Goal: Task Accomplishment & Management: Manage account settings

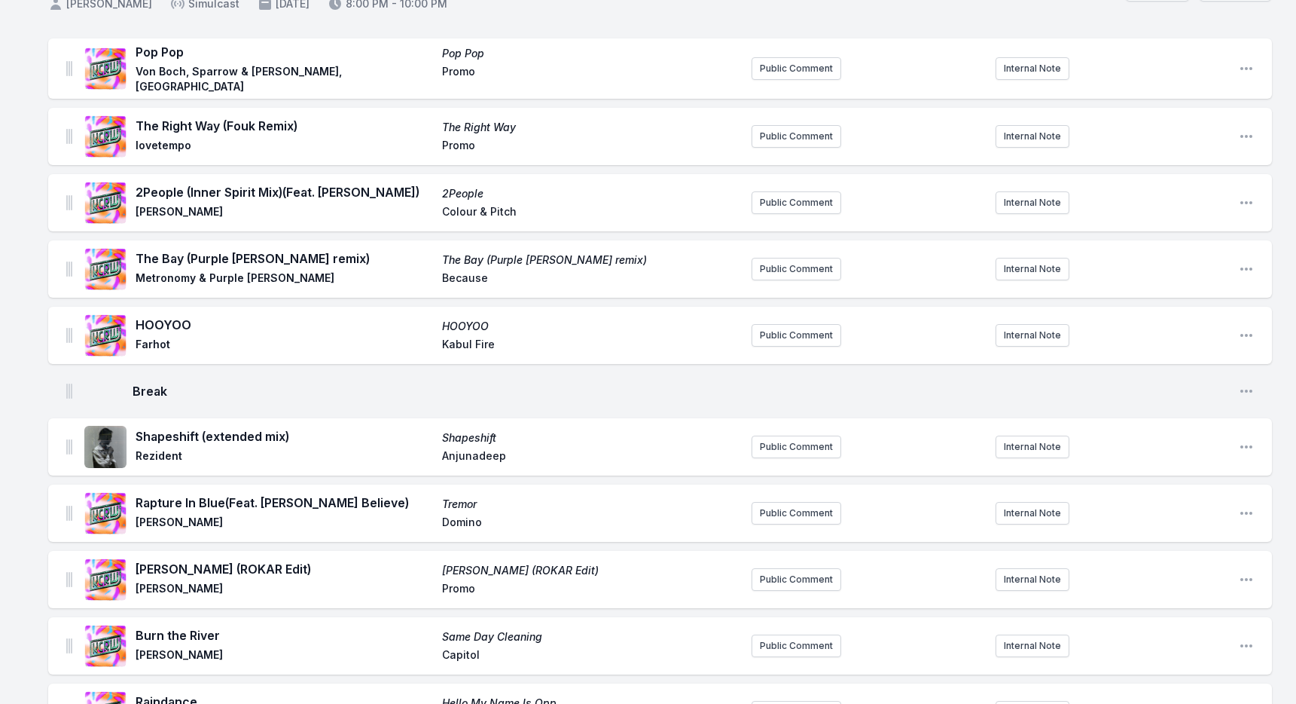
scroll to position [114, 0]
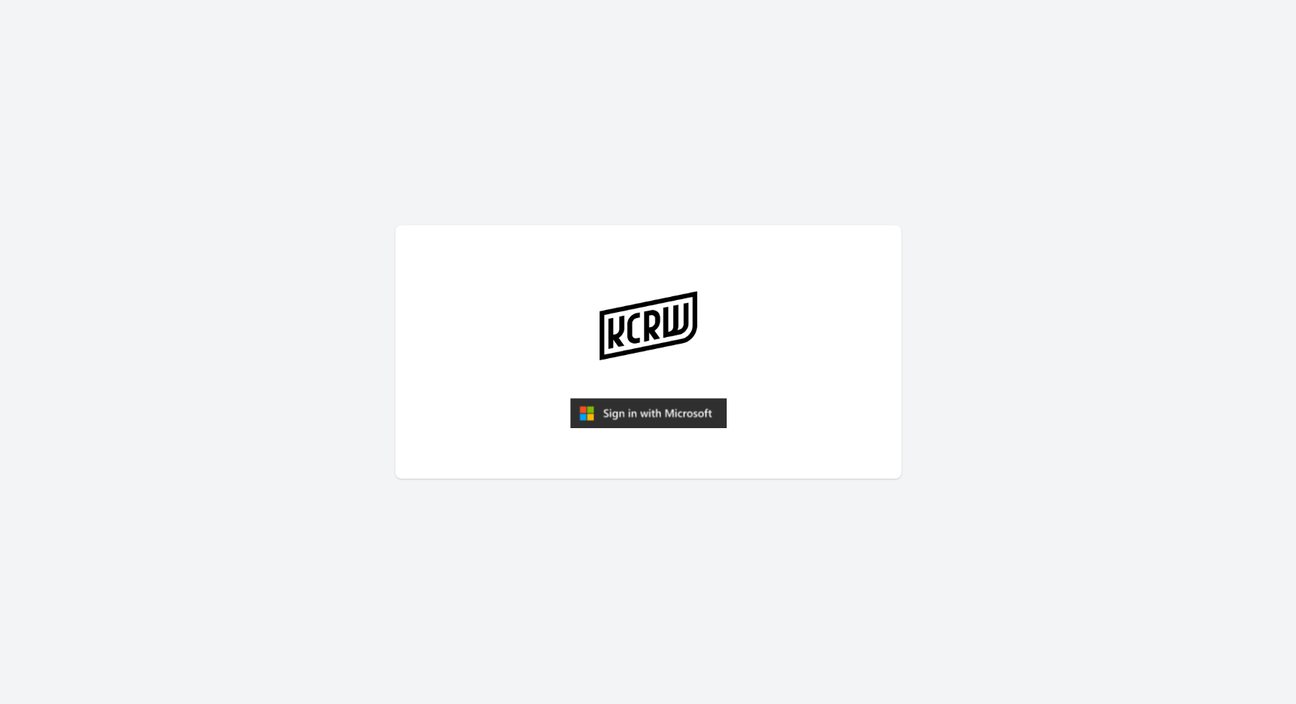
click at [609, 408] on img "submit" at bounding box center [648, 413] width 157 height 30
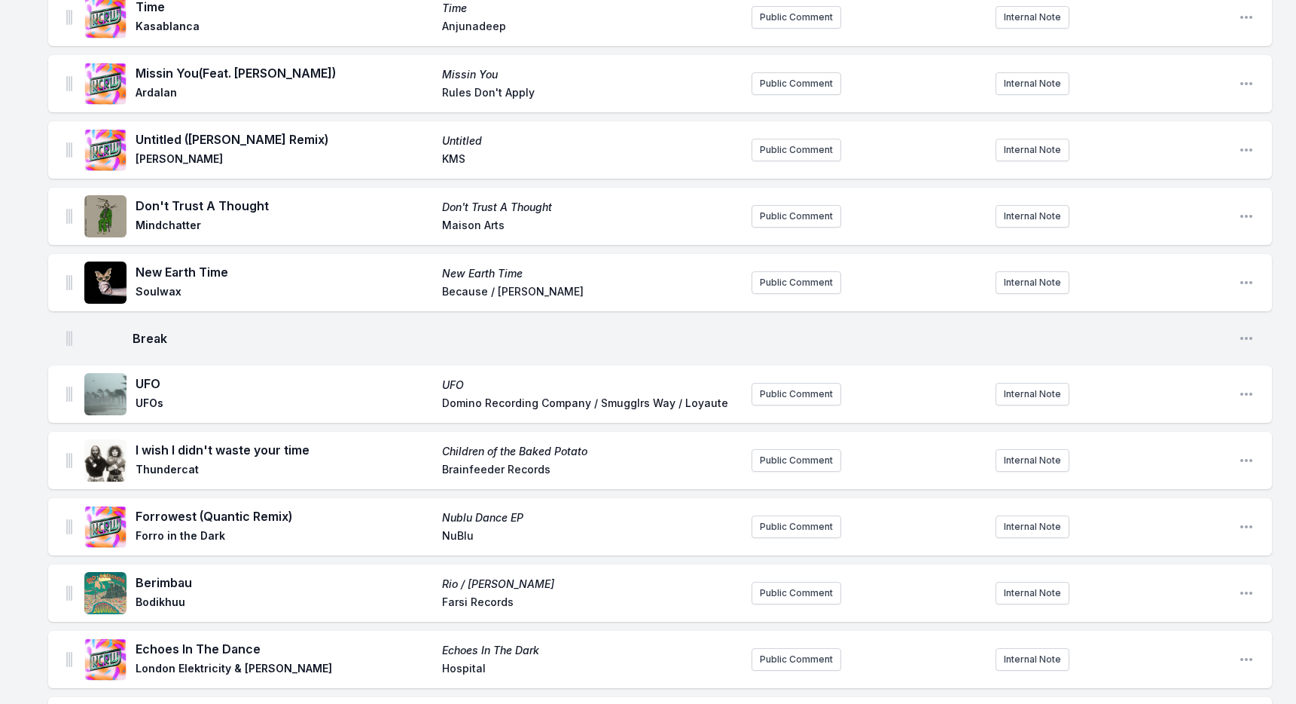
scroll to position [1413, 0]
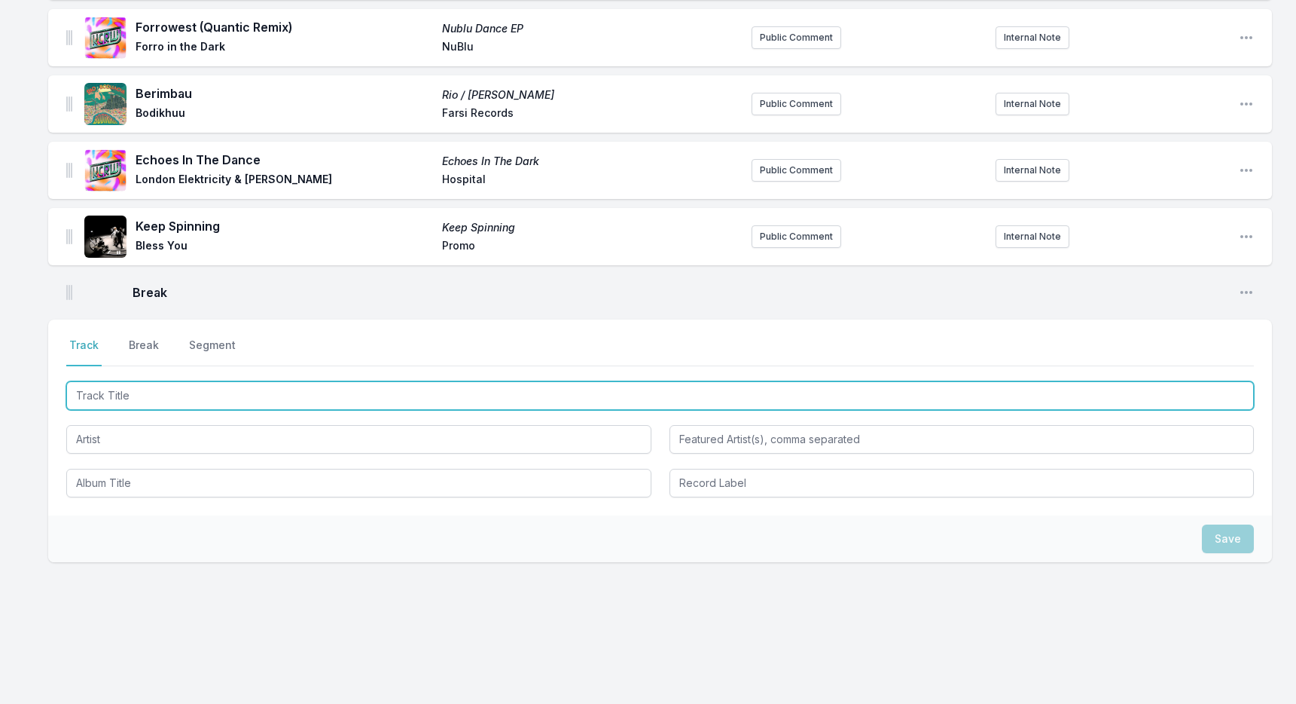
click at [376, 391] on input "Track Title" at bounding box center [660, 395] width 1188 height 29
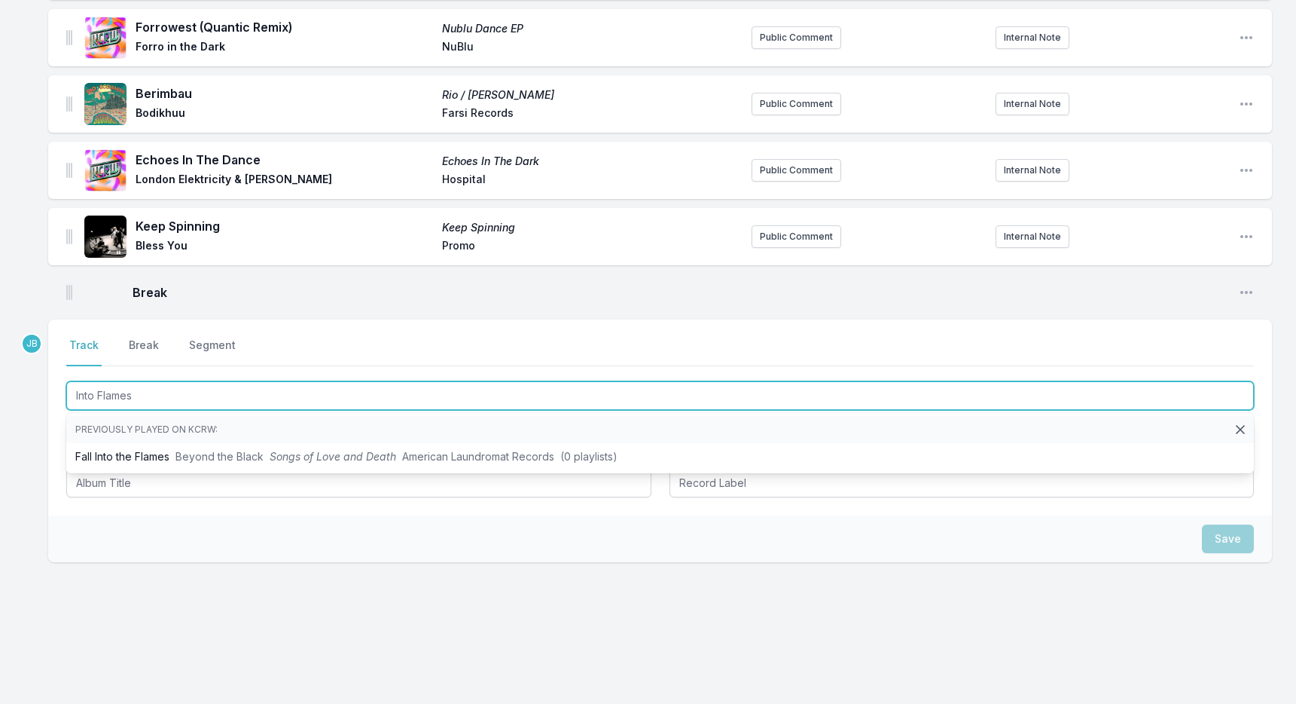
type input "Into Flames"
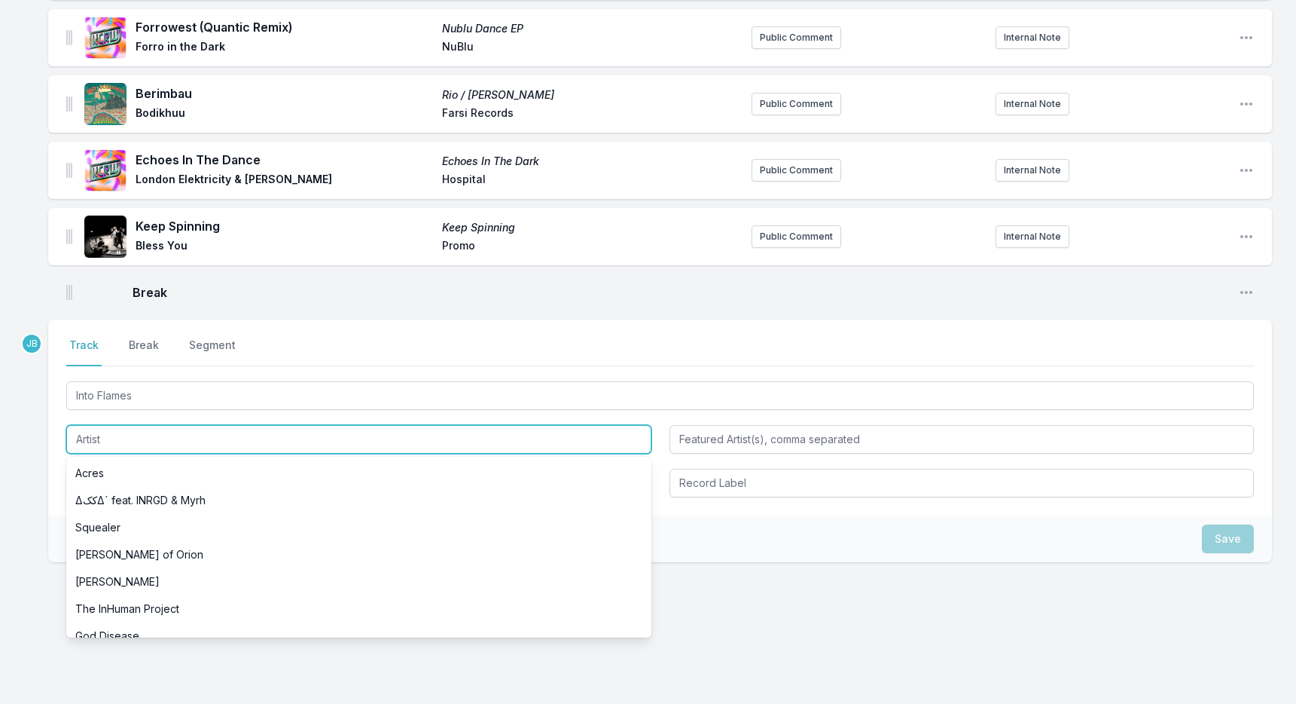
paste input "MXGPU, Moullinex, GPU Panic"
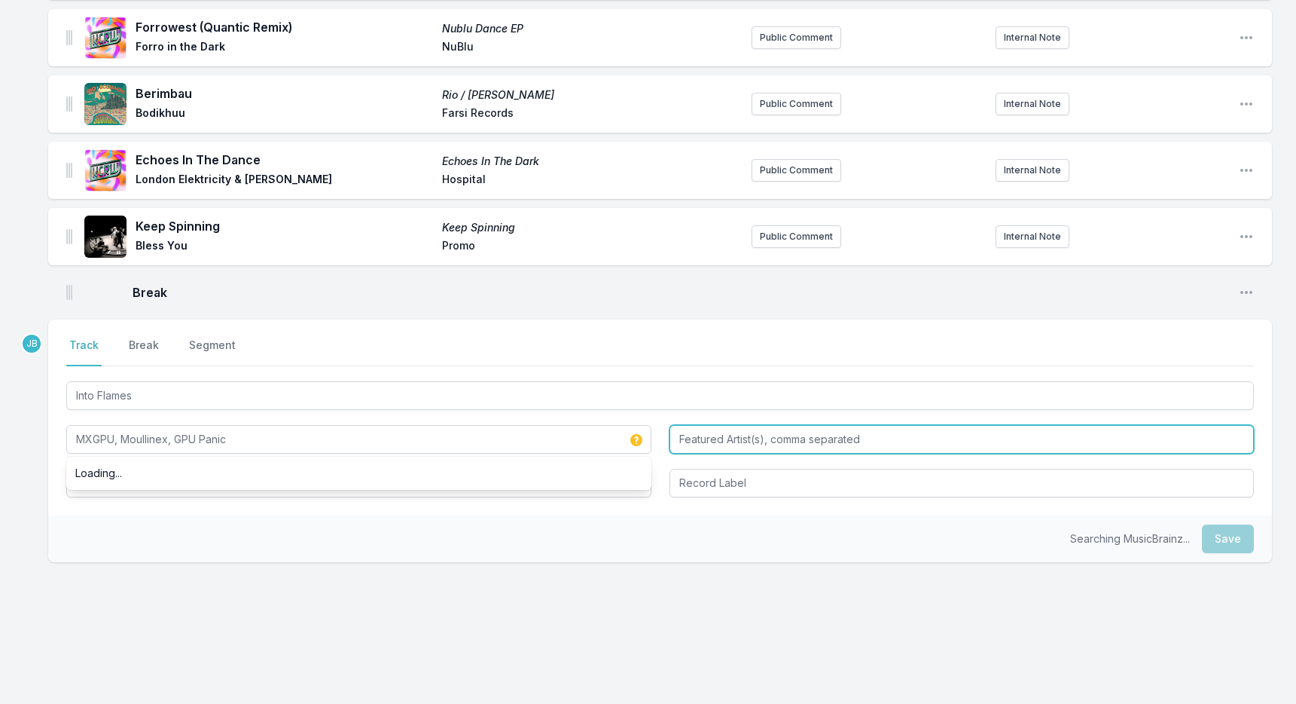
type input "MXGPU, Moullinex, GPU Panic"
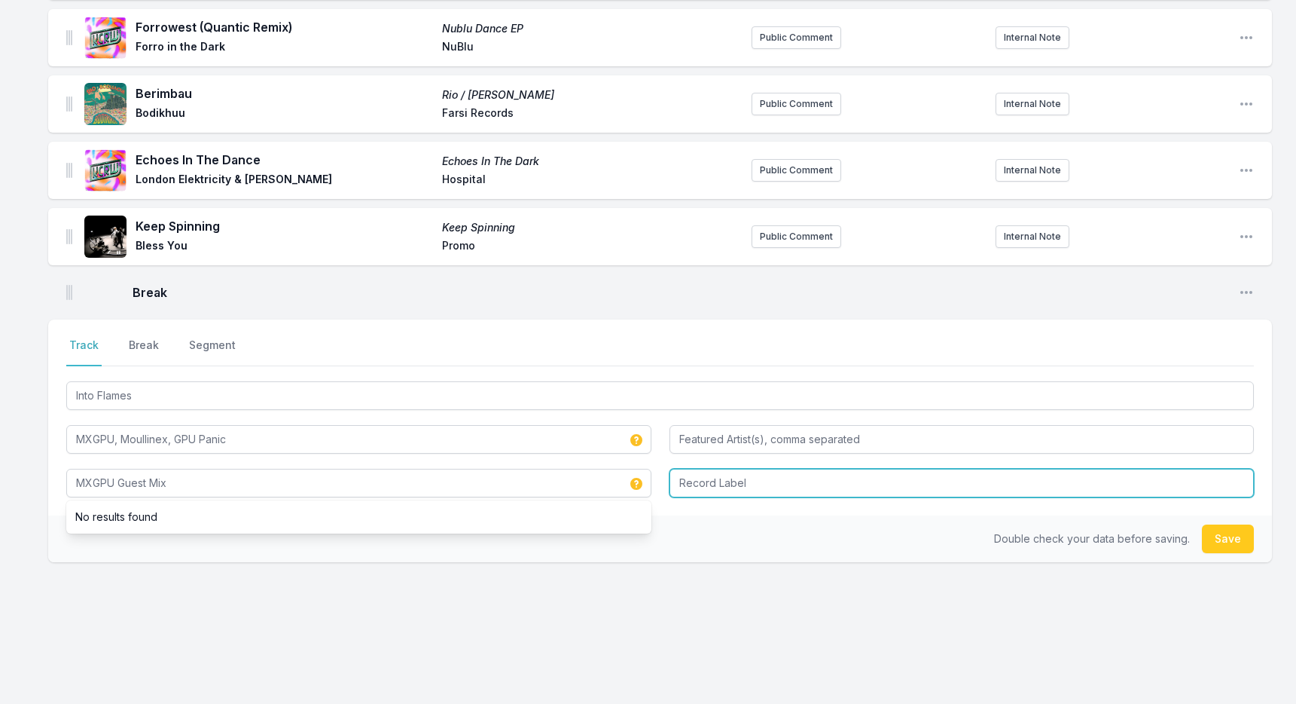
type input "MXGPU Guest Mix"
type input "Promo"
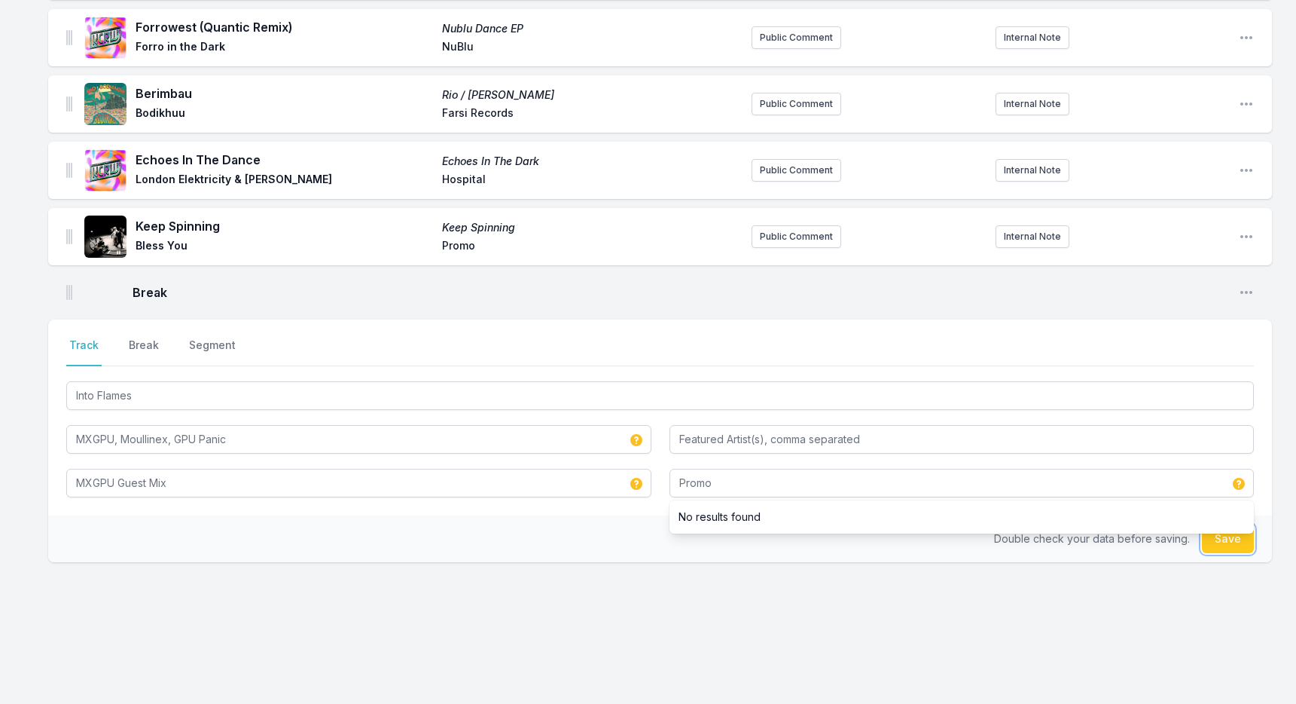
click at [1240, 536] on button "Save" at bounding box center [1228, 538] width 52 height 29
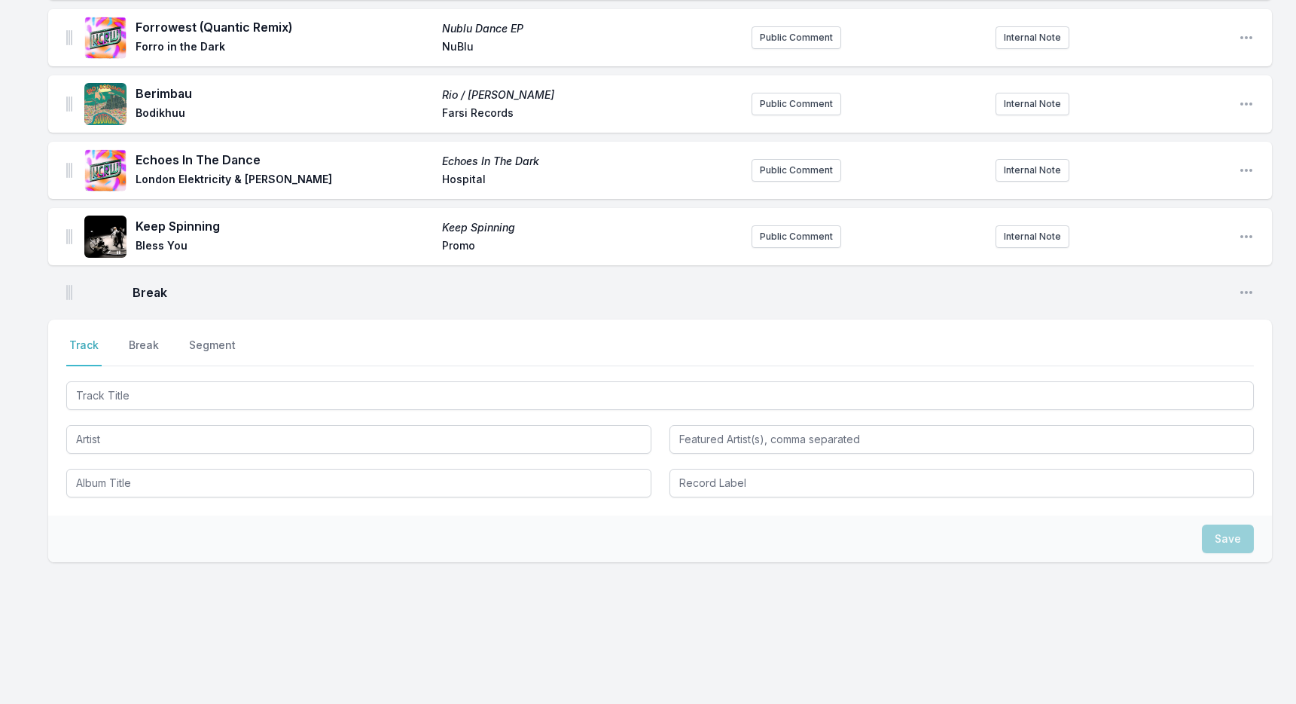
scroll to position [1480, 0]
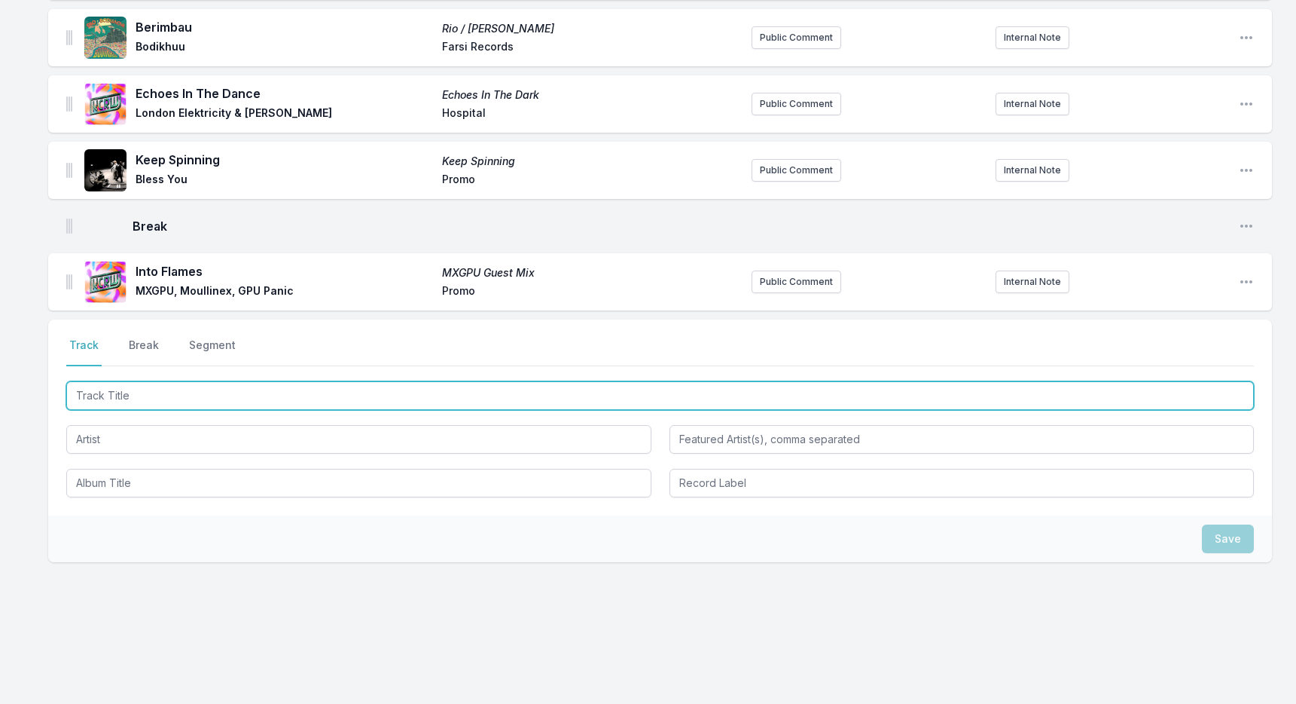
click at [279, 386] on input "Track Title" at bounding box center [660, 395] width 1188 height 29
type input "Little Love (Dark Version)"
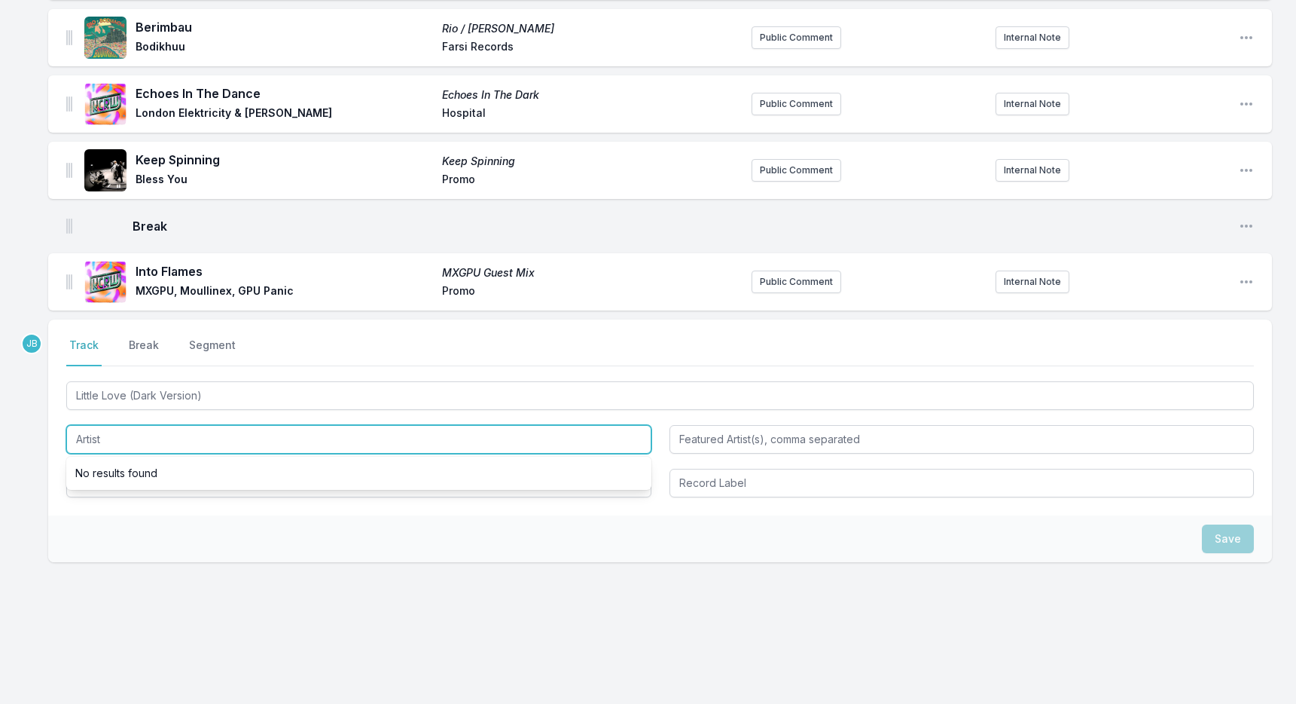
paste input "MXGPU, Moullinex, GPU Panic"
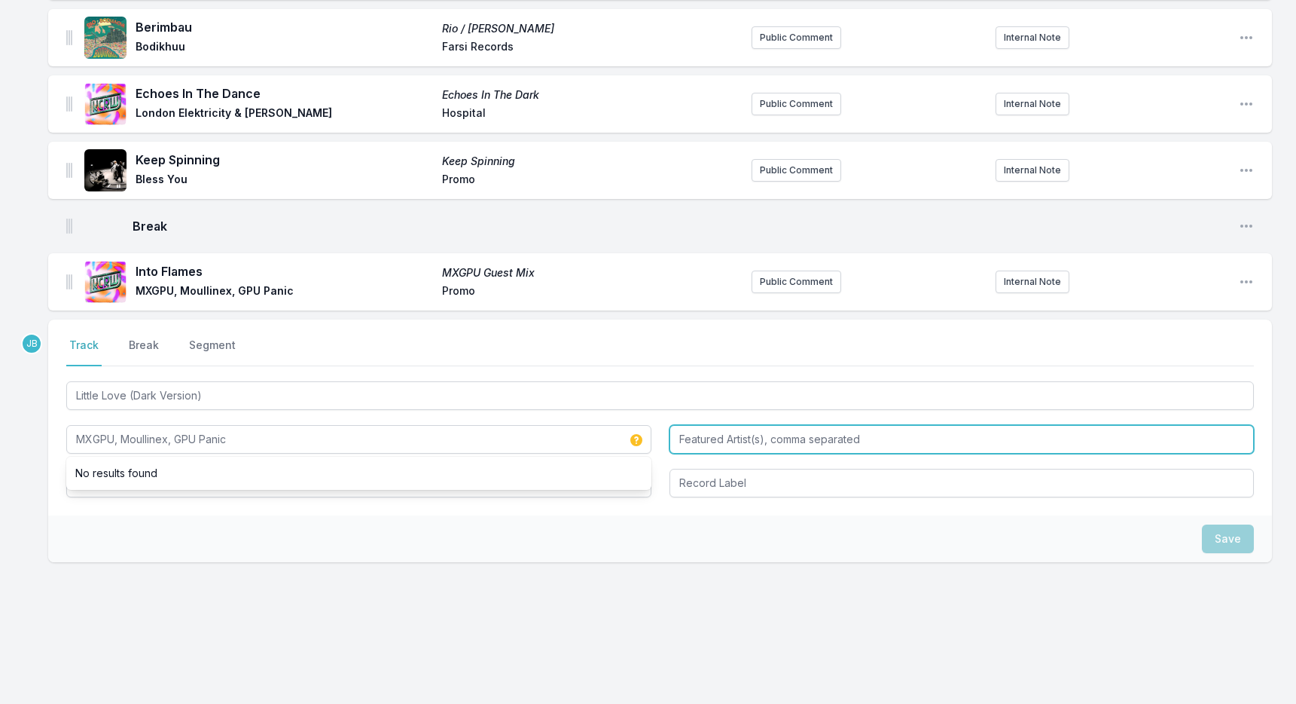
type input "MXGPU, Moullinex, GPU Panic"
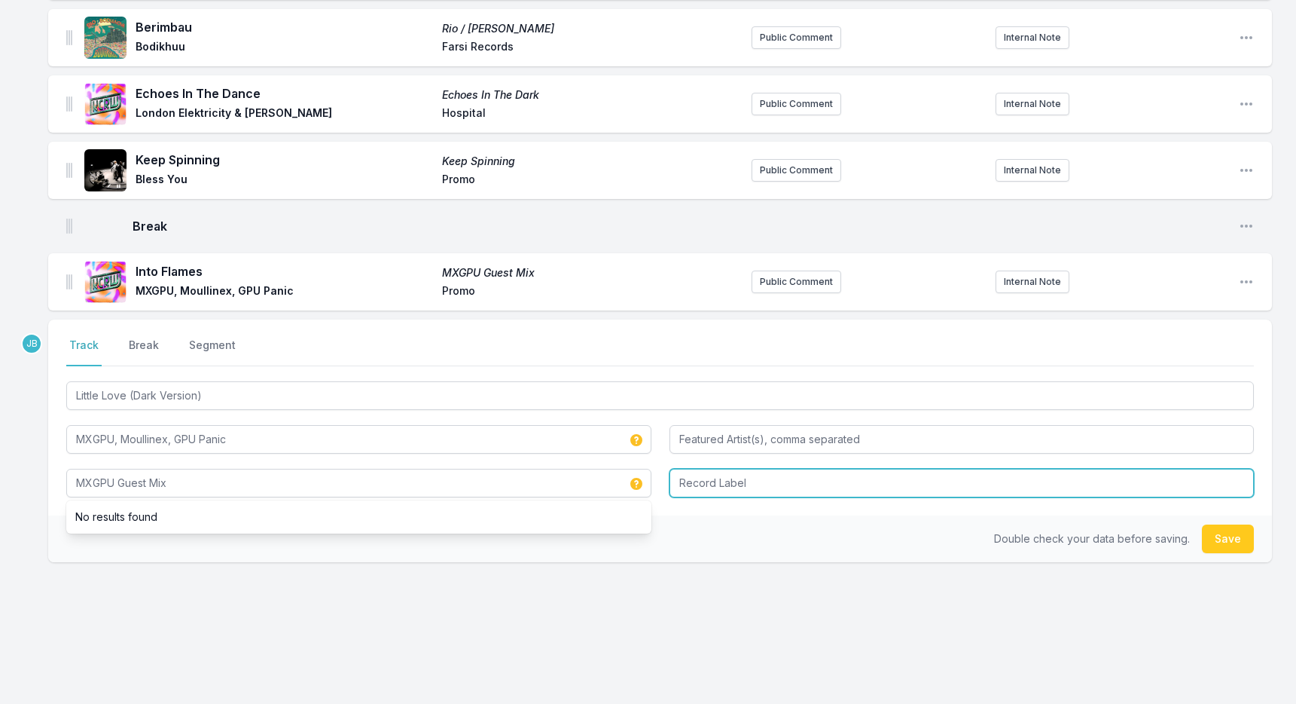
type input "MXGPU Guest Mix"
type input "Promo"
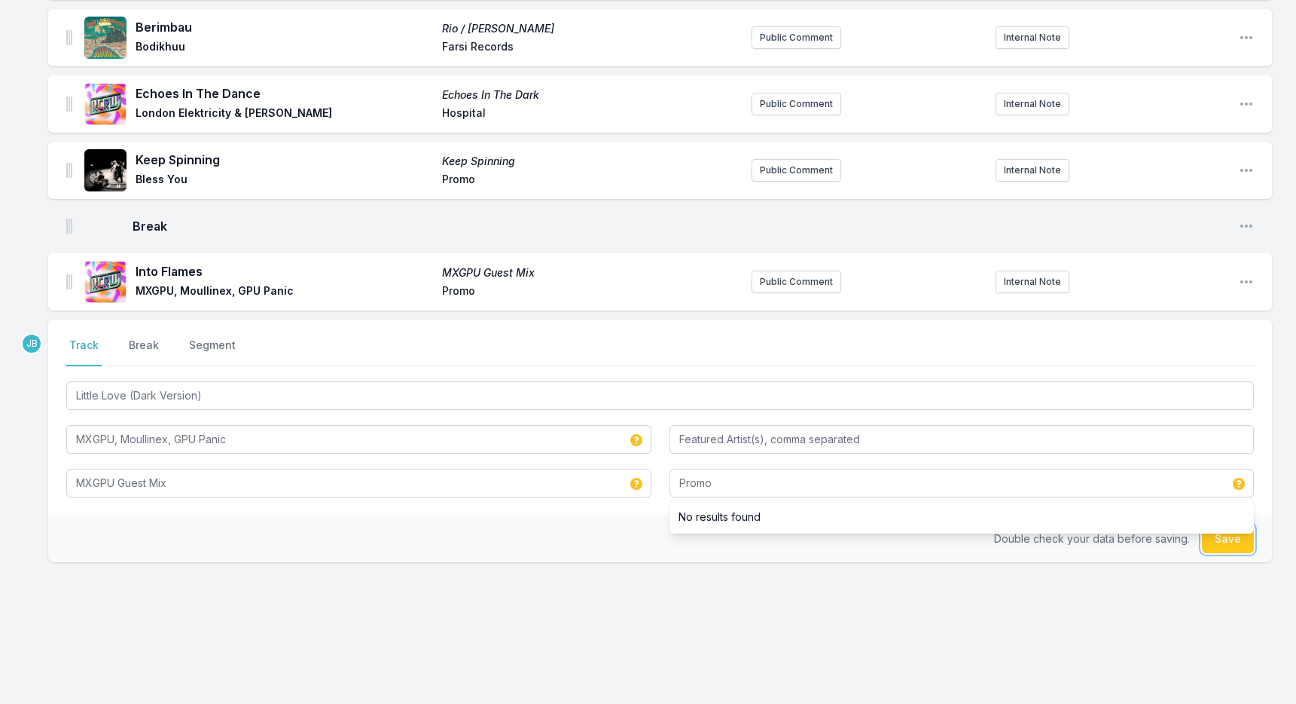
click at [1229, 540] on button "Save" at bounding box center [1228, 538] width 52 height 29
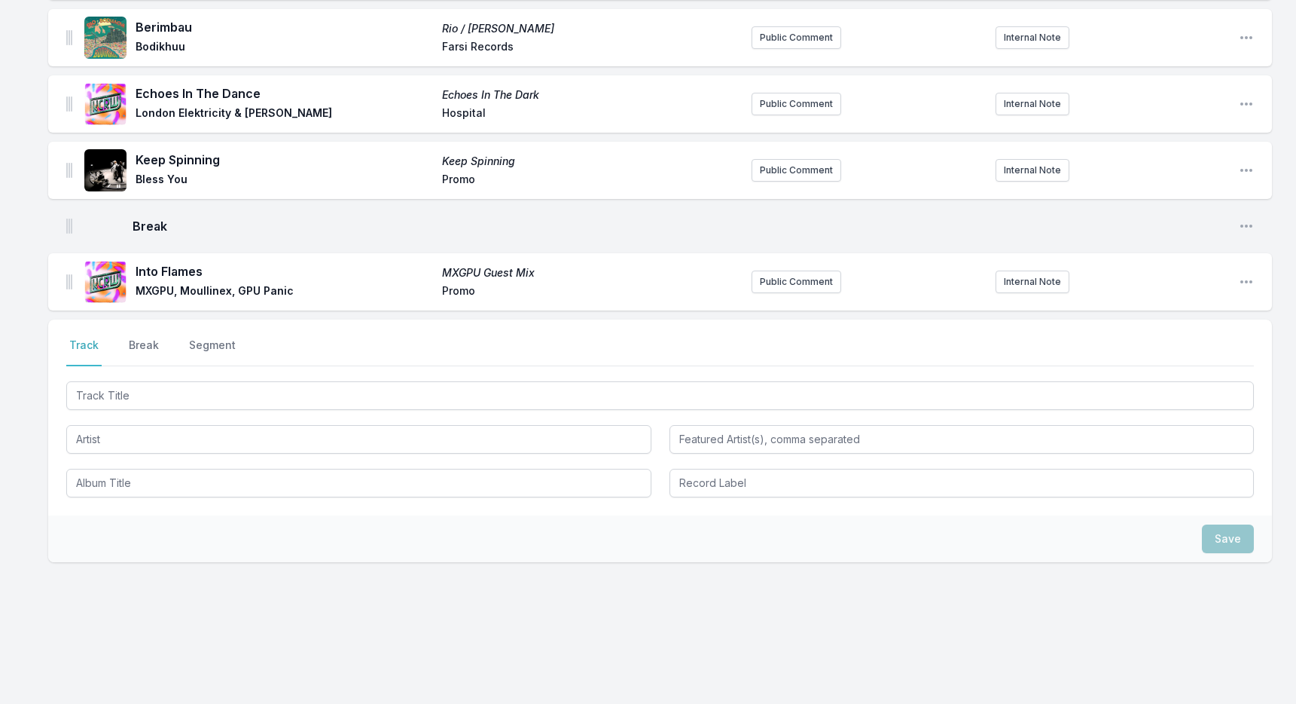
scroll to position [1546, 0]
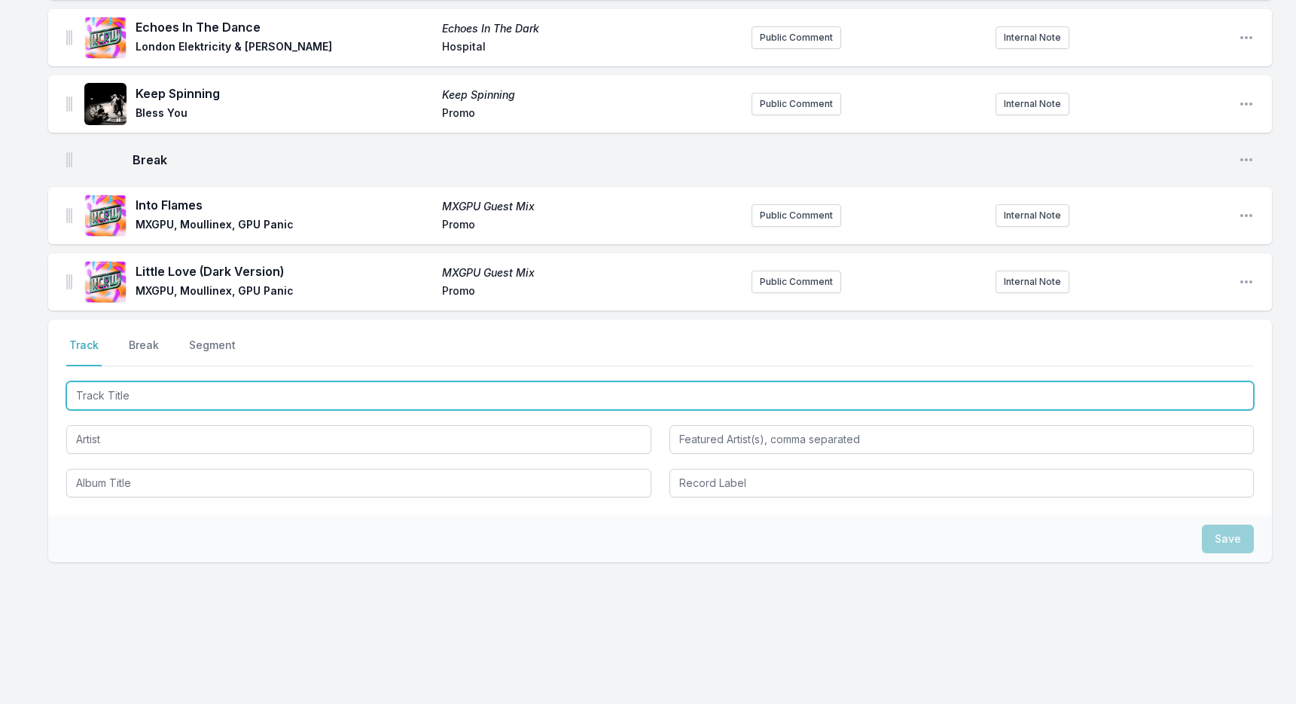
click at [411, 392] on input "Track Title" at bounding box center [660, 395] width 1188 height 29
type input "Take Me Home (ID Remix)"
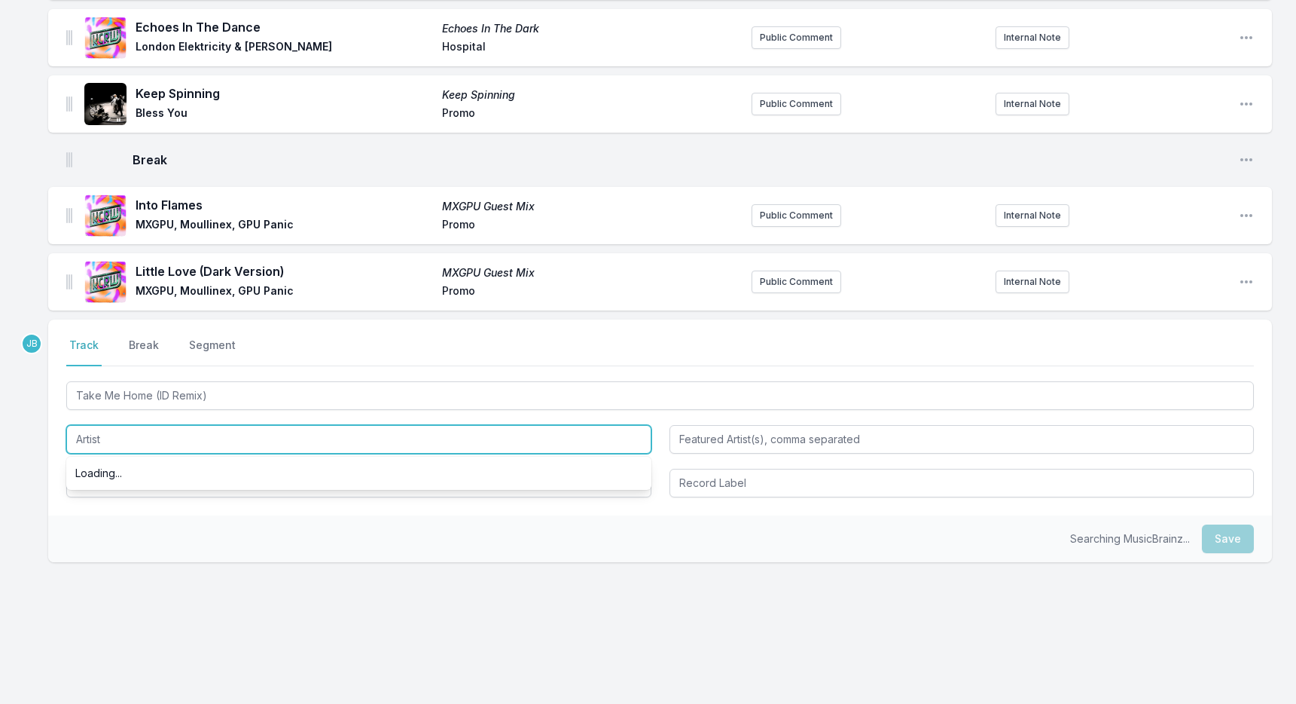
paste input "MXGPU, Moullinex, GPU Panic"
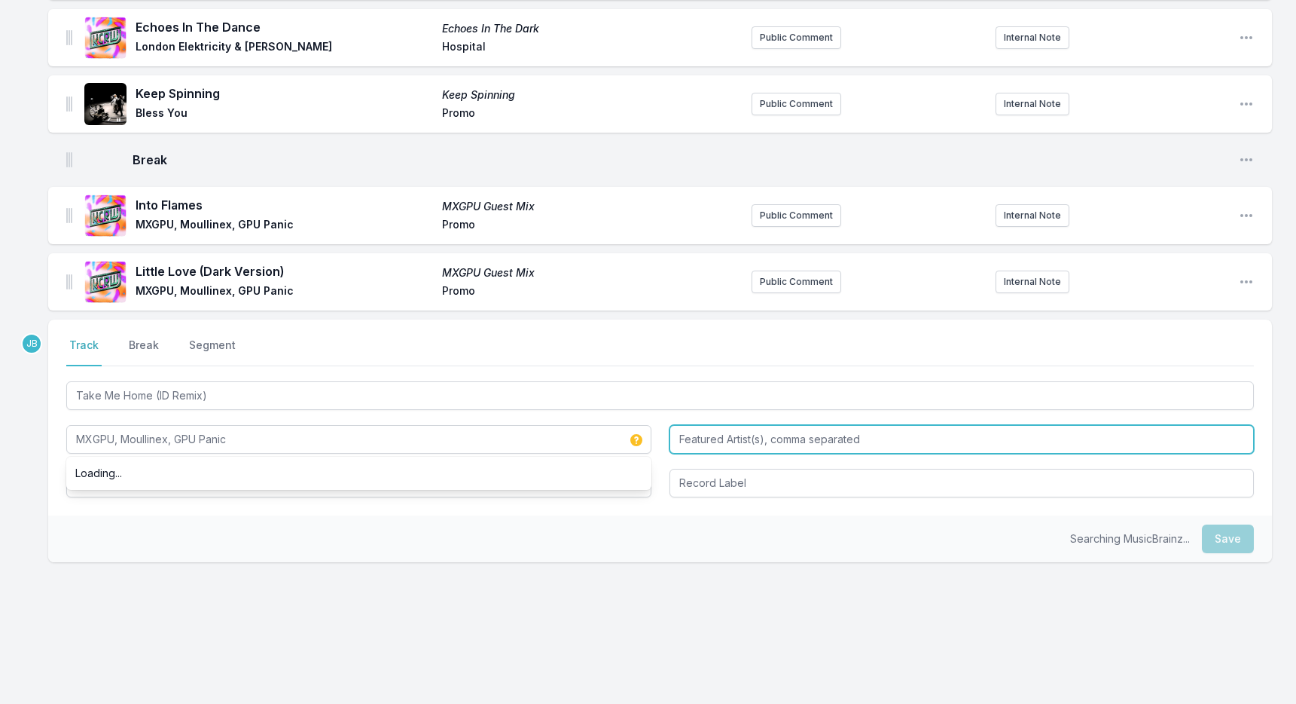
type input "MXGPU, Moullinex, GPU Panic"
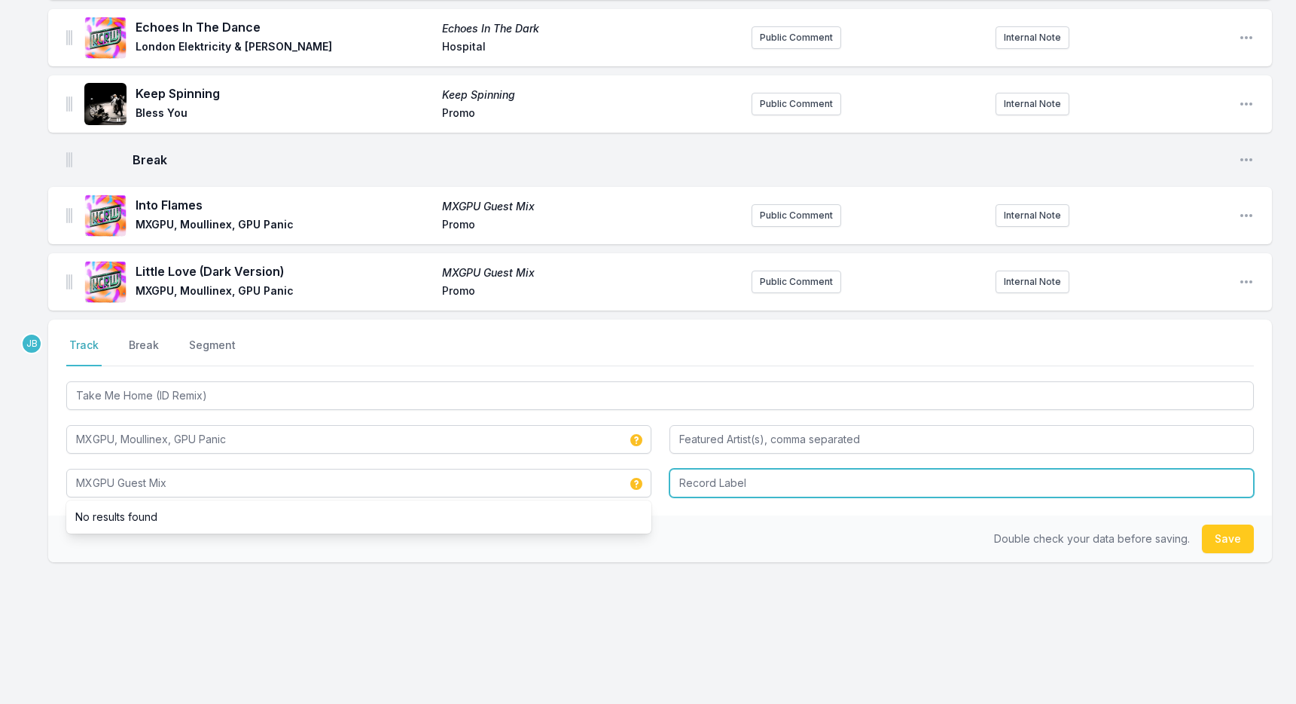
type input "MXGPU Guest Mix"
type input "Promo"
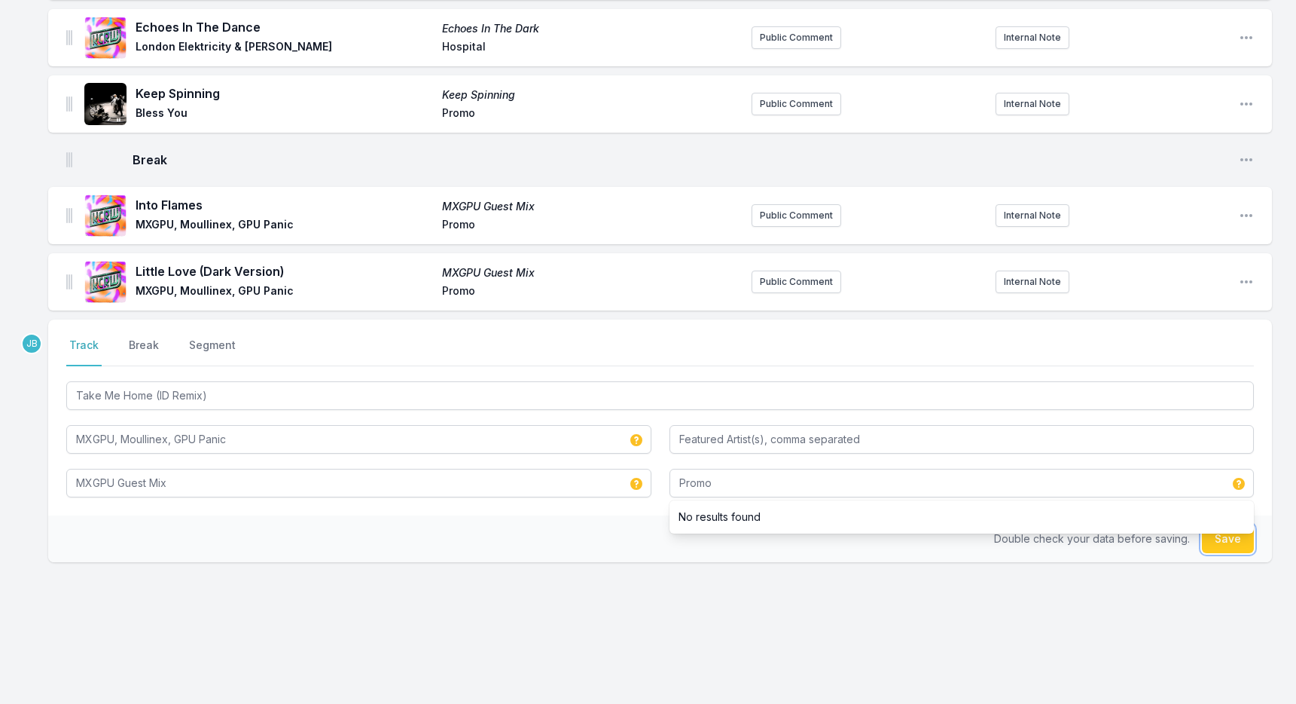
click at [1227, 533] on button "Save" at bounding box center [1228, 538] width 52 height 29
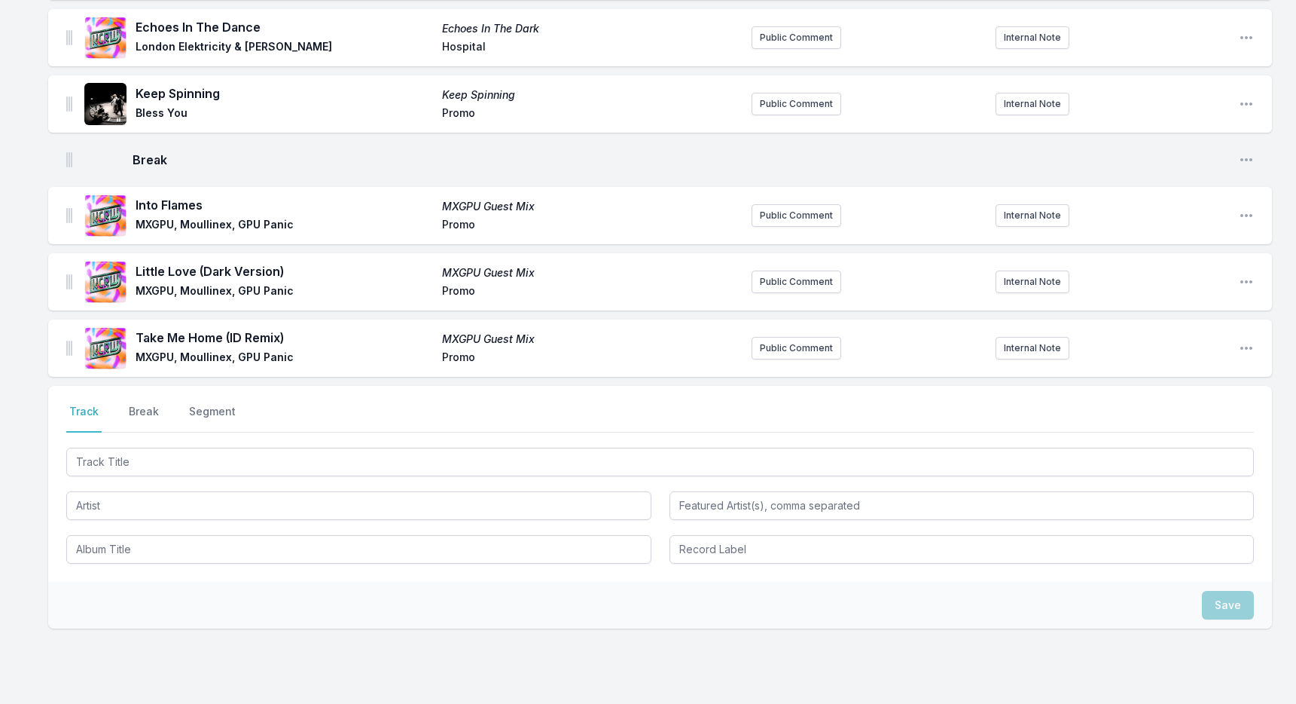
scroll to position [1612, 0]
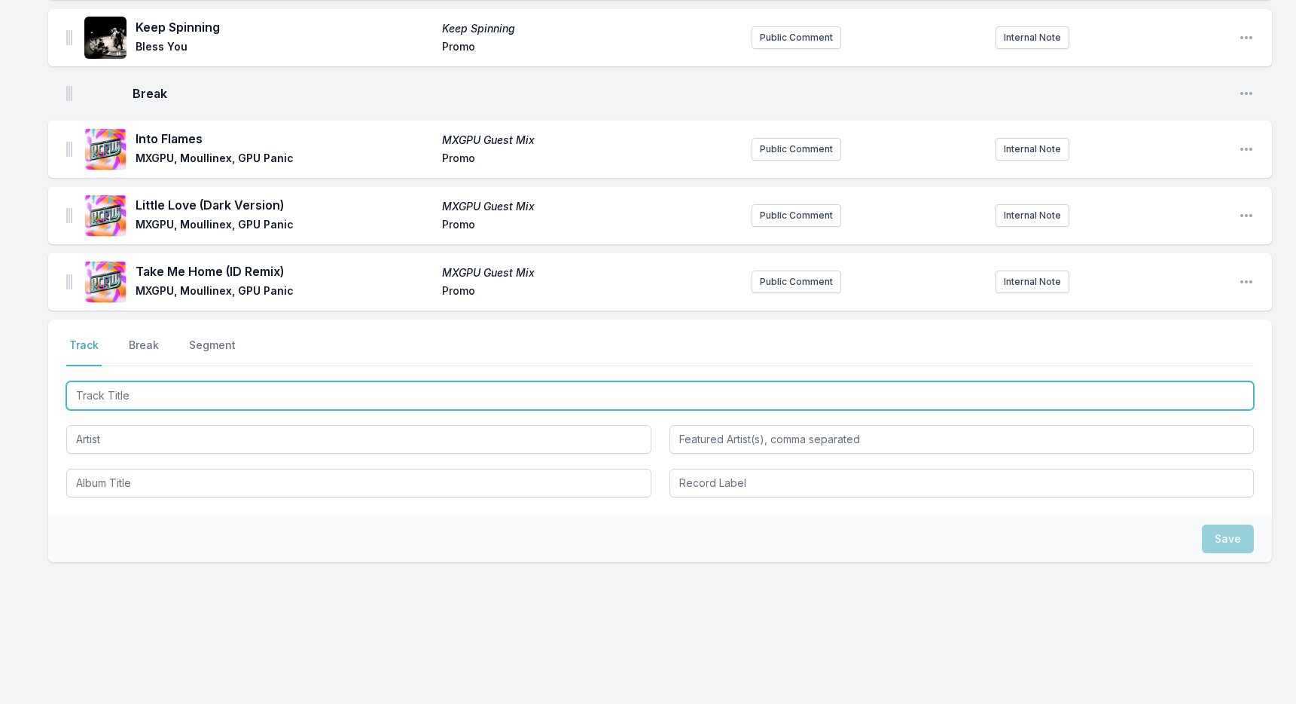
click at [361, 392] on input "Track Title" at bounding box center [660, 395] width 1188 height 29
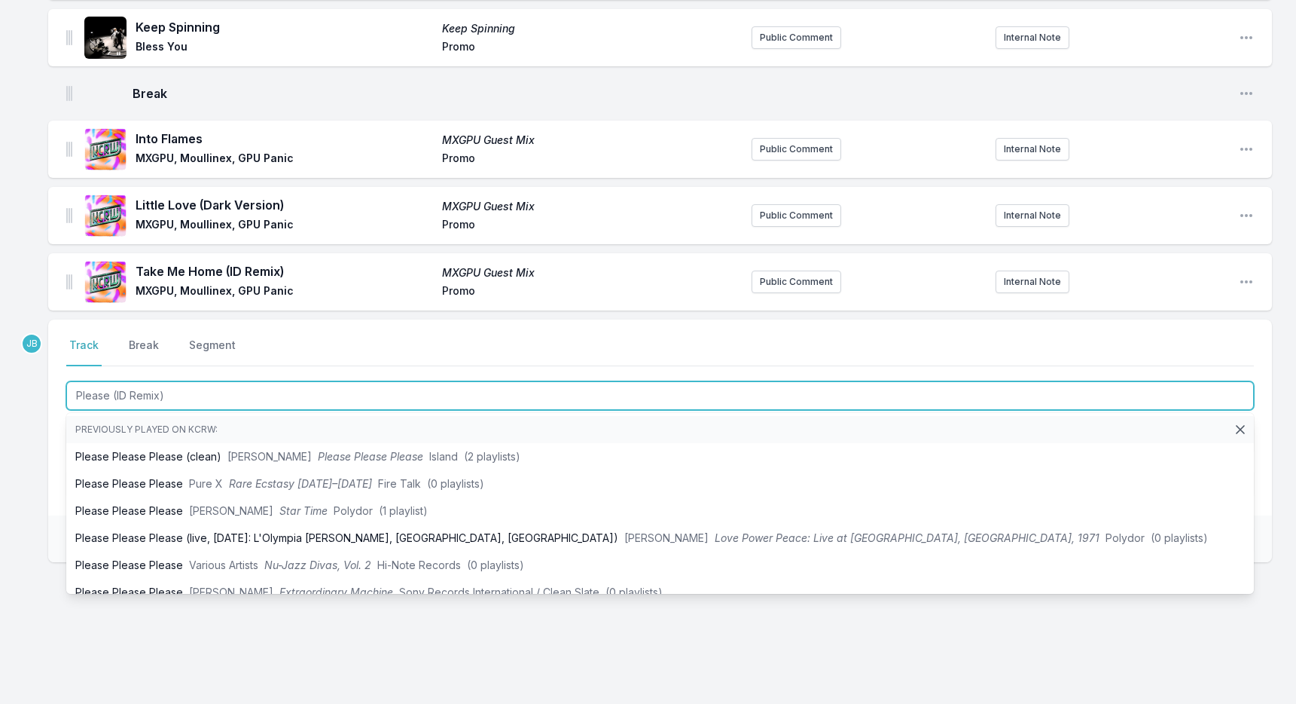
type input "Please (ID Remix)"
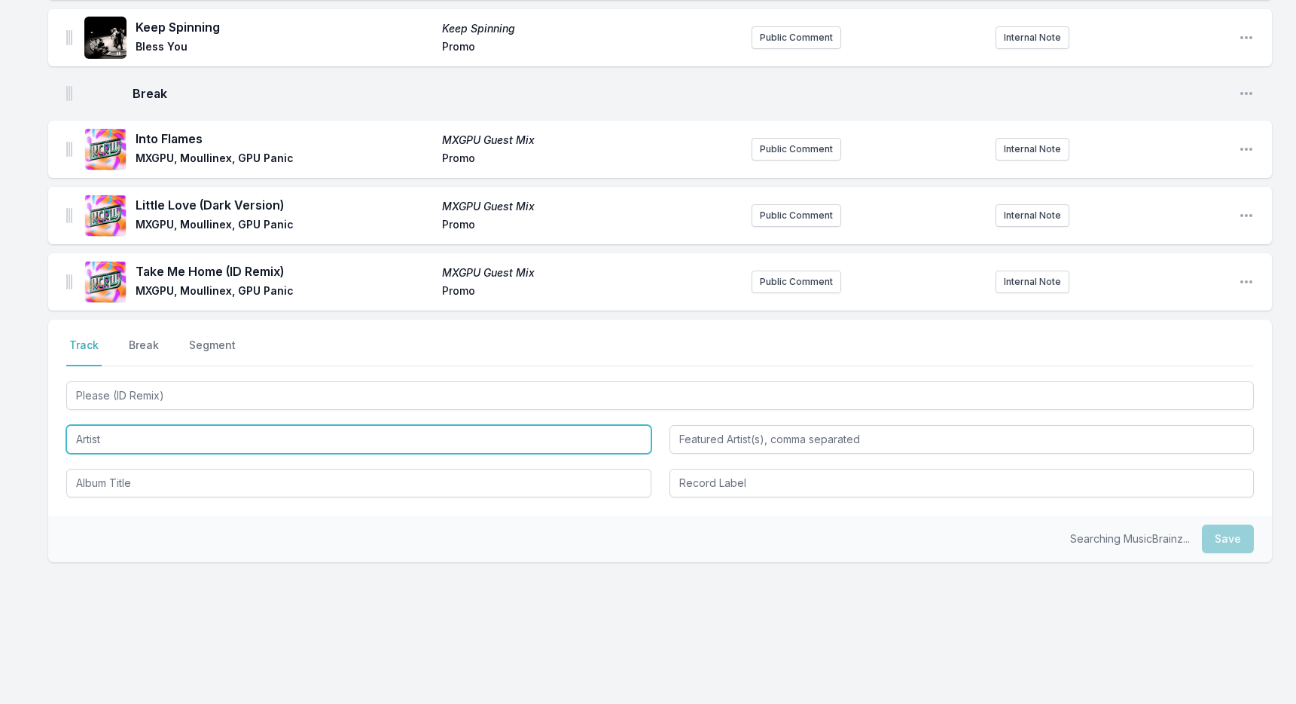
click at [314, 438] on input "Artist" at bounding box center [358, 439] width 585 height 29
paste input "[PERSON_NAME] & [PERSON_NAME]"
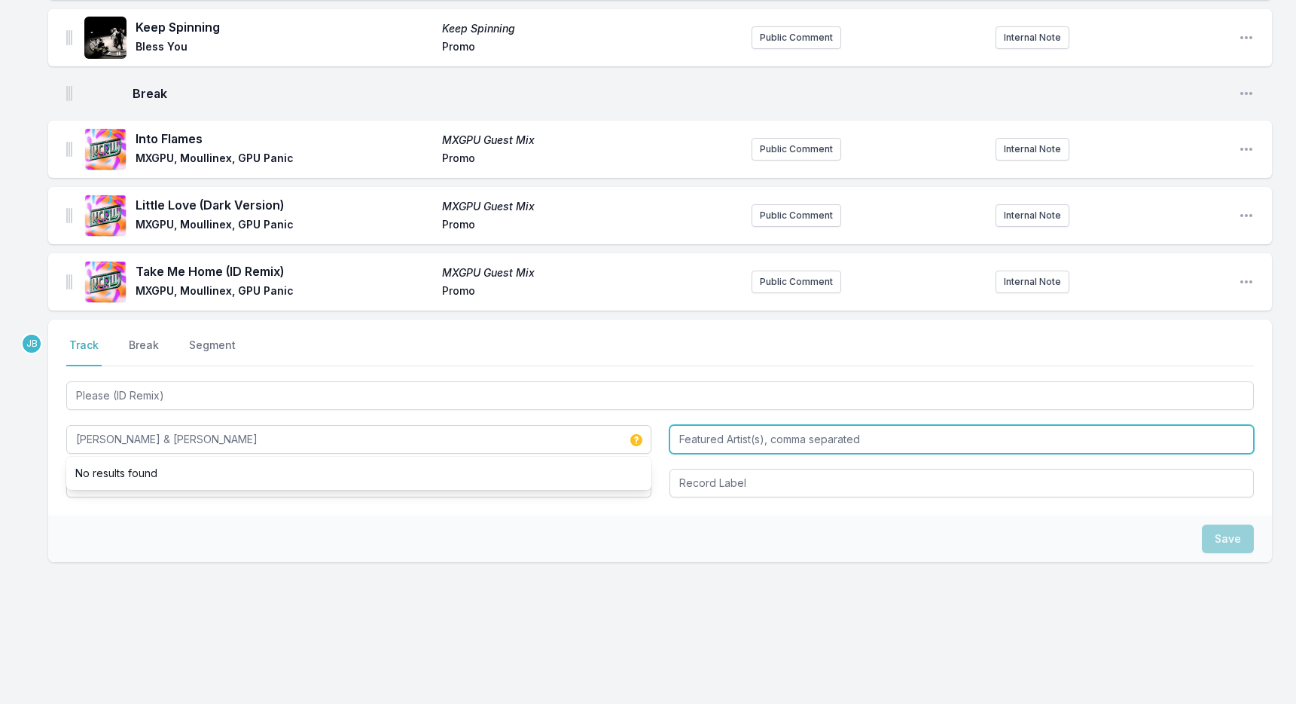
type input "[PERSON_NAME] & [PERSON_NAME]"
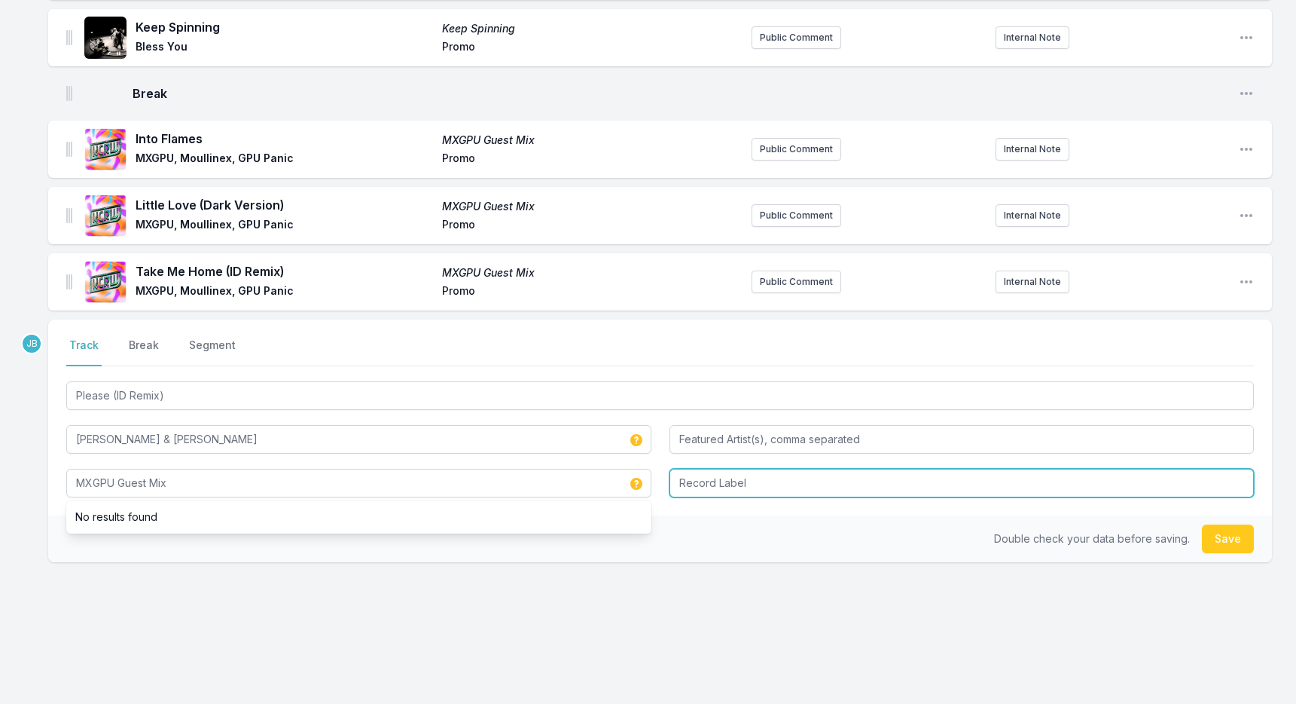
type input "MXGPU Guest Mix"
type input "Promo"
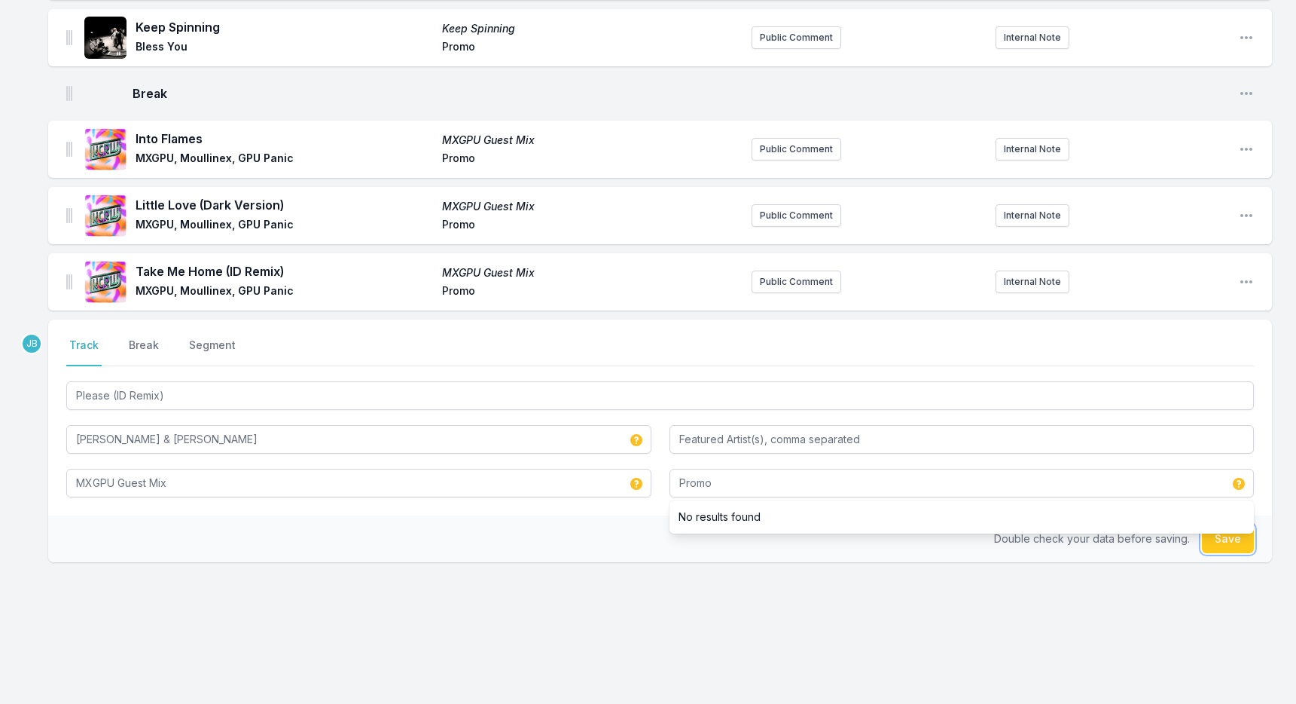
click at [1223, 536] on button "Save" at bounding box center [1228, 538] width 52 height 29
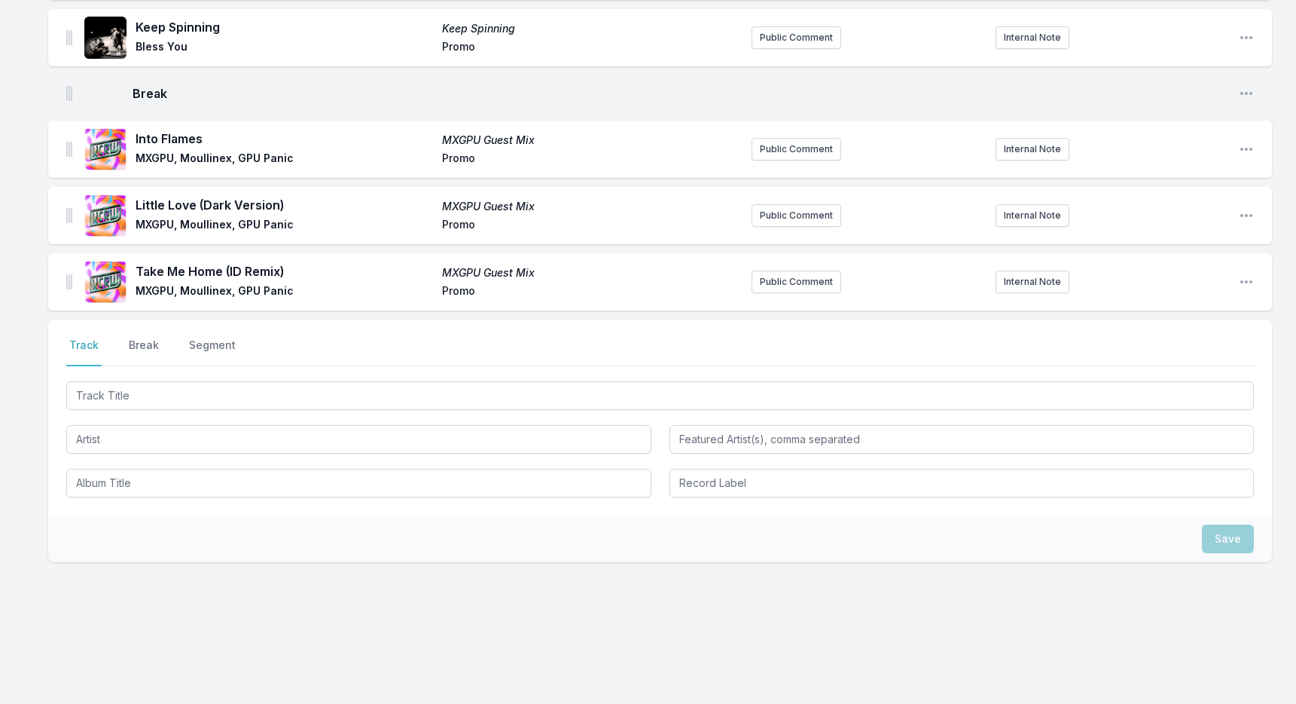
scroll to position [1678, 0]
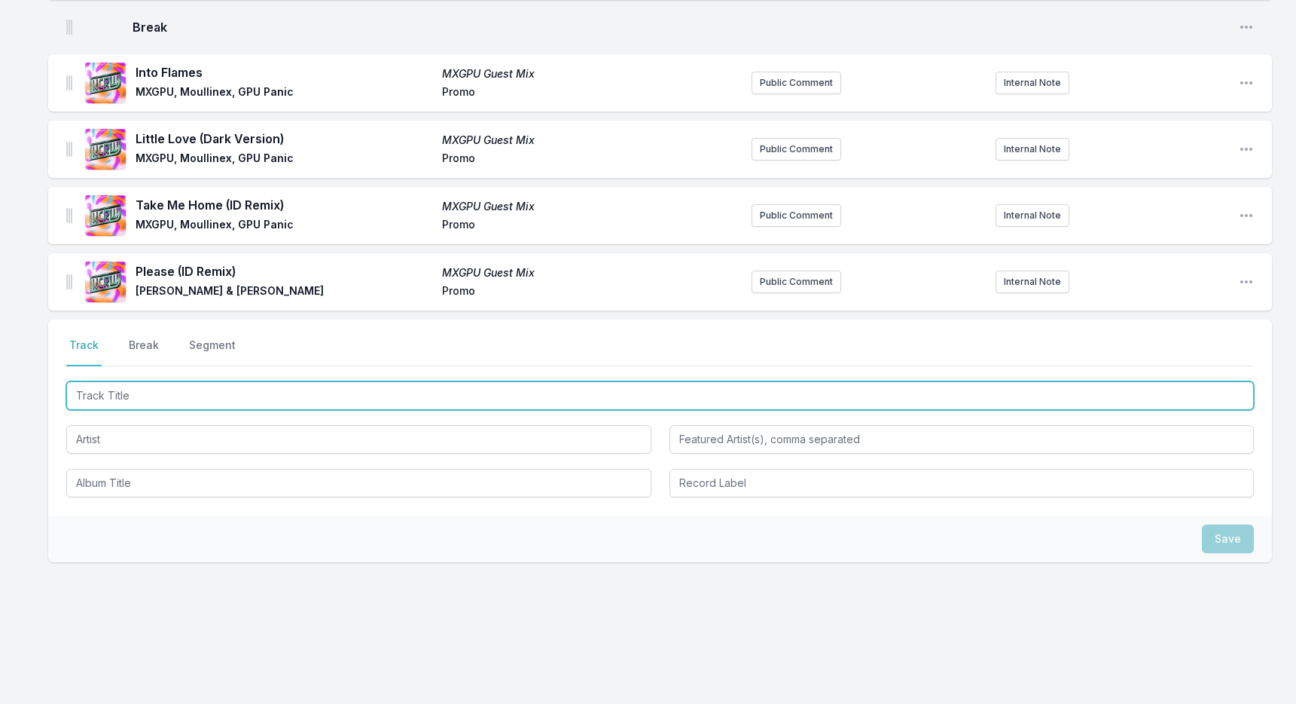
click at [342, 391] on input "Track Title" at bounding box center [660, 395] width 1188 height 29
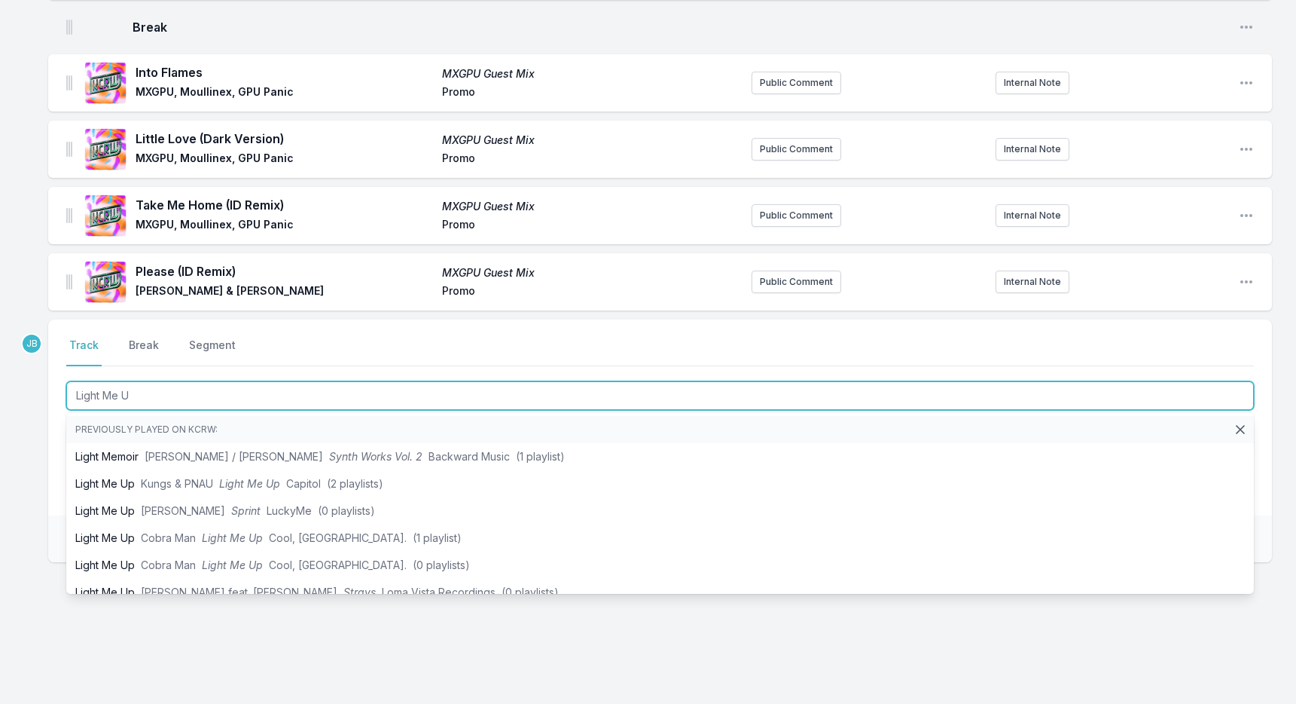
type input "Light Me Up"
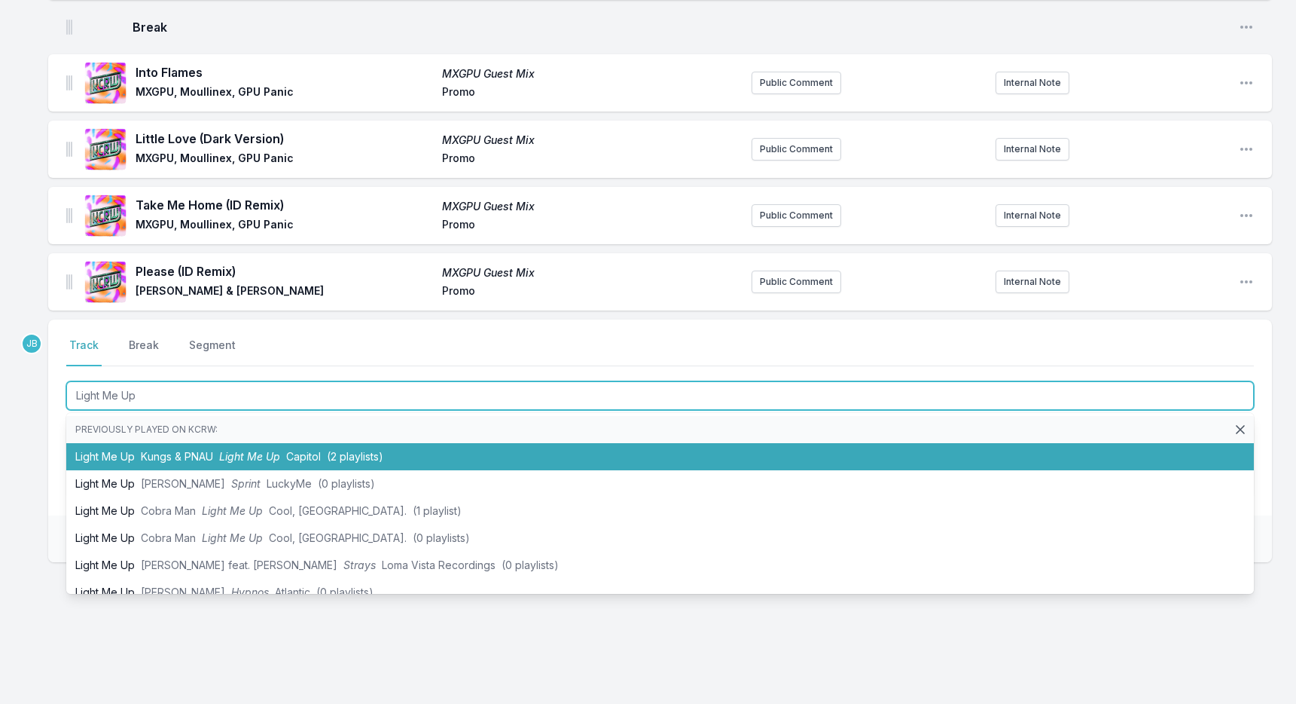
click at [336, 450] on span "(2 playlists)" at bounding box center [355, 456] width 57 height 13
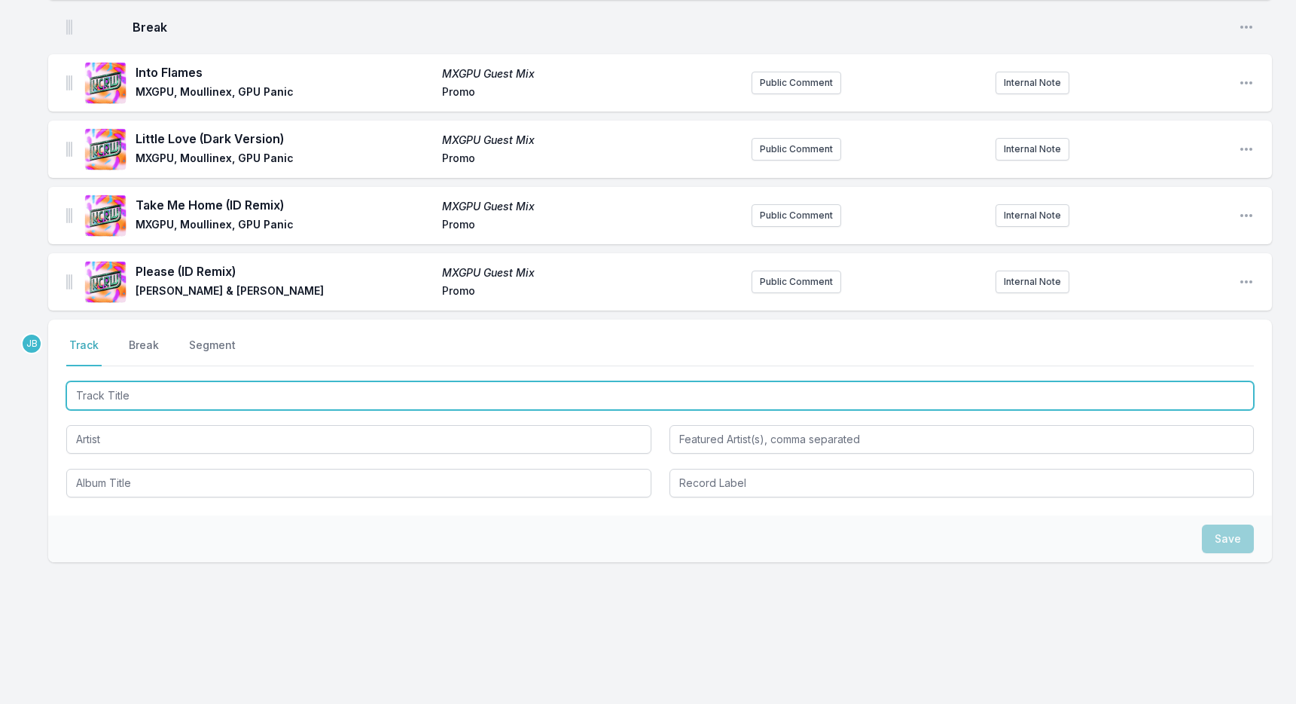
scroll to position [1745, 0]
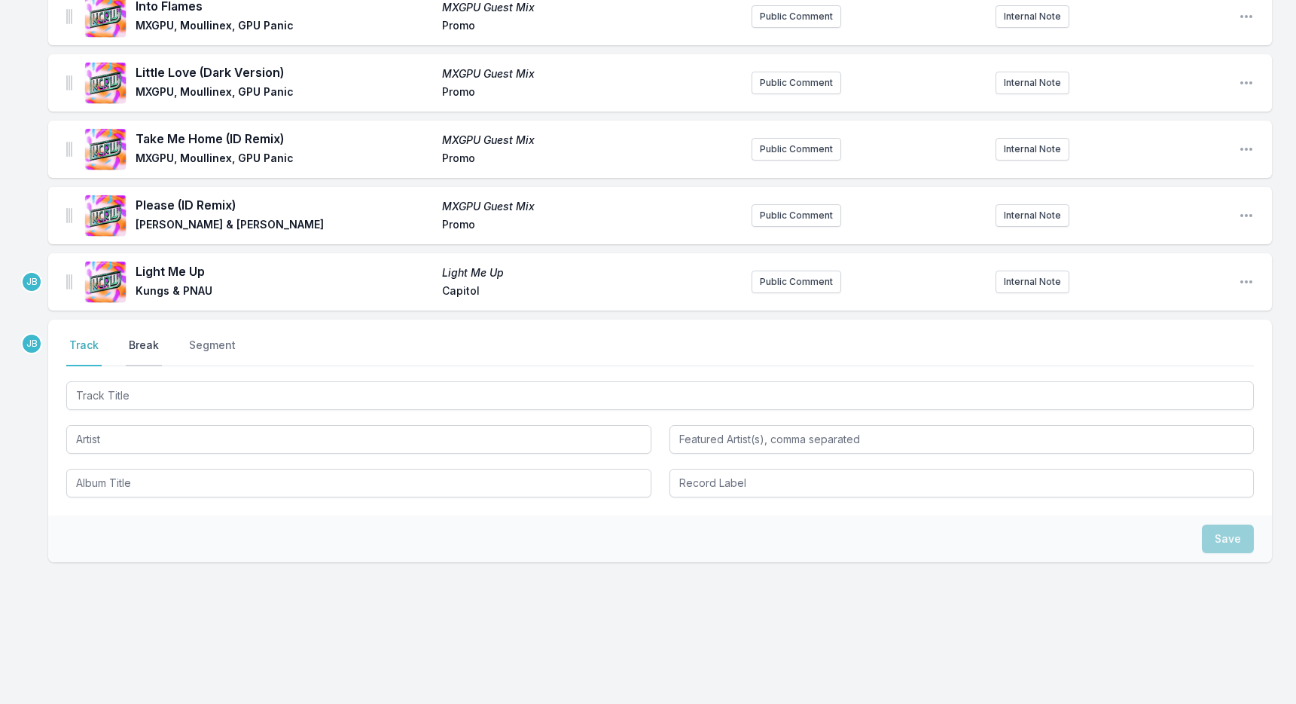
click at [142, 347] on button "Break" at bounding box center [144, 351] width 36 height 29
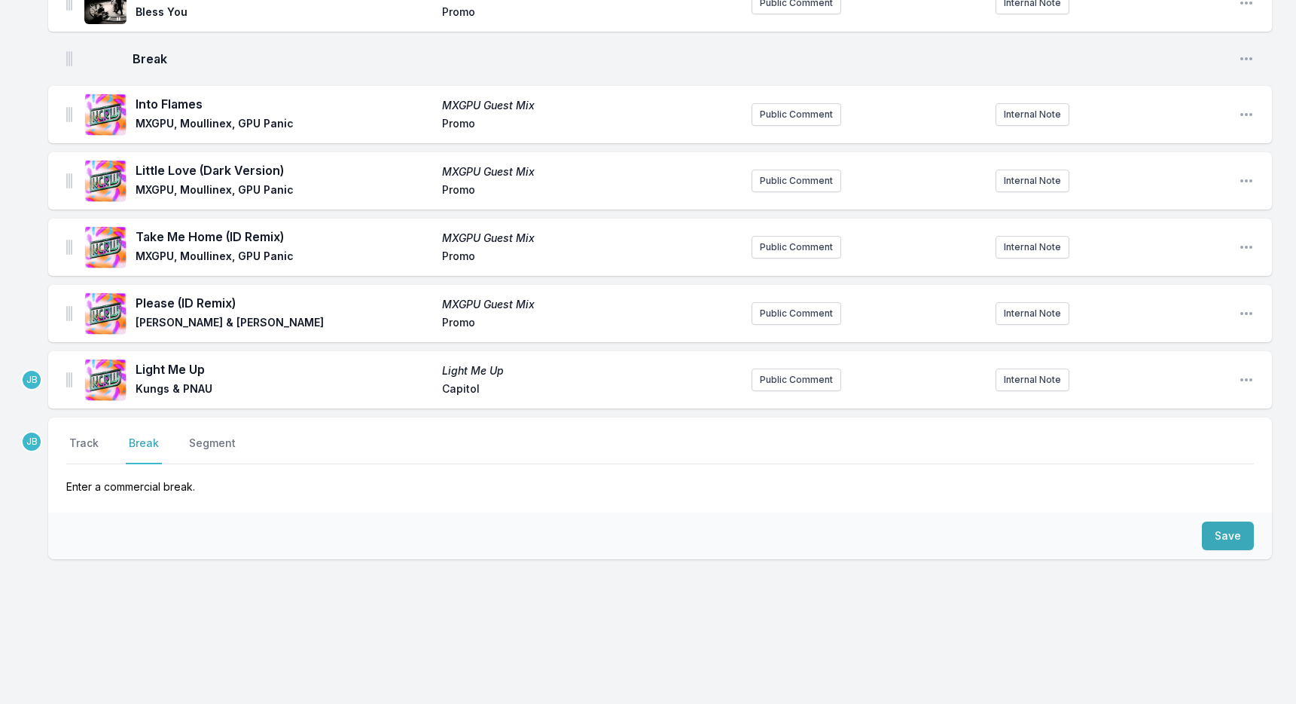
scroll to position [1644, 0]
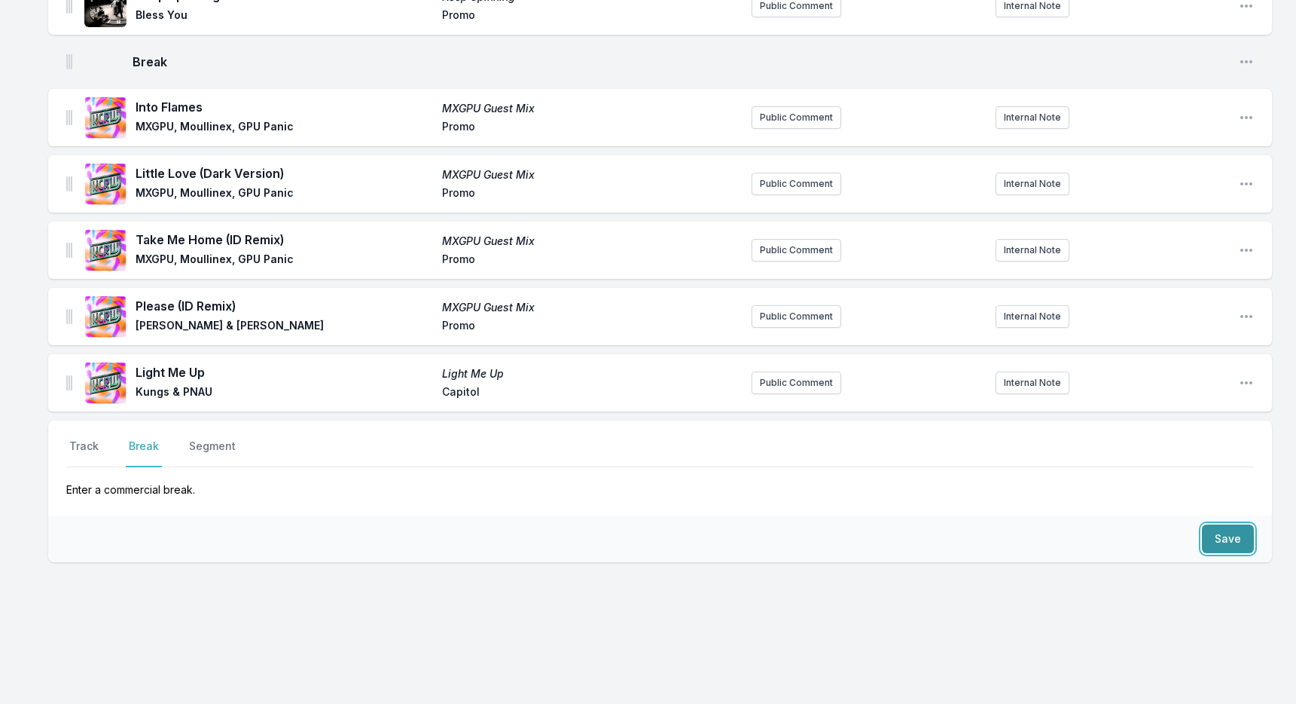
click at [1208, 537] on button "Save" at bounding box center [1228, 538] width 52 height 29
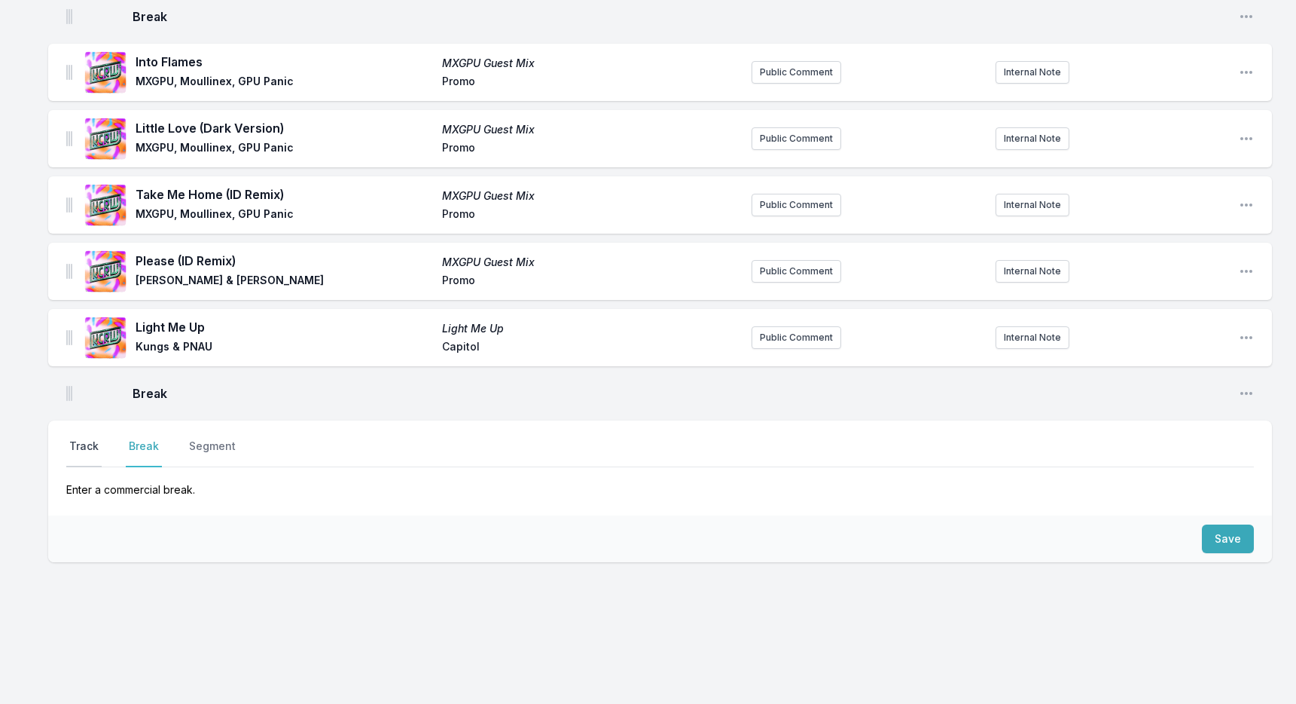
click at [81, 438] on button "Track" at bounding box center [83, 452] width 35 height 29
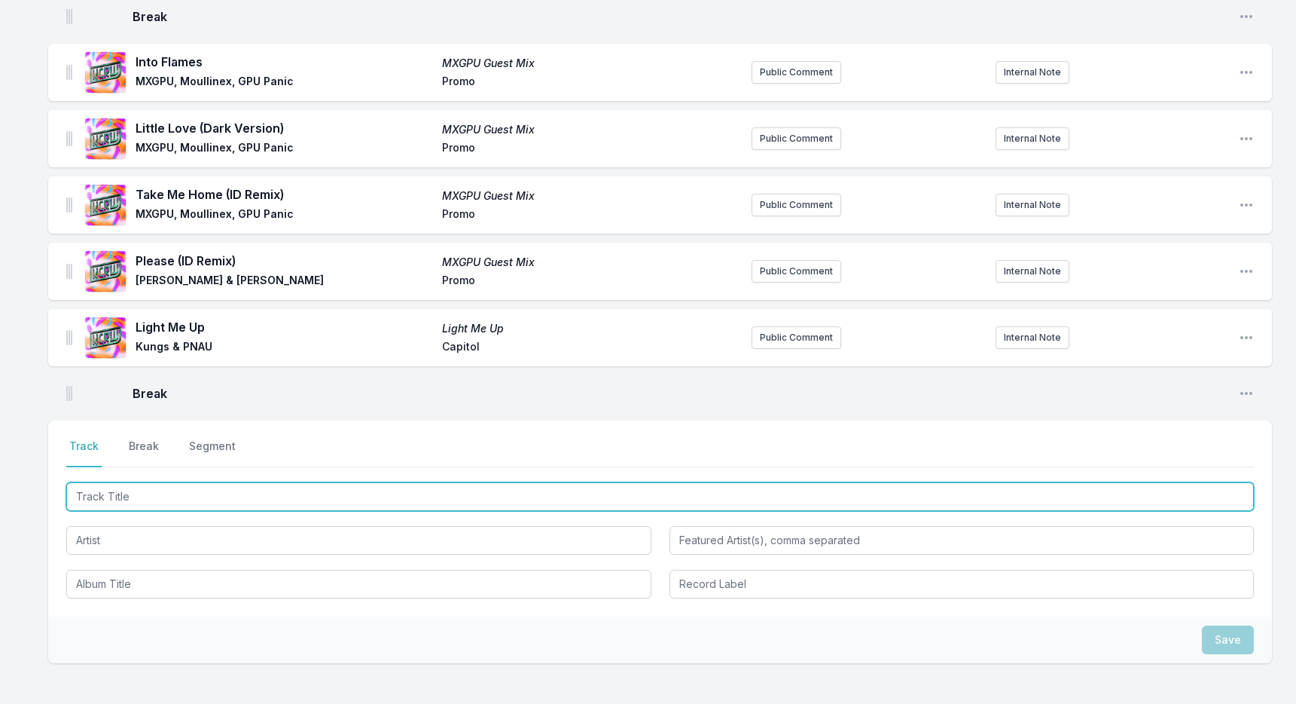
click at [143, 499] on input "Track Title" at bounding box center [660, 496] width 1188 height 29
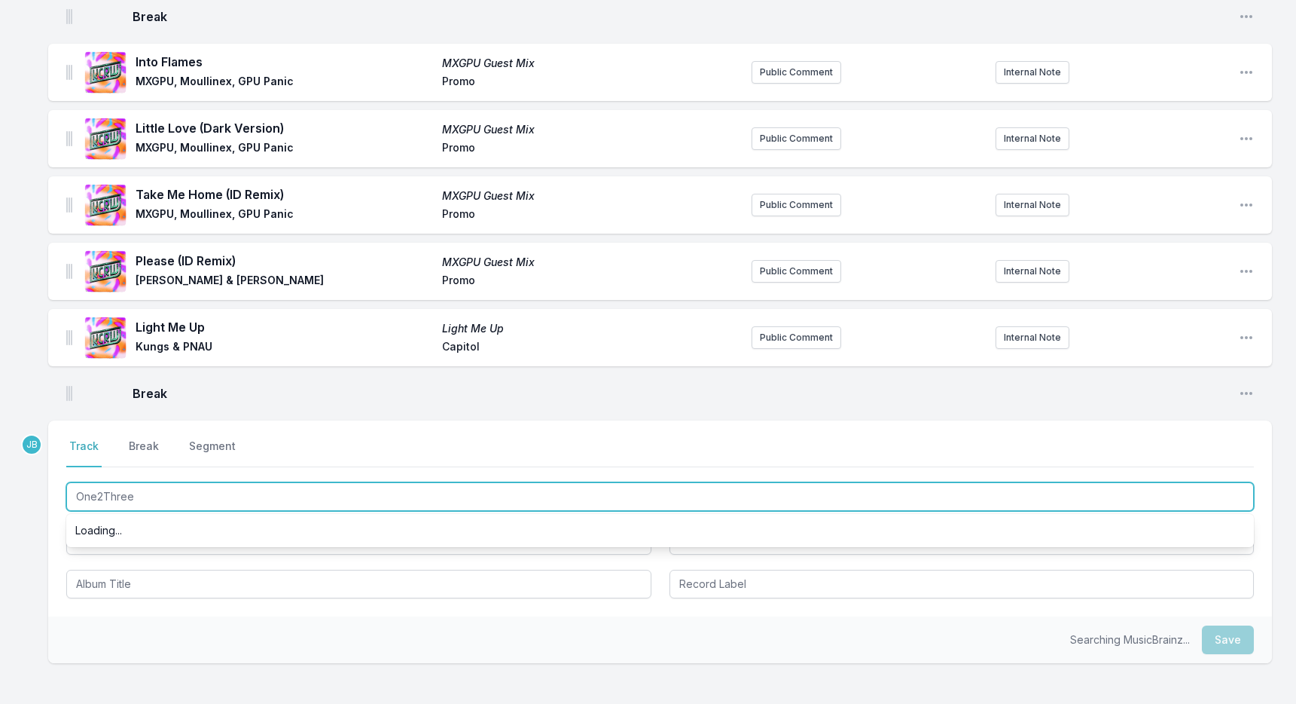
type input "One2Three"
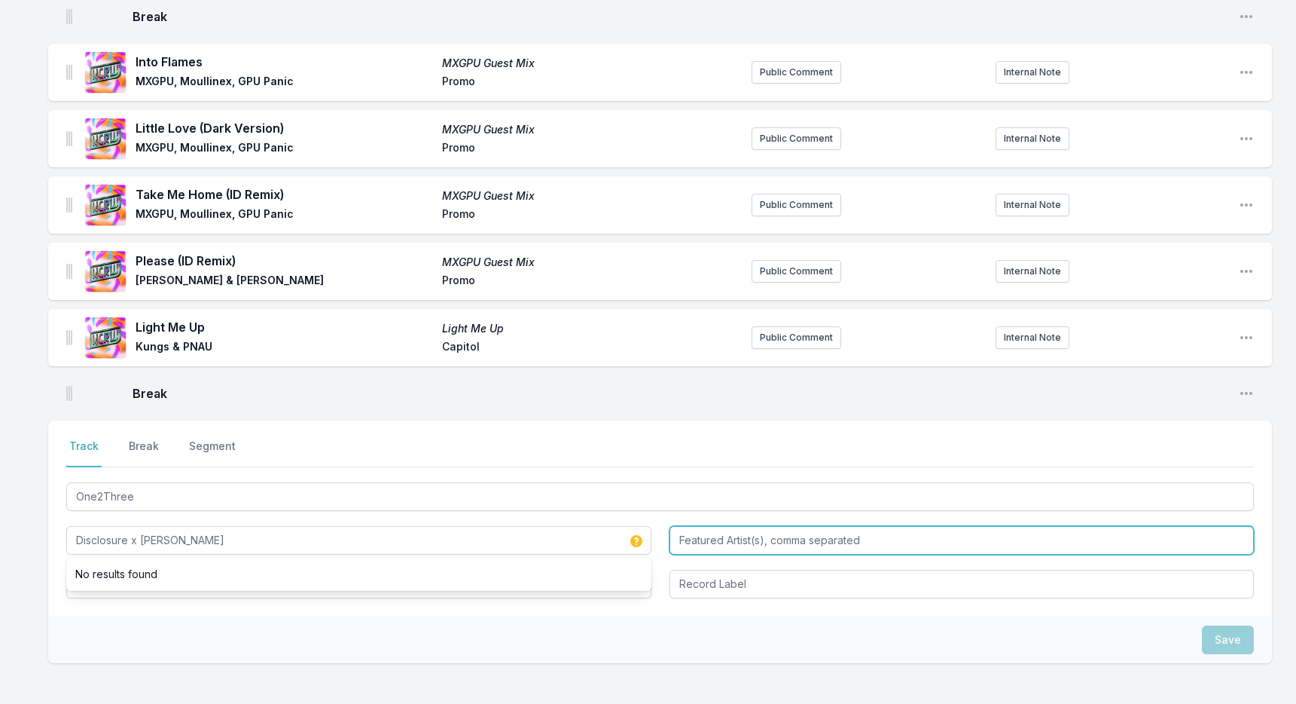
type input "Disclosure x [PERSON_NAME]"
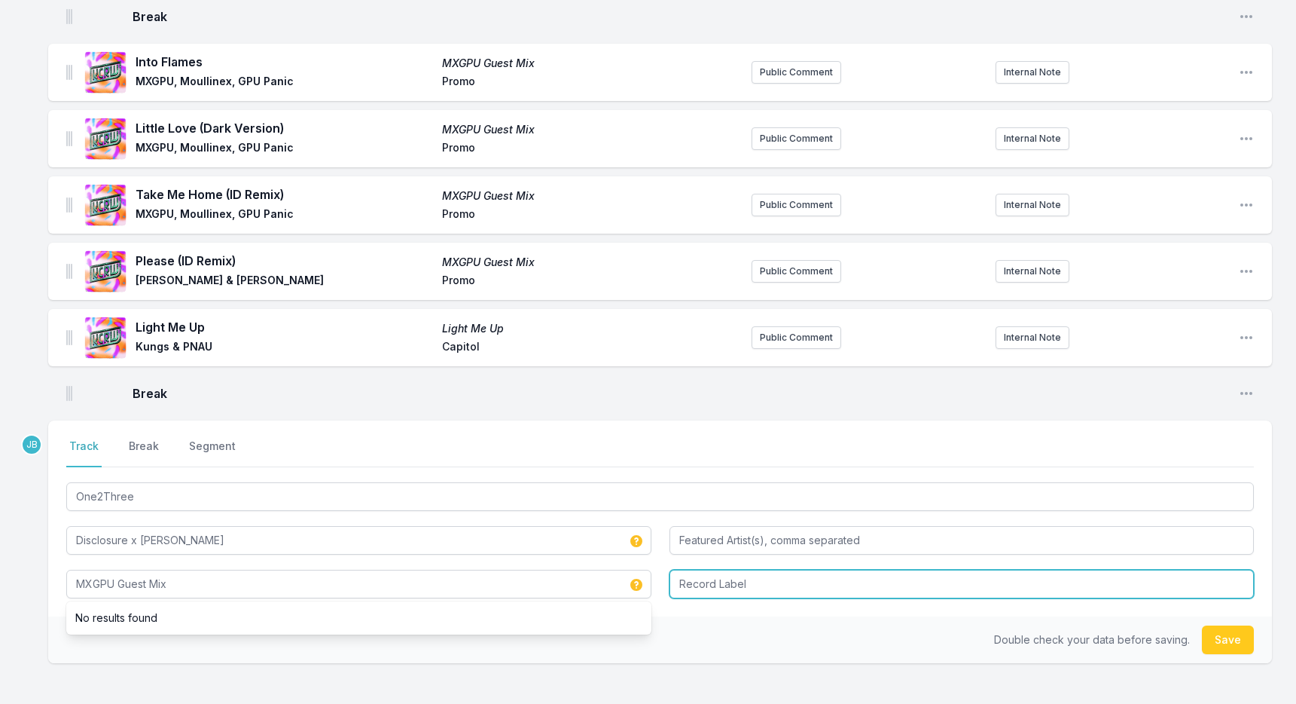
type input "MXGPU Guest Mix"
type input "Promo"
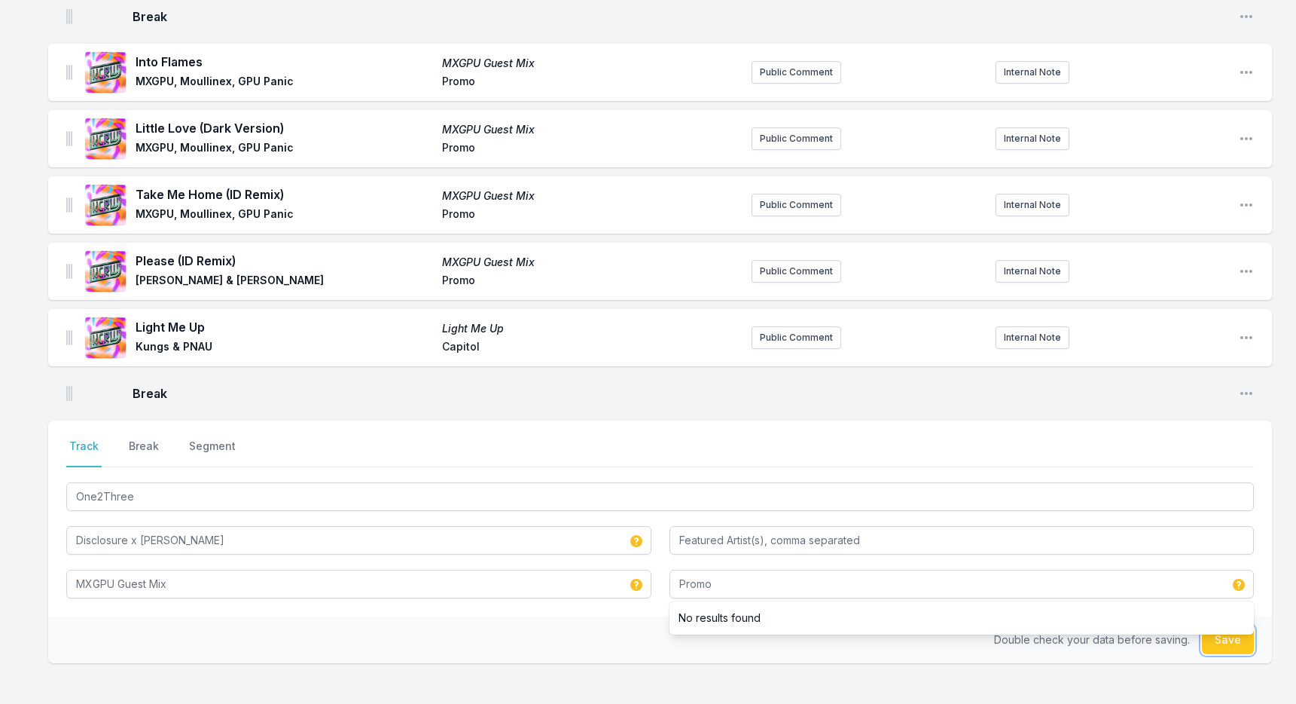
click at [1233, 640] on button "Save" at bounding box center [1228, 639] width 52 height 29
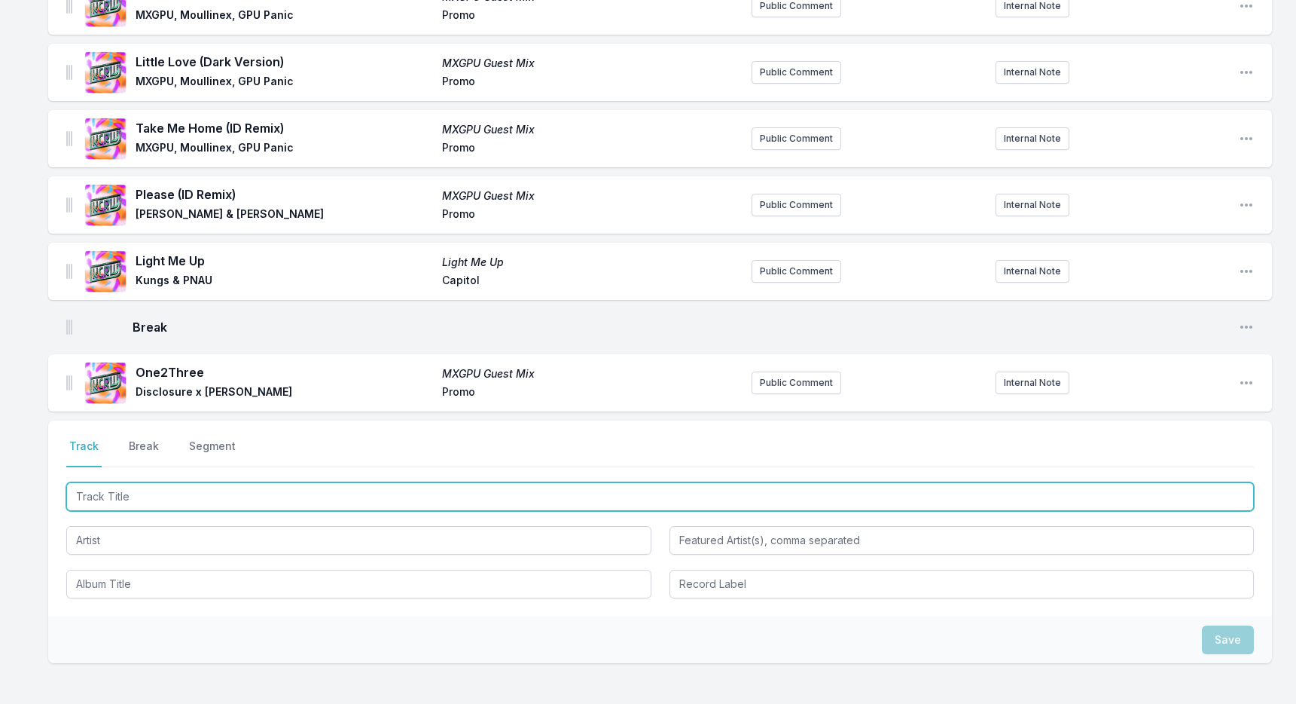
click at [253, 487] on input "Track Title" at bounding box center [660, 496] width 1188 height 29
type input "Find u"
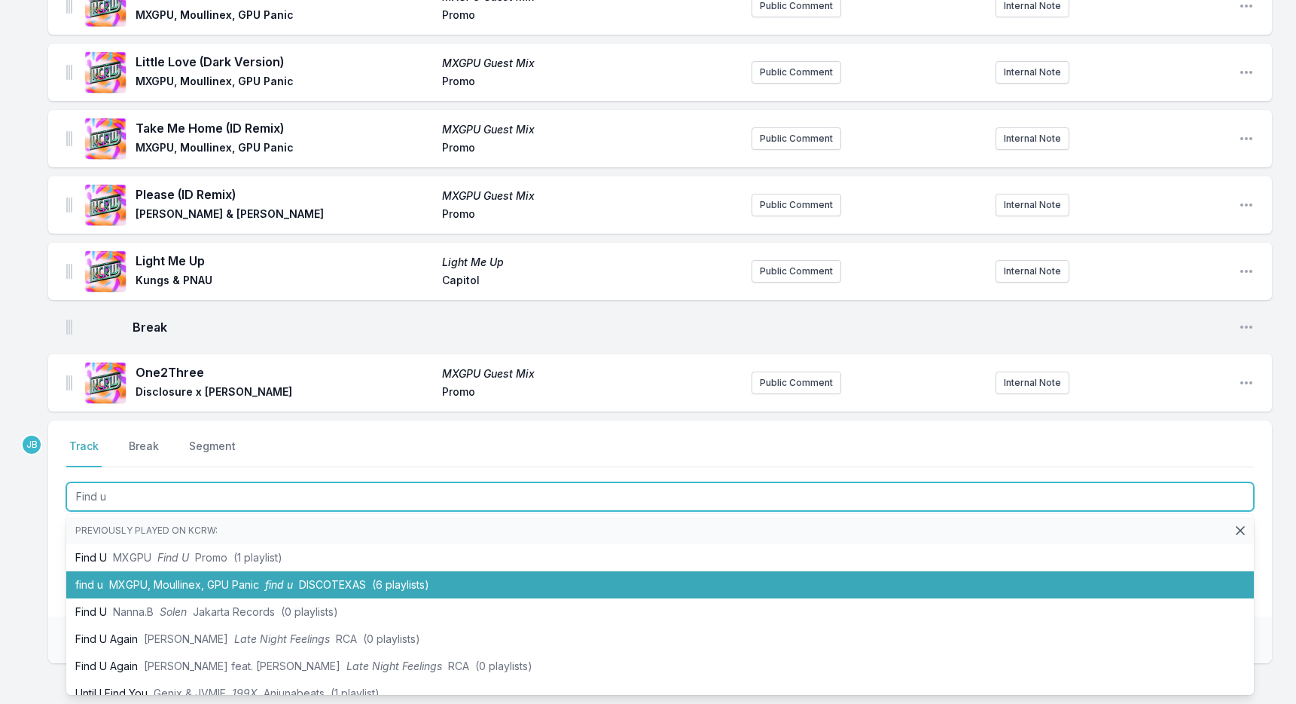
click at [249, 578] on span "MXGPU, Moullinex, GPU Panic" at bounding box center [184, 584] width 150 height 13
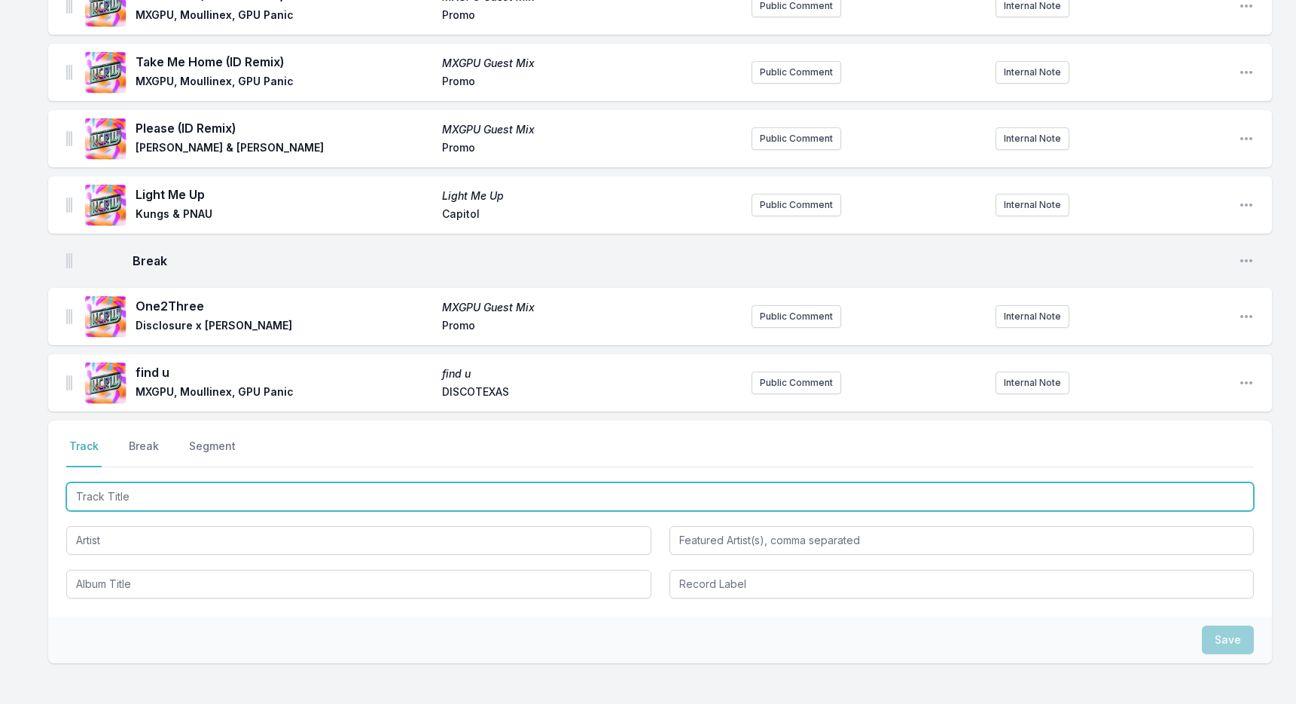
click at [310, 491] on input "Track Title" at bounding box center [660, 496] width 1188 height 29
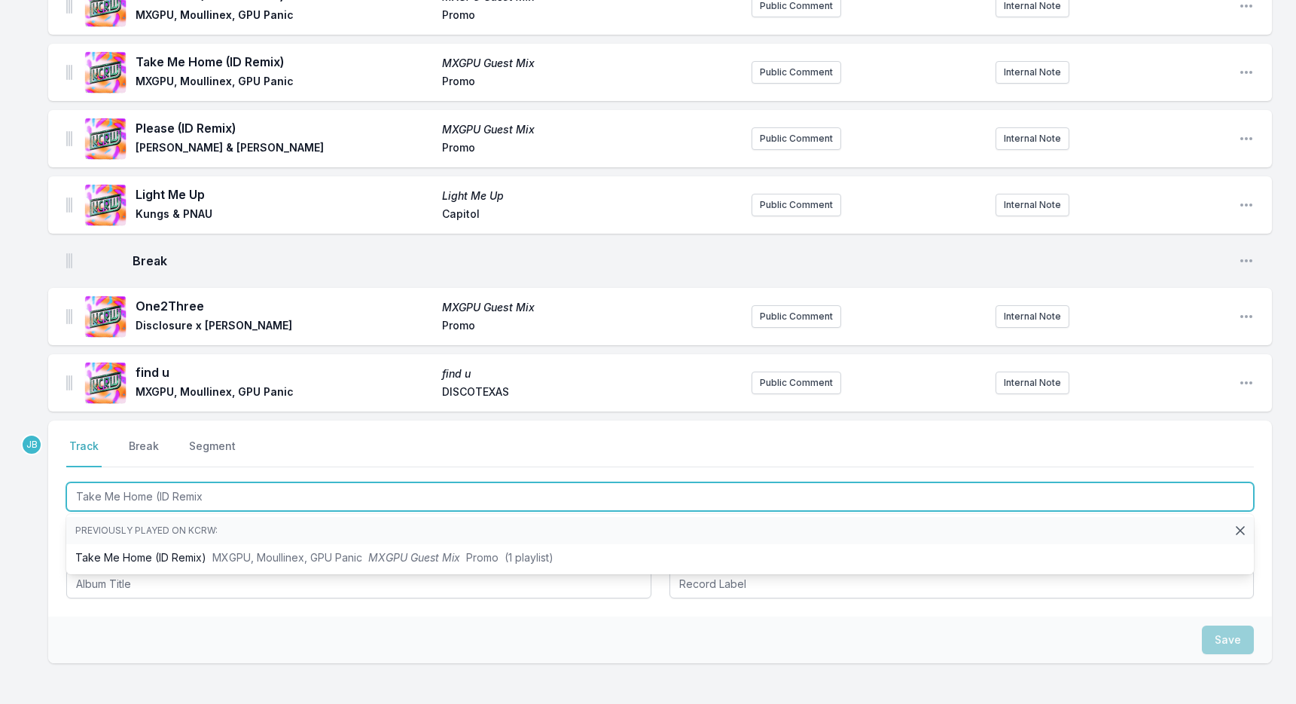
type input "Take Me Home (ID Remix)"
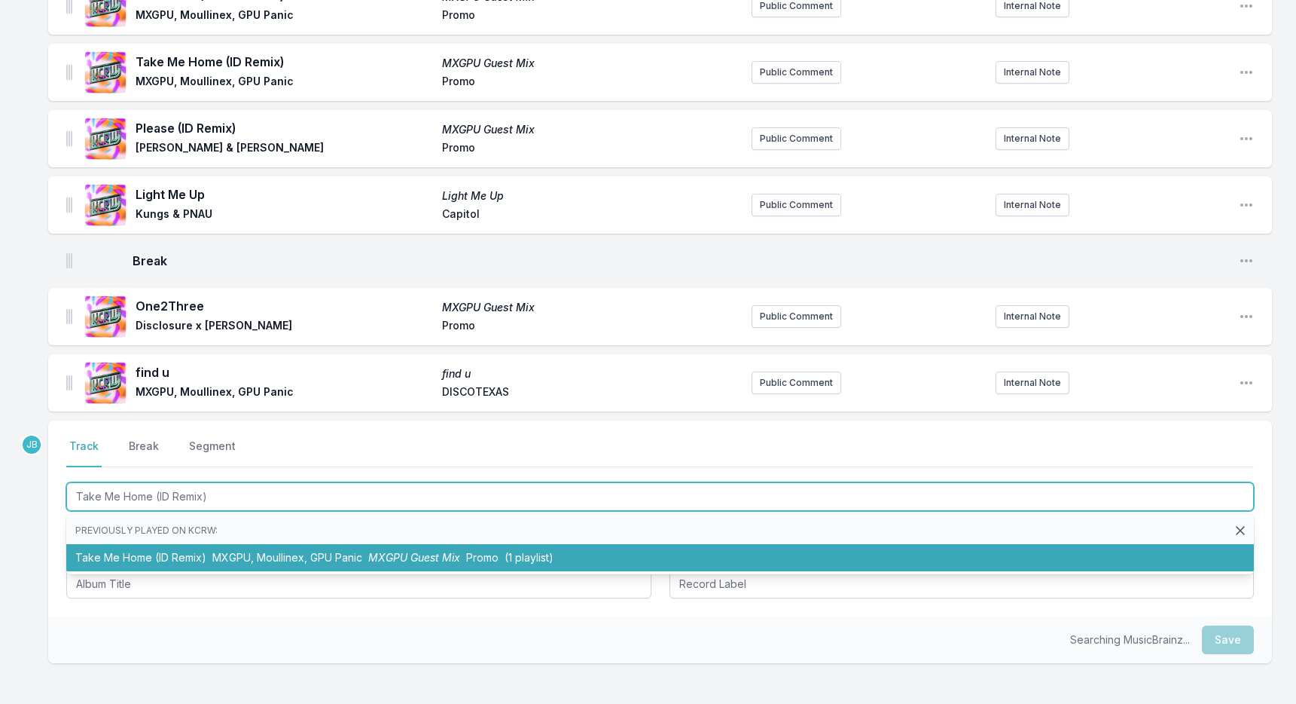
click at [315, 551] on span "MXGPU, Moullinex, GPU Panic" at bounding box center [287, 557] width 150 height 13
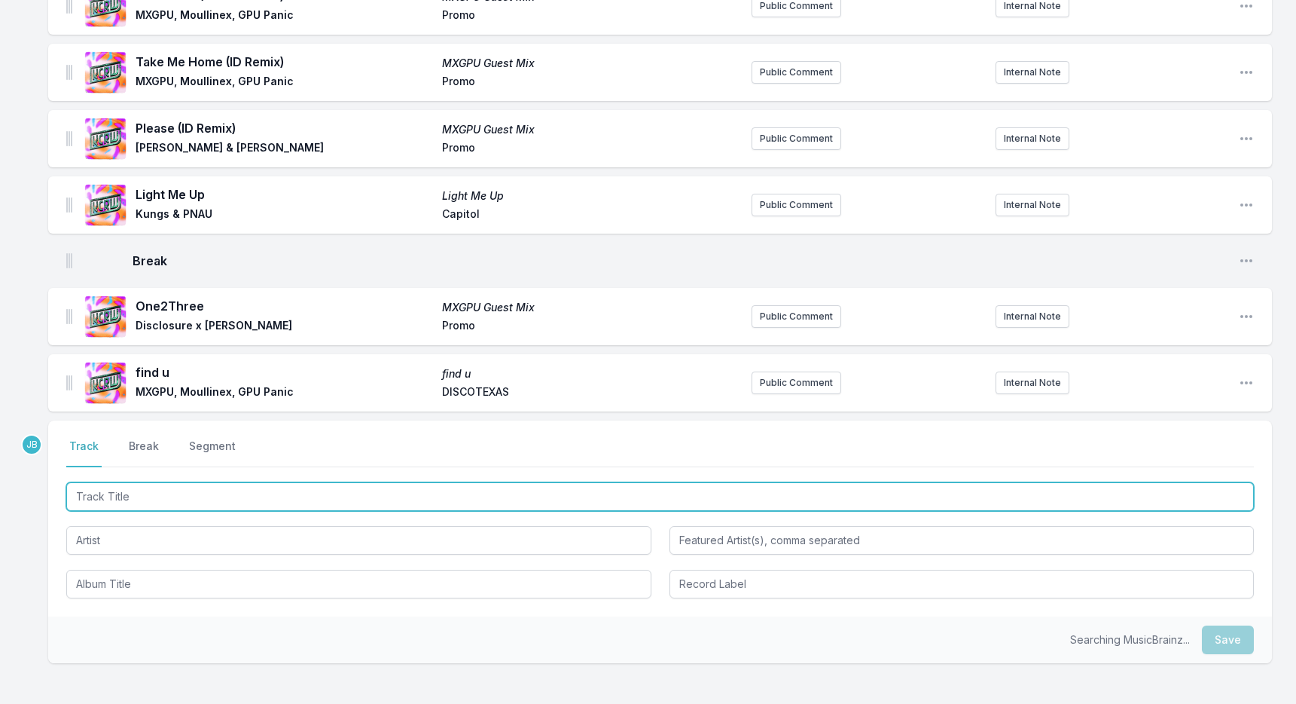
scroll to position [1888, 0]
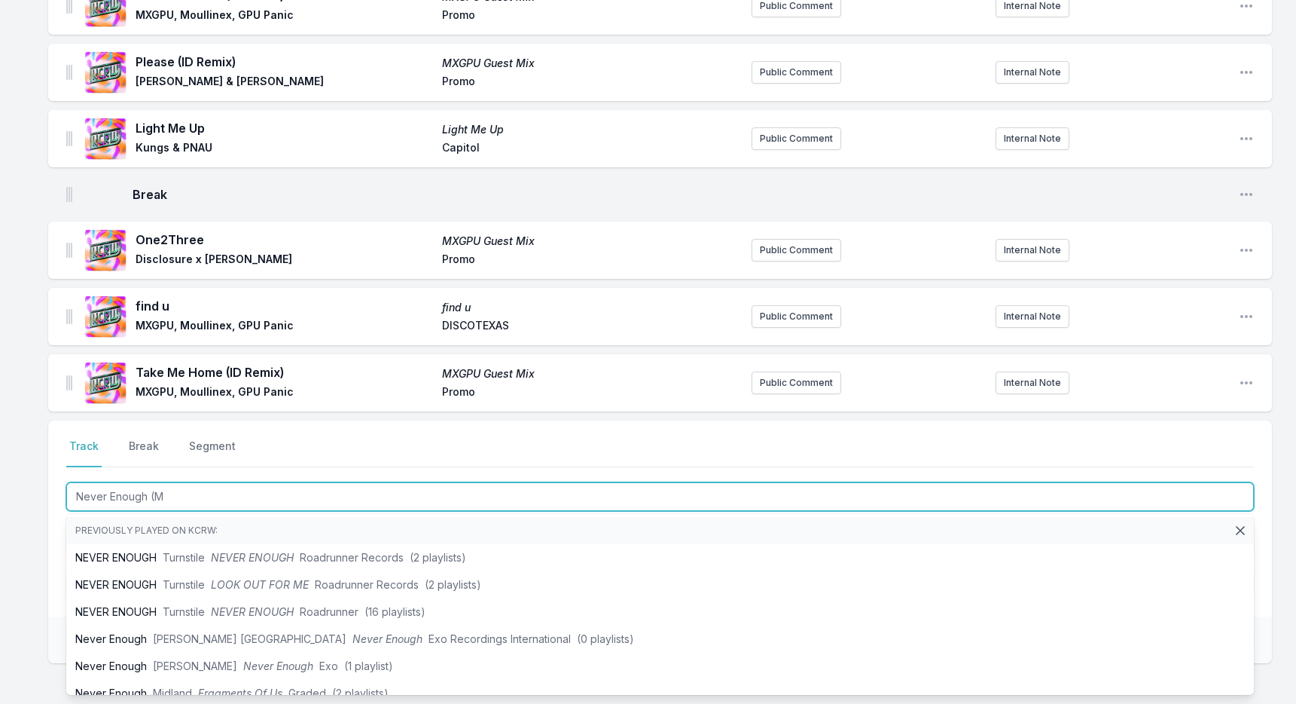
type input "Never Enough (MX"
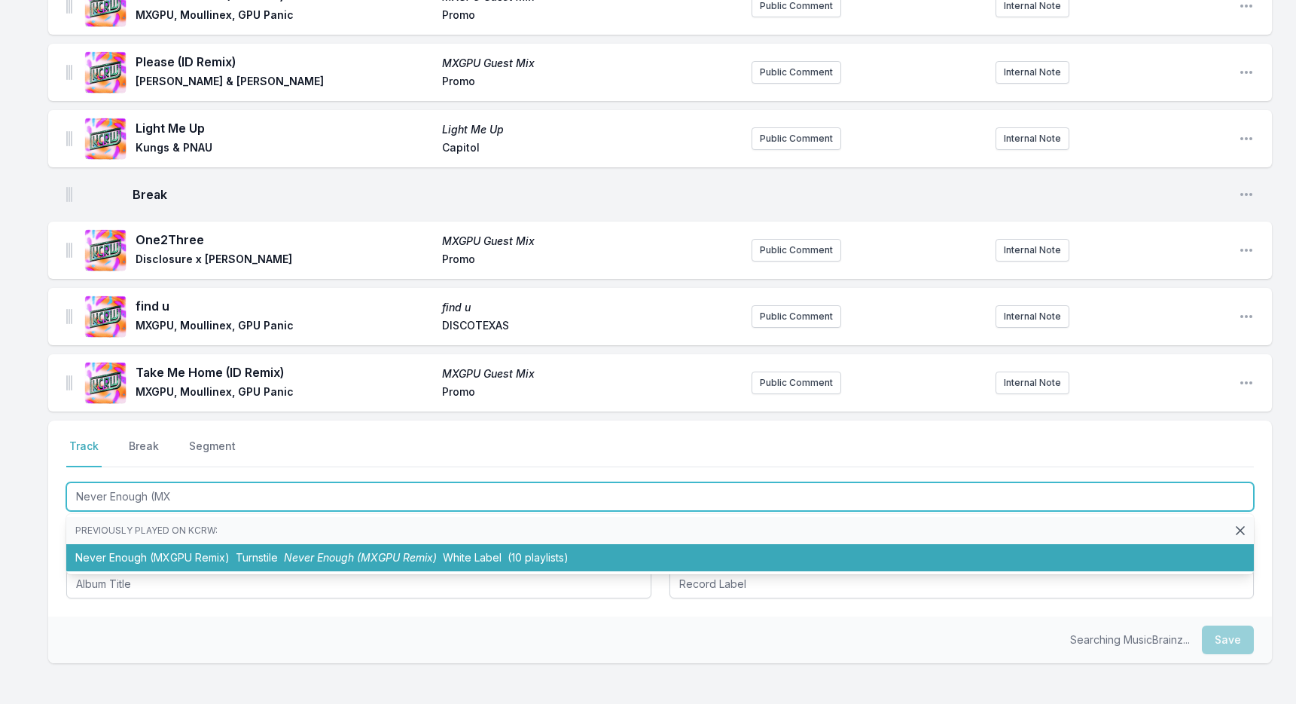
click at [316, 551] on span "Never Enough (MXGPU Remix)" at bounding box center [360, 557] width 153 height 13
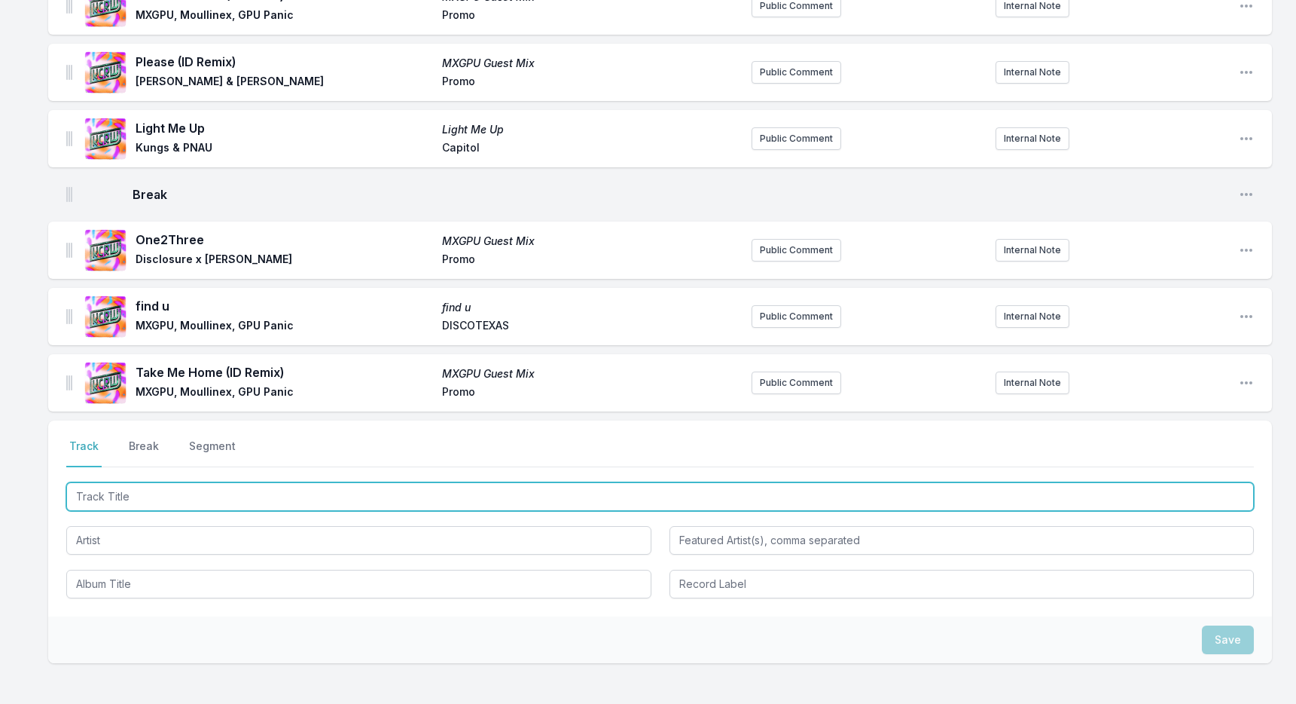
scroll to position [1954, 0]
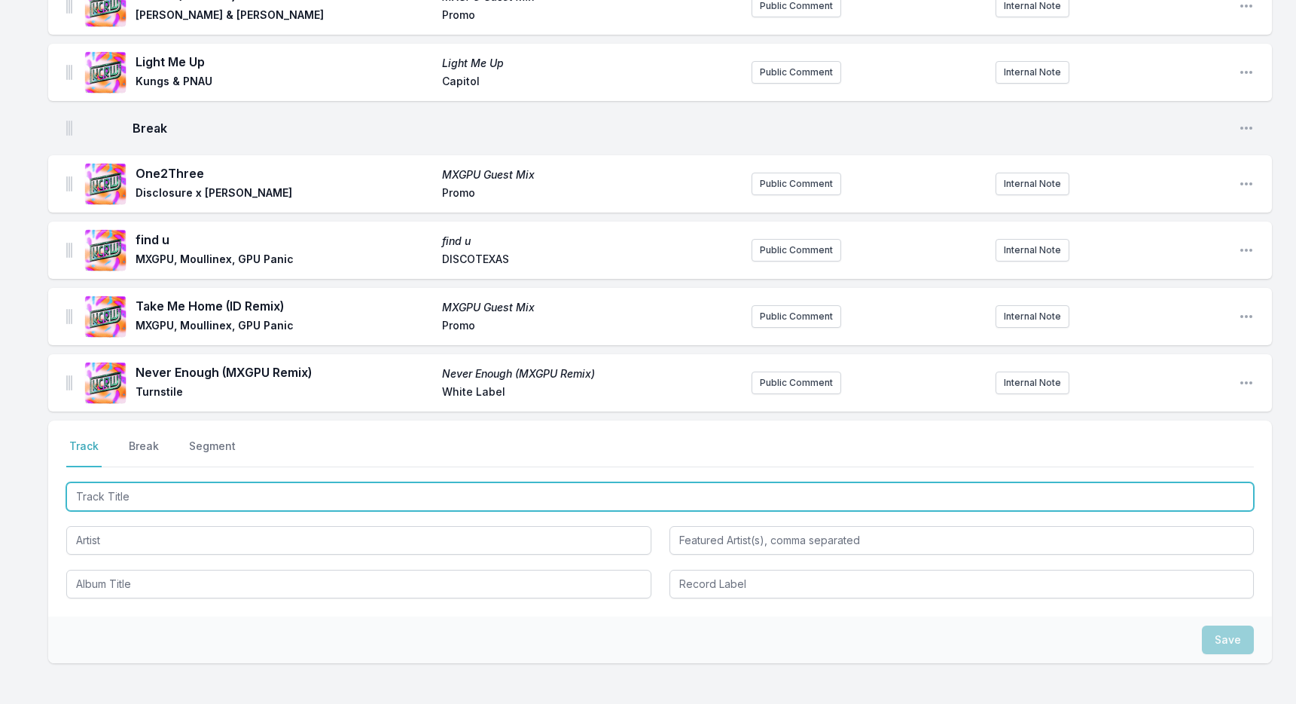
click at [390, 493] on input "Track Title" at bounding box center [660, 496] width 1188 height 29
type input "Ease (ID Remix)"
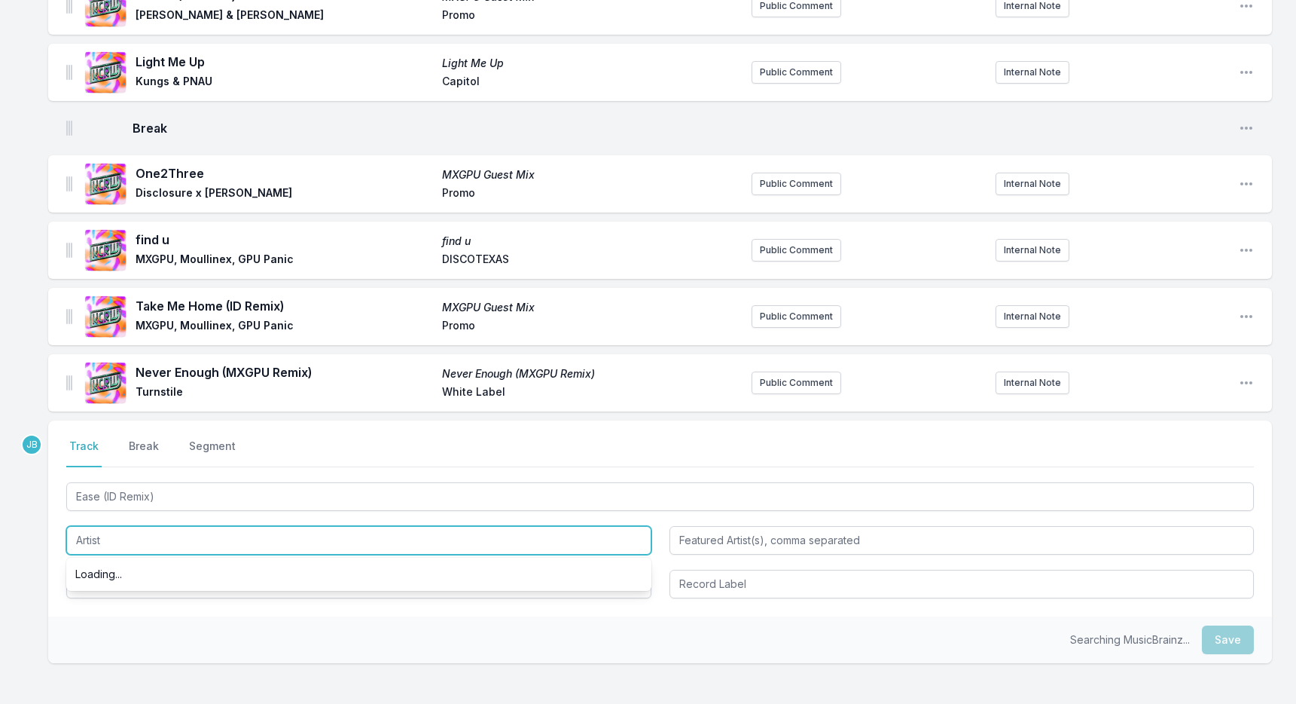
paste input "MXGPU, Moullinex, GPU Panic"
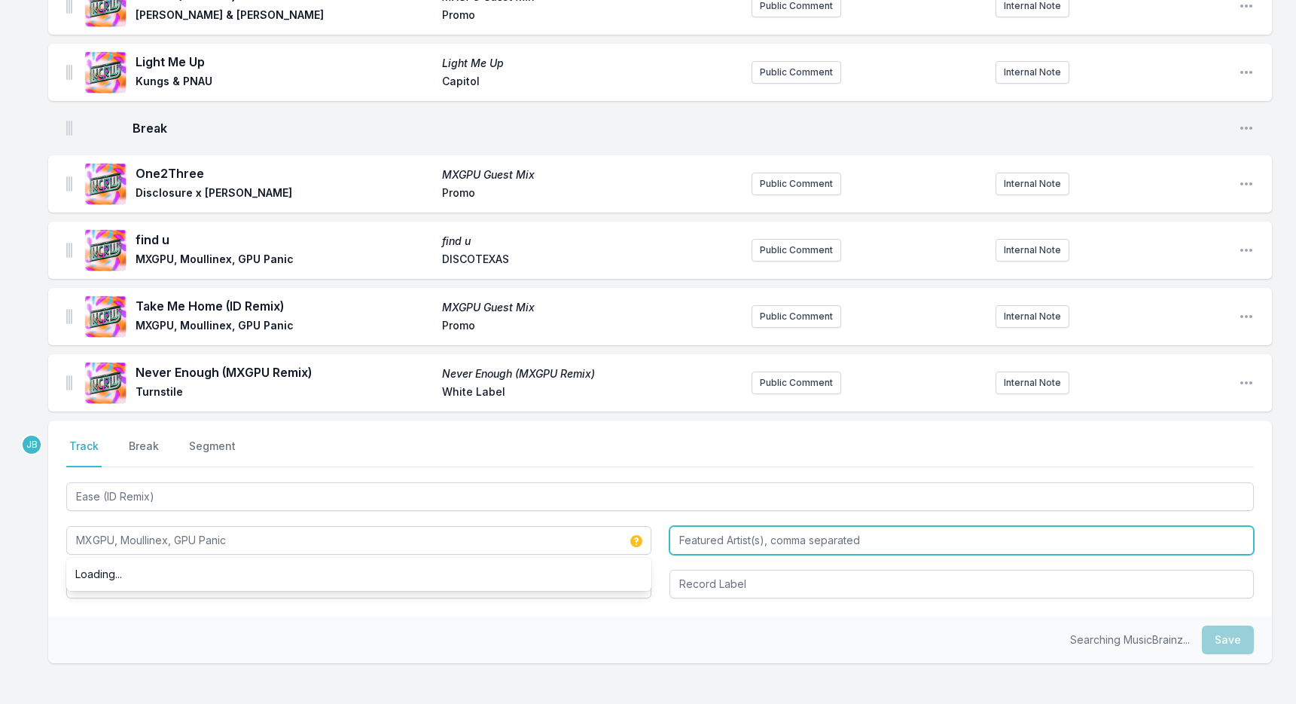
type input "MXGPU, Moullinex, GPU Panic"
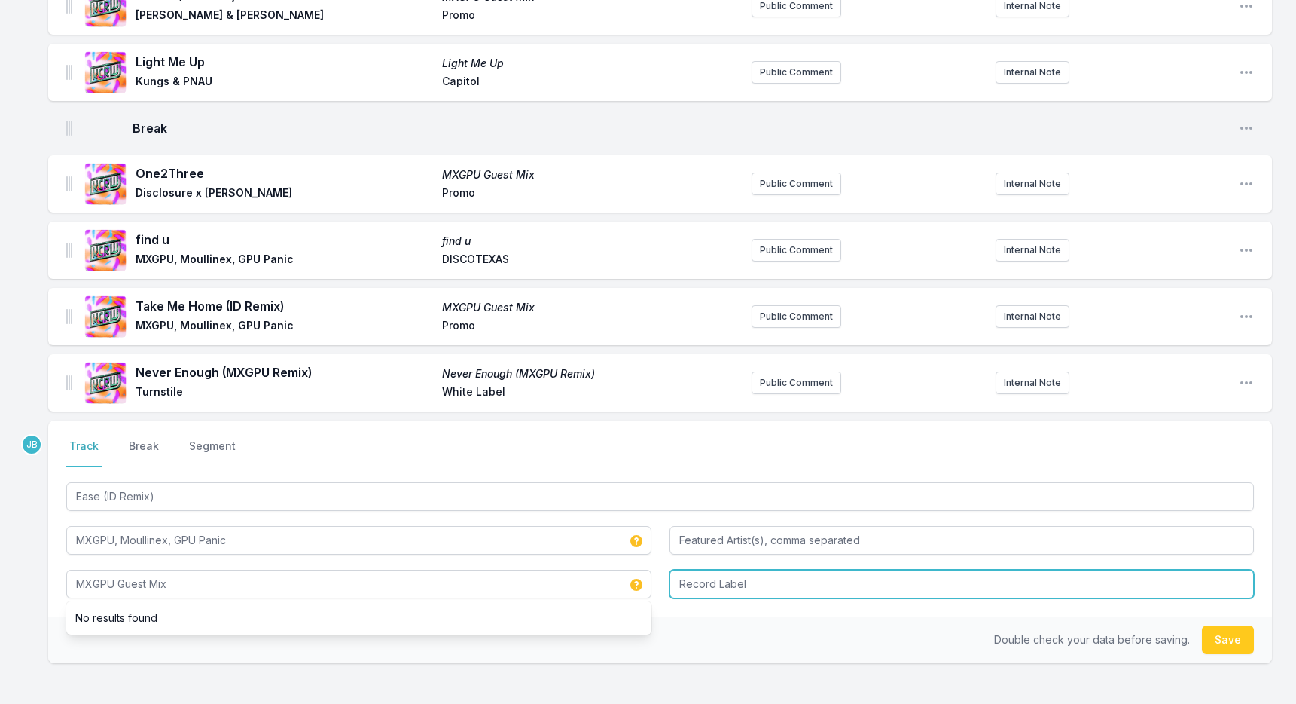
type input "MXGPU Guest Mix"
type input "Promo"
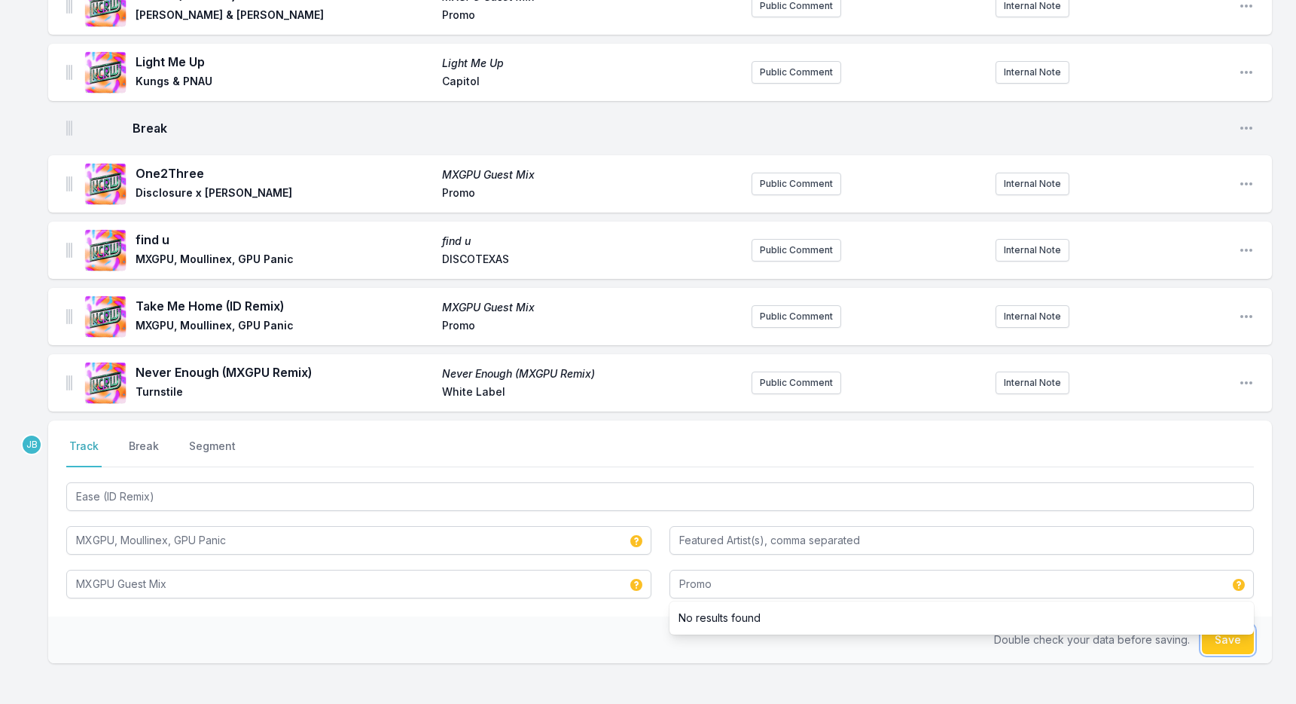
click at [1217, 634] on button "Save" at bounding box center [1228, 639] width 52 height 29
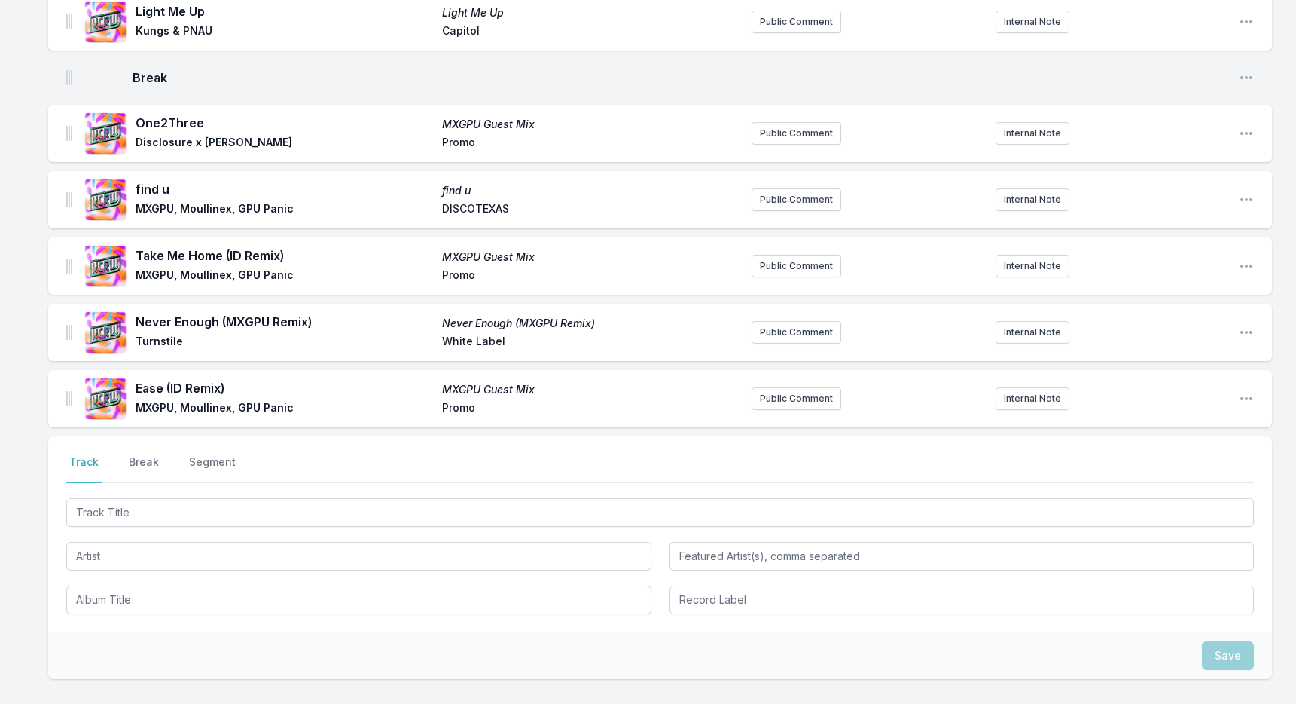
scroll to position [2011, 0]
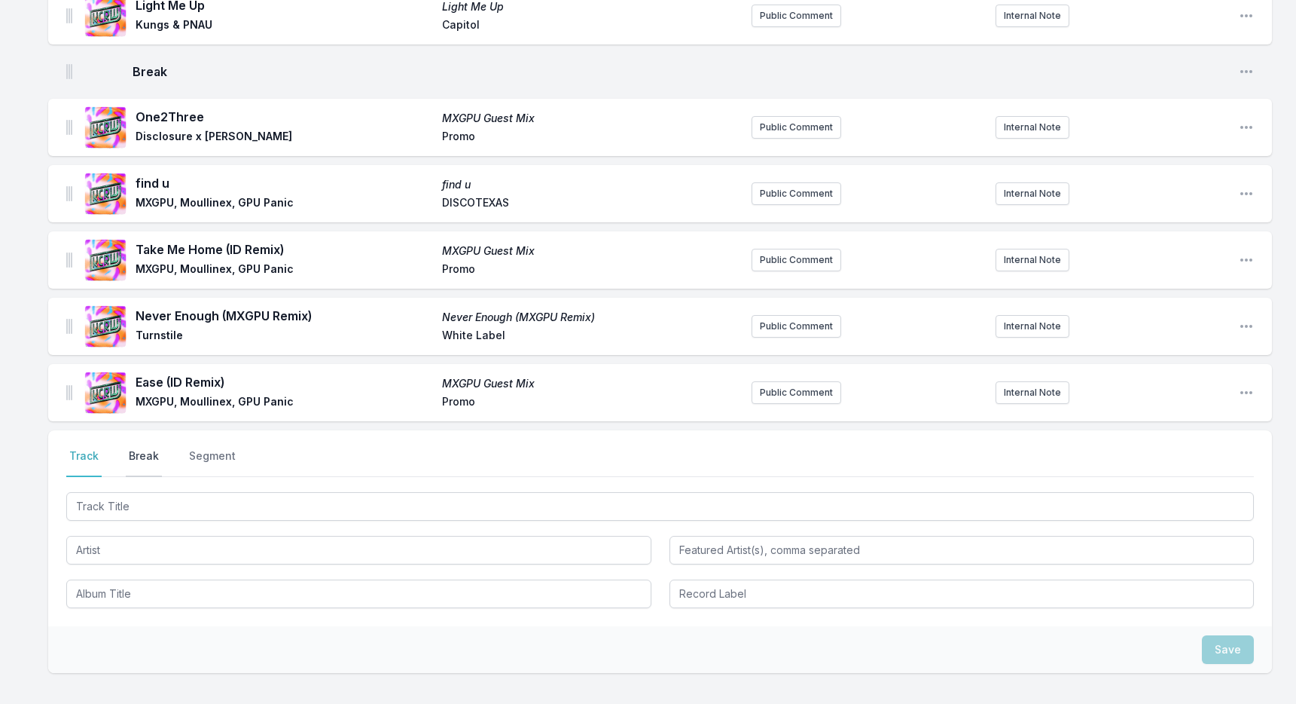
click at [143, 448] on button "Break" at bounding box center [144, 462] width 36 height 29
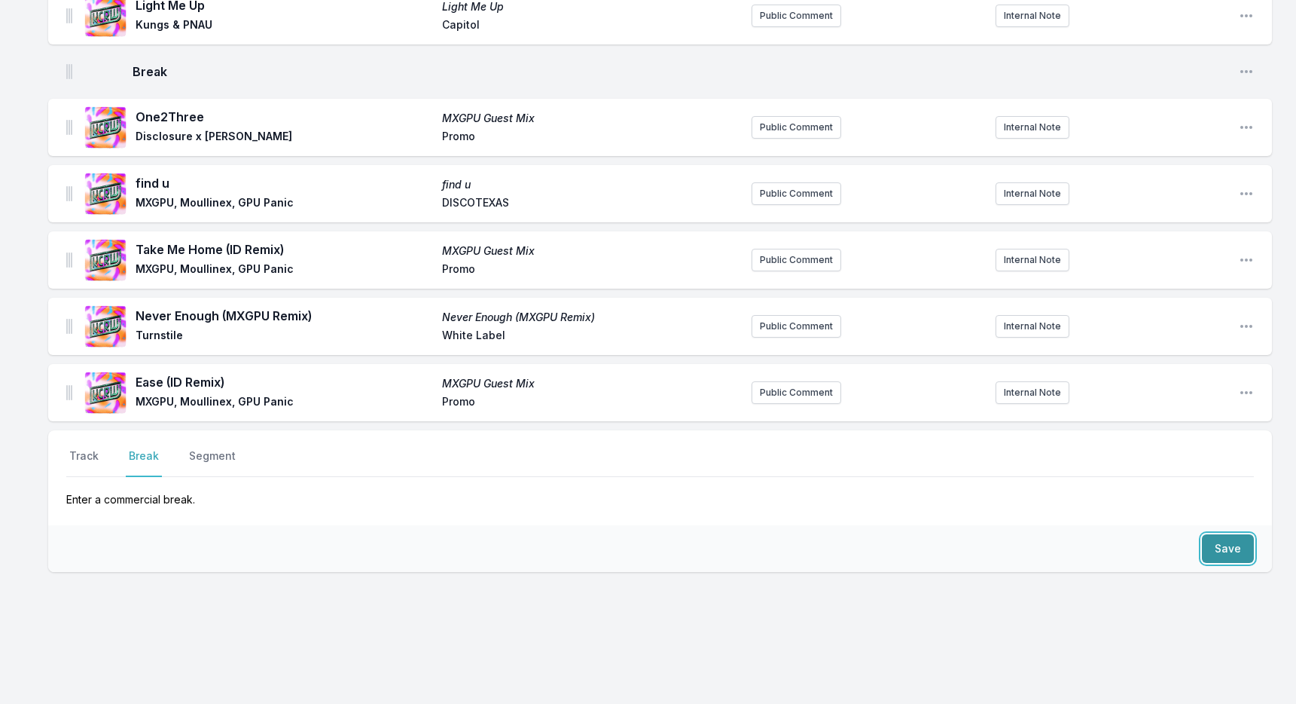
click at [1241, 550] on button "Save" at bounding box center [1228, 548] width 52 height 29
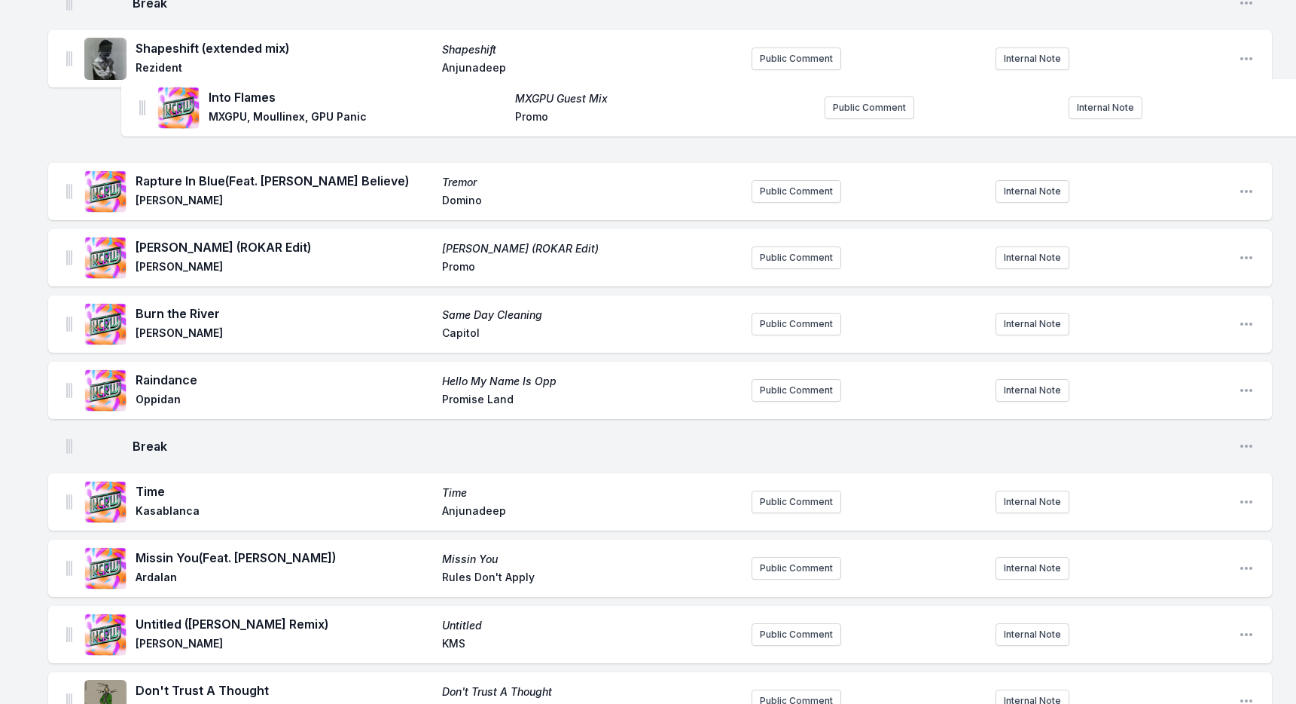
scroll to position [495, 0]
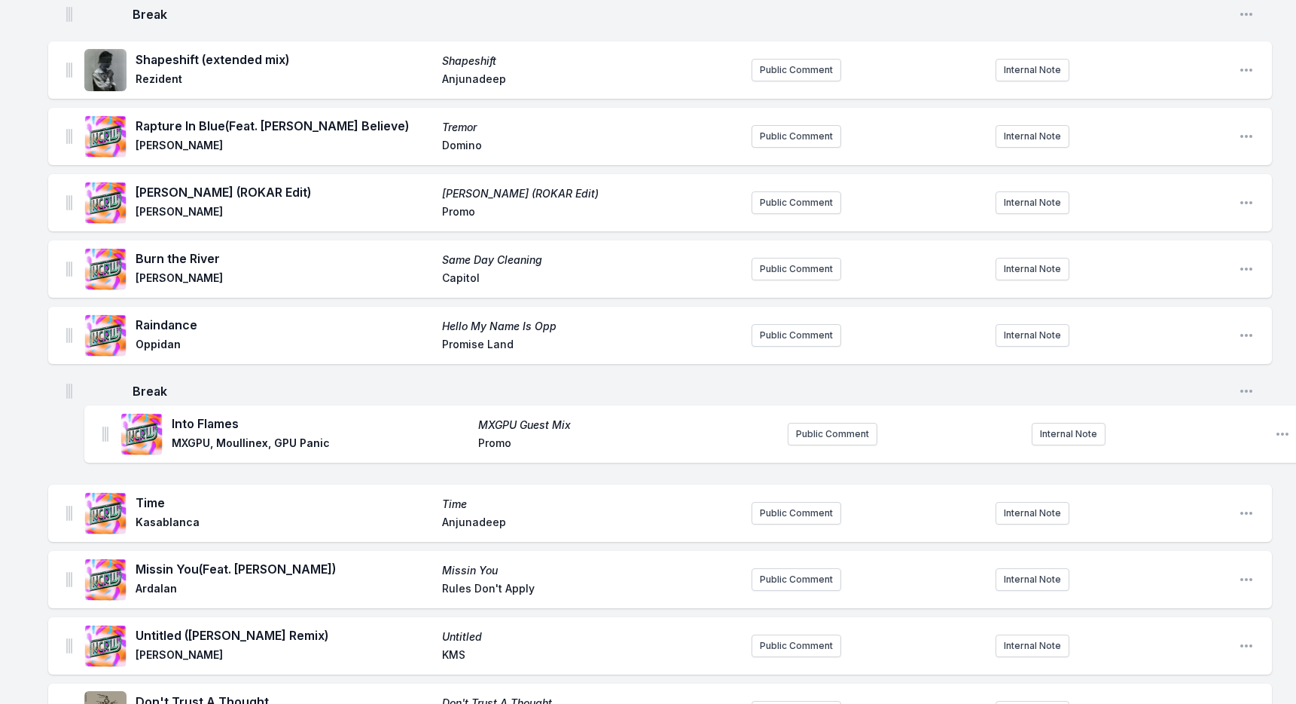
drag, startPoint x: 71, startPoint y: 498, endPoint x: 107, endPoint y: 427, distance: 79.5
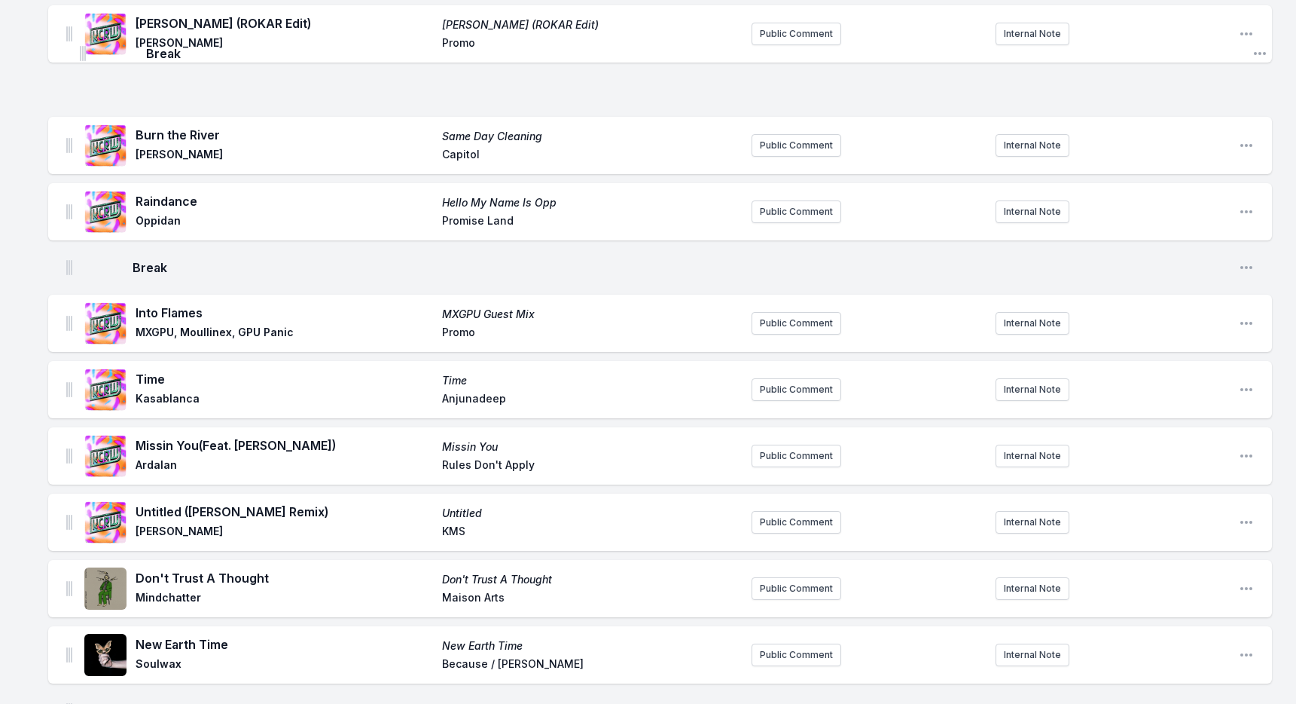
scroll to position [609, 0]
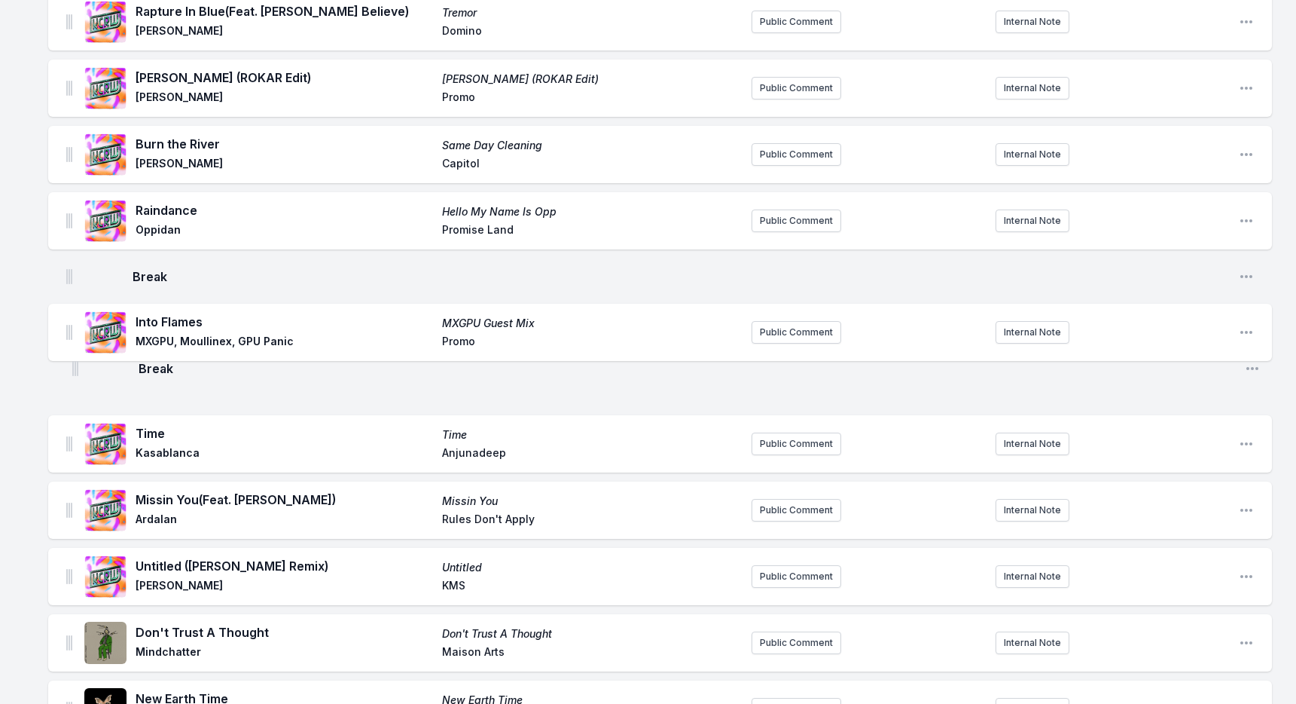
drag, startPoint x: 69, startPoint y: 672, endPoint x: 75, endPoint y: 366, distance: 305.9
click at [75, 366] on ul "Pop Pop Pop Pop Von Boch, Sparrow & Barbossa, KZ Promo Public Comment Internal …" at bounding box center [660, 707] width 1224 height 2320
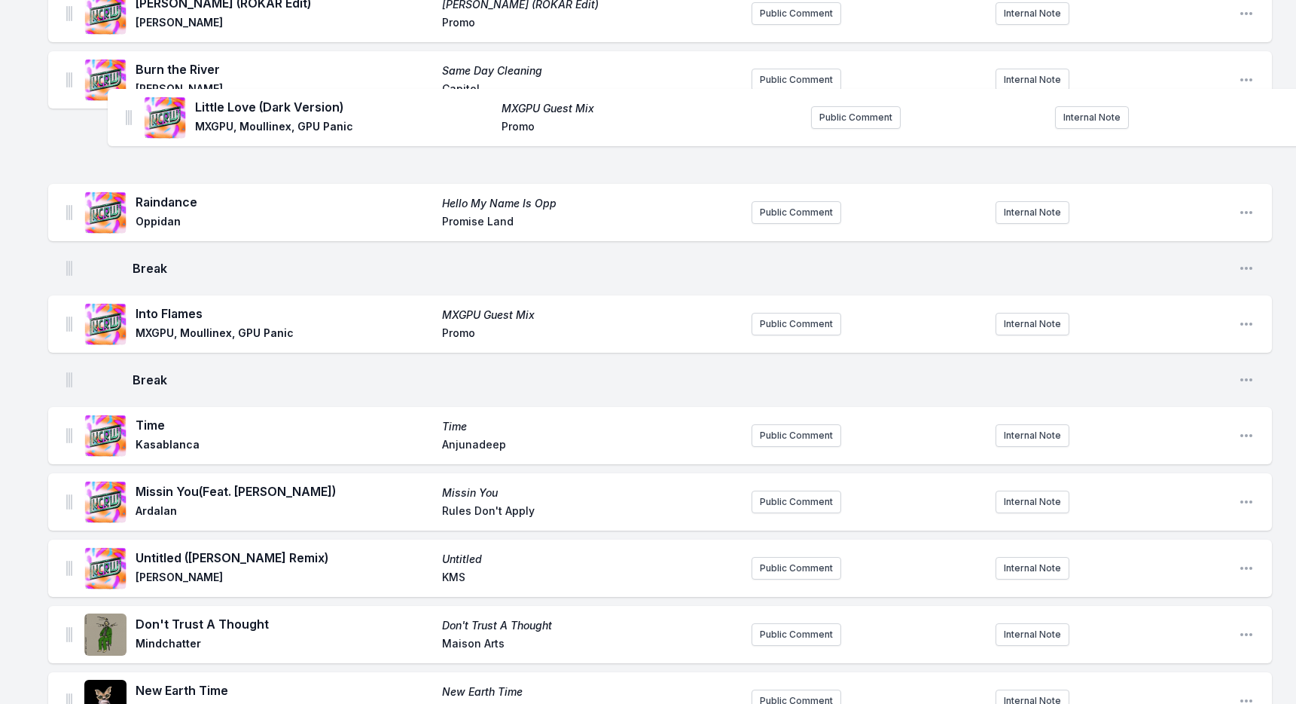
scroll to position [683, 0]
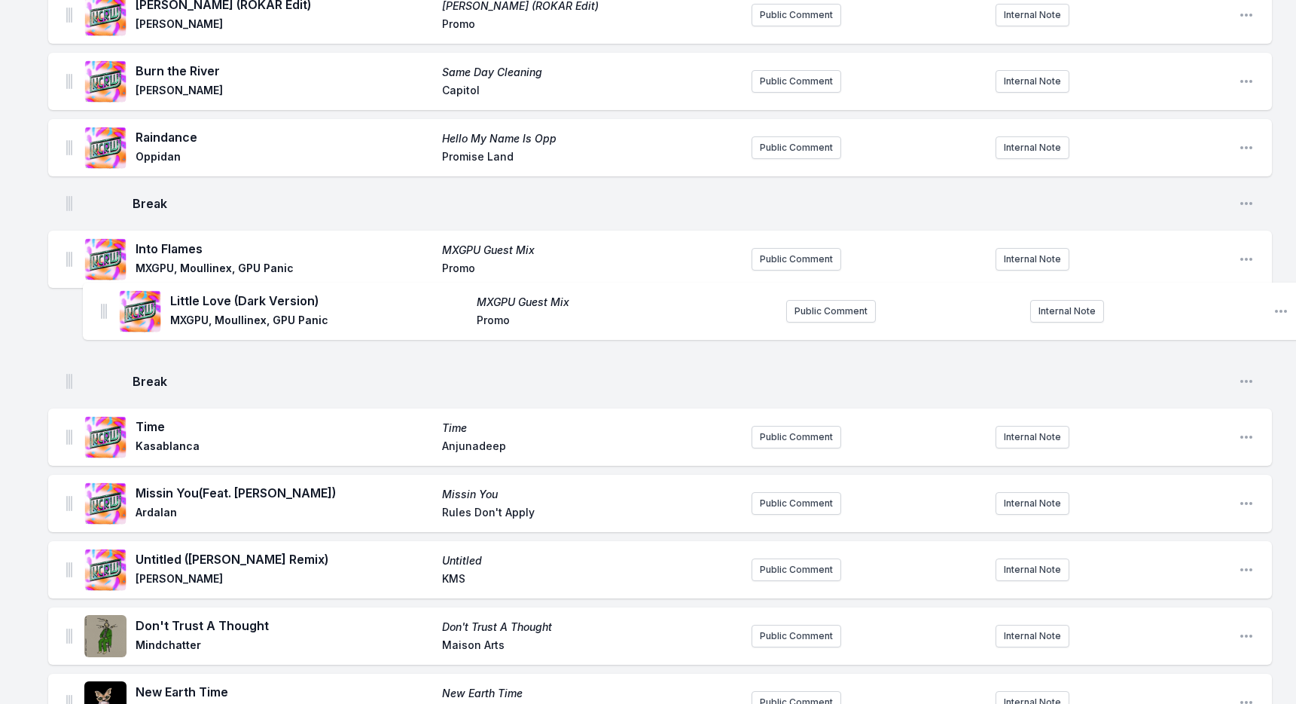
drag, startPoint x: 68, startPoint y: 370, endPoint x: 102, endPoint y: 303, distance: 75.5
click at [102, 303] on ul "Pop Pop Pop Pop Von Boch, Sparrow & Barbossa, KZ Promo Public Comment Internal …" at bounding box center [660, 634] width 1224 height 2320
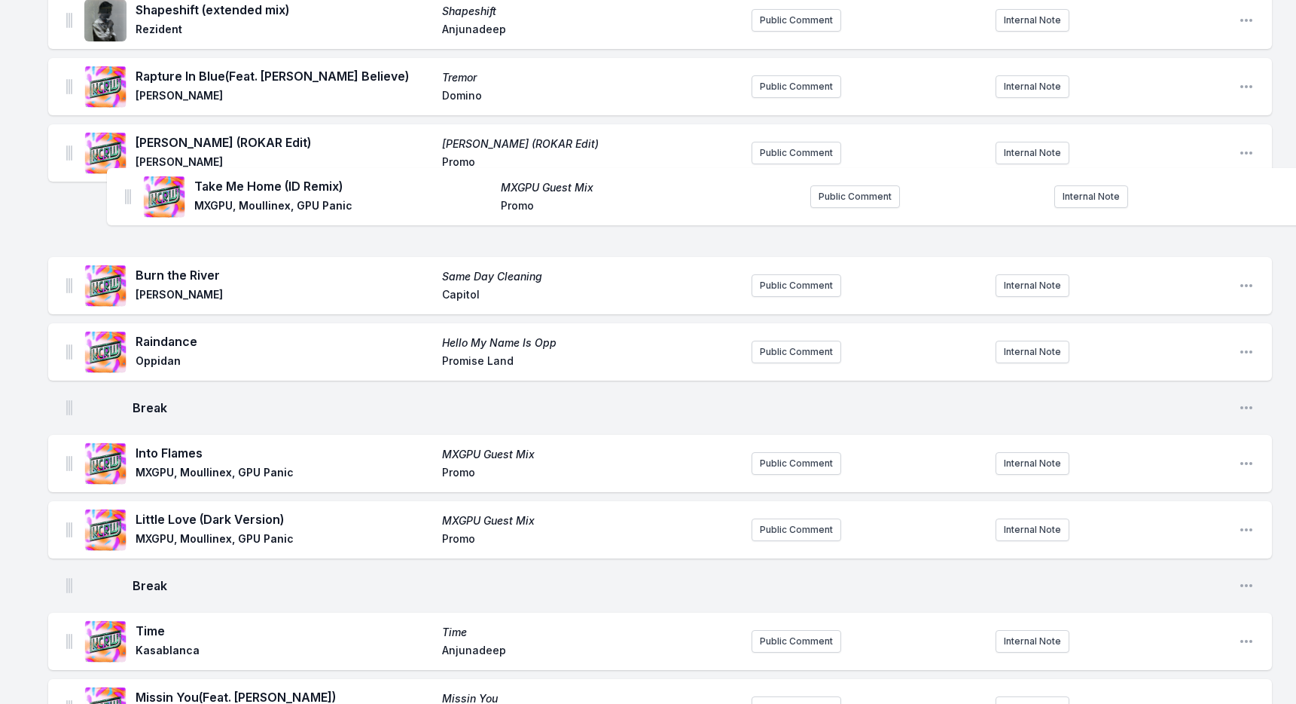
scroll to position [543, 0]
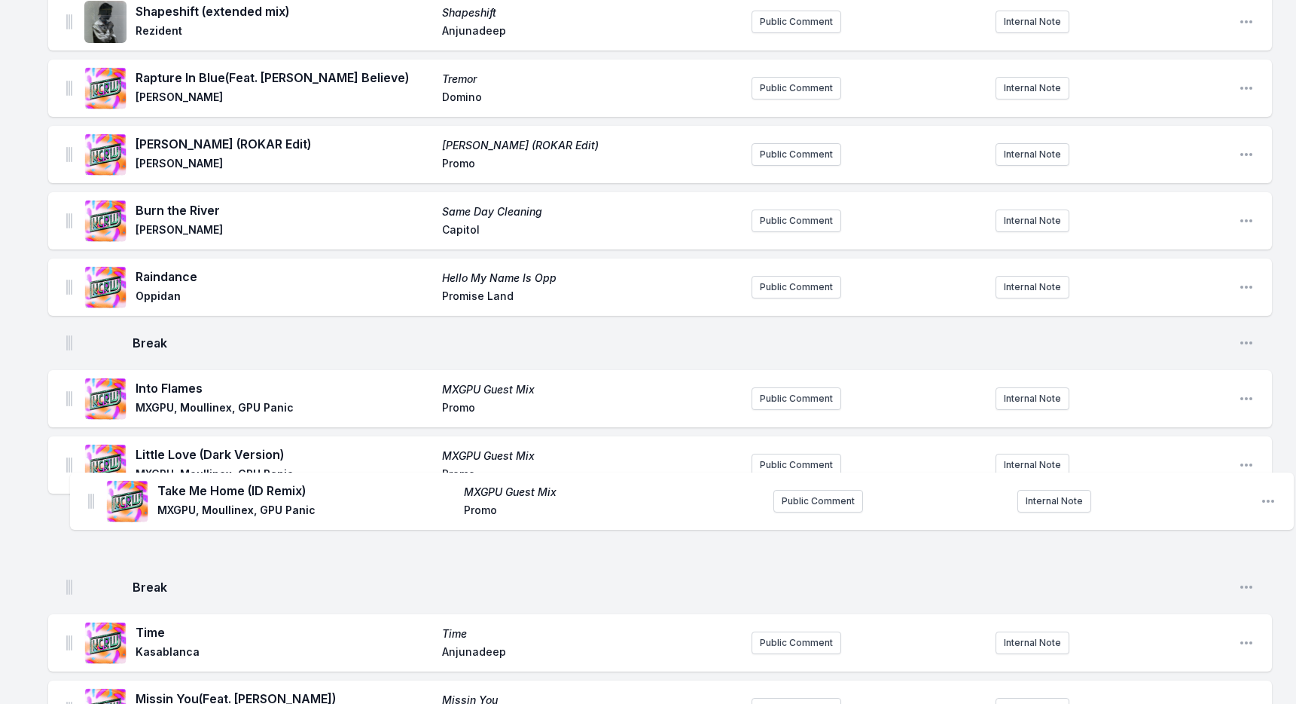
drag, startPoint x: 68, startPoint y: 297, endPoint x: 91, endPoint y: 502, distance: 207.0
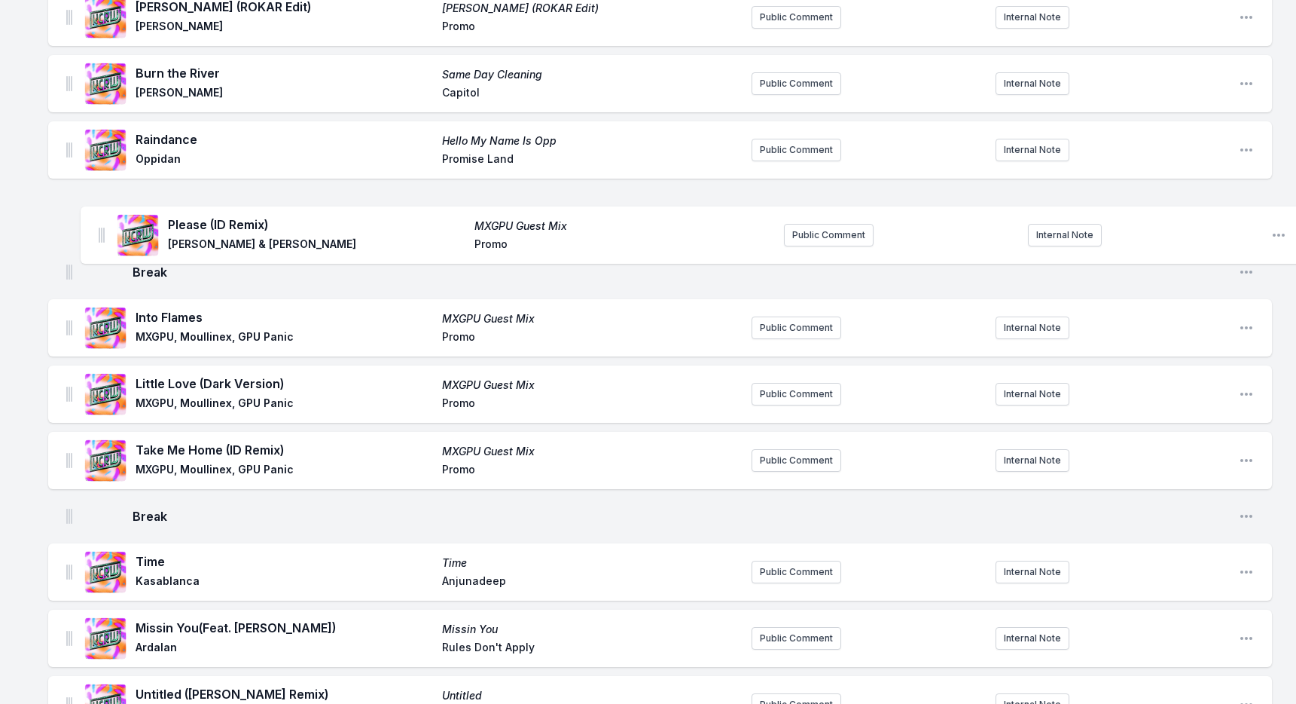
scroll to position [680, 0]
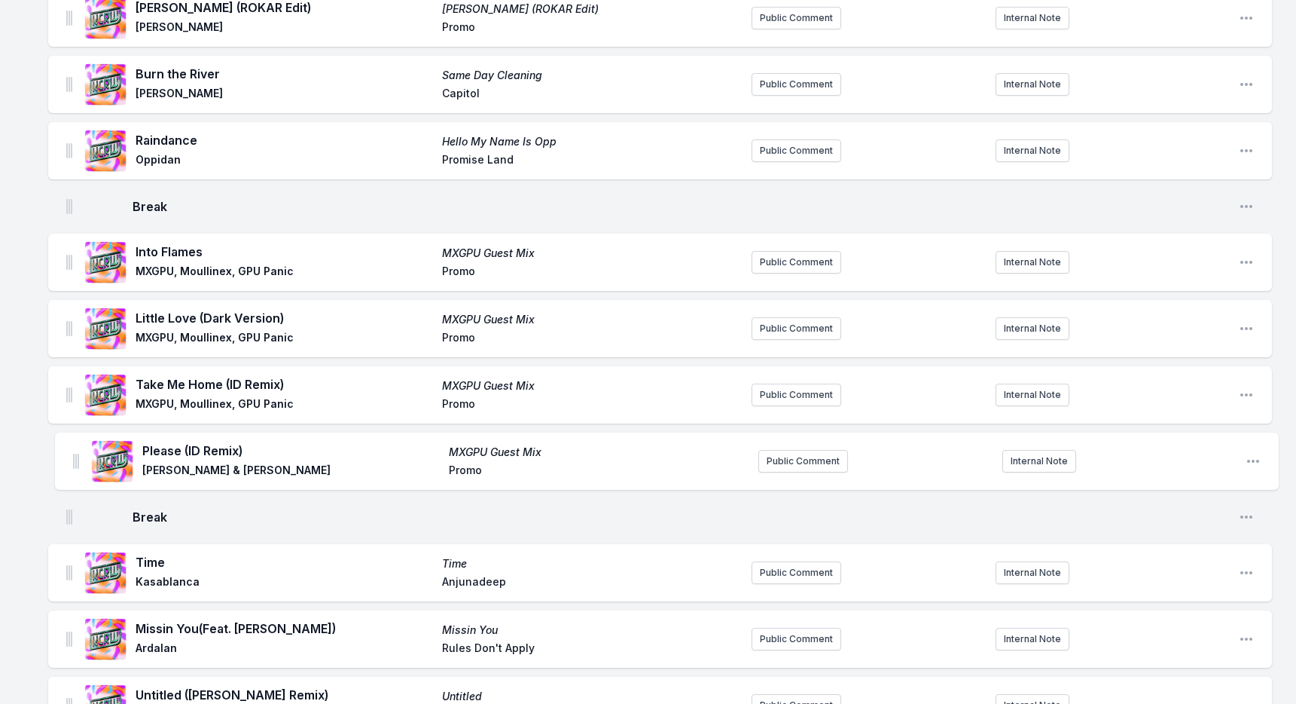
drag, startPoint x: 69, startPoint y: 298, endPoint x: 76, endPoint y: 457, distance: 158.3
click at [76, 457] on ul "Pop Pop Pop Pop Von Boch, Sparrow & Barbossa, KZ Promo Public Comment Internal …" at bounding box center [660, 637] width 1224 height 2320
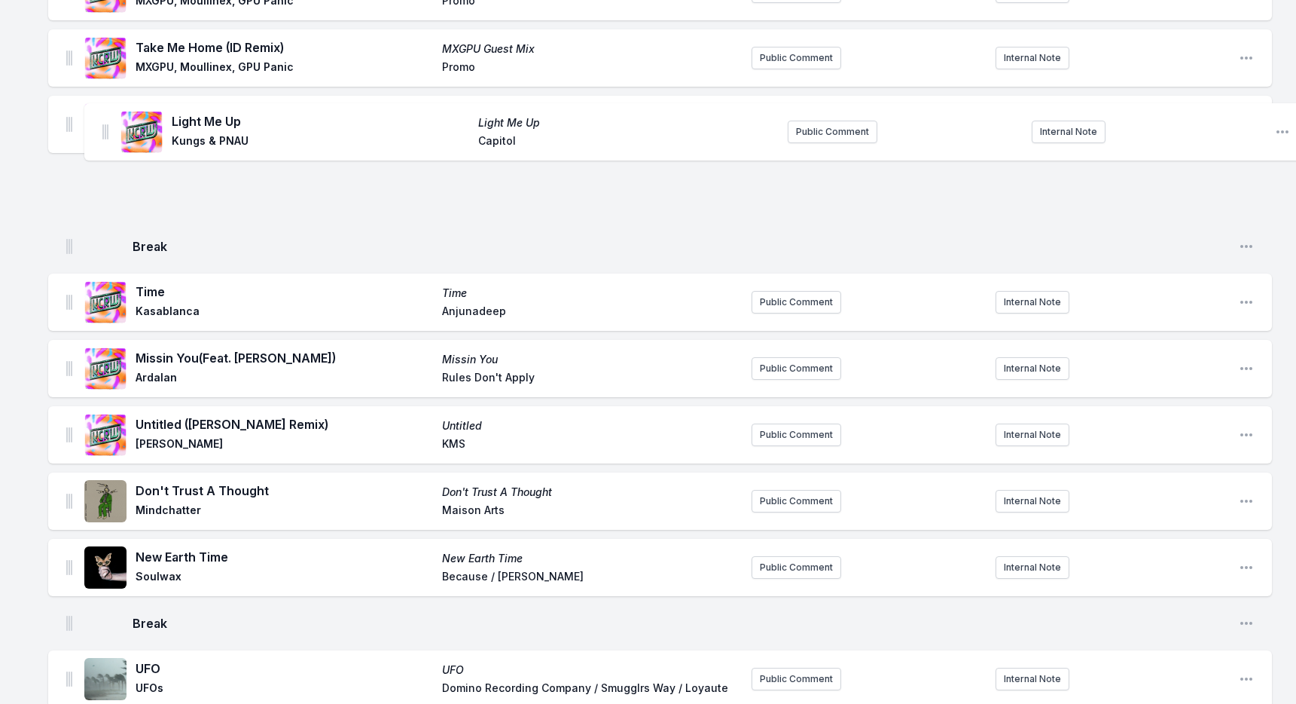
scroll to position [1000, 0]
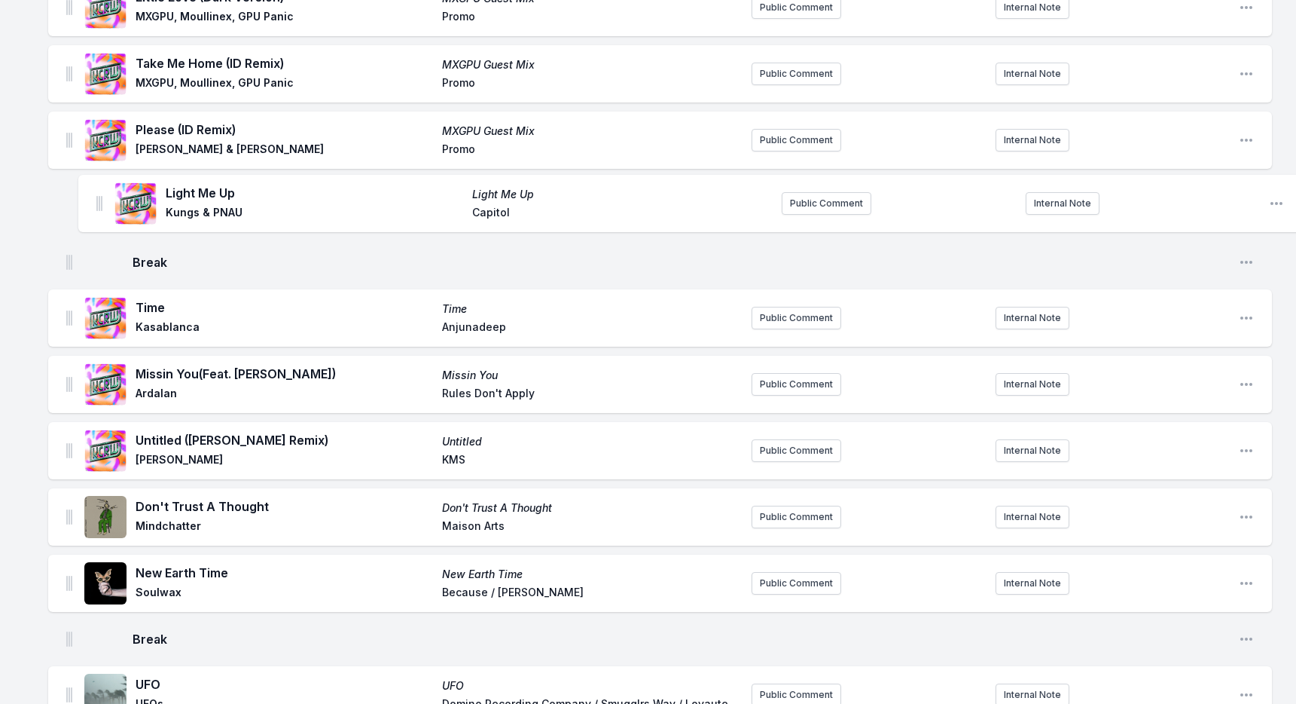
drag, startPoint x: 70, startPoint y: 362, endPoint x: 100, endPoint y: 199, distance: 166.2
click at [100, 199] on ul "Pop Pop Pop Pop Von Boch, Sparrow & Barbossa, KZ Promo Public Comment Internal …" at bounding box center [660, 316] width 1224 height 2320
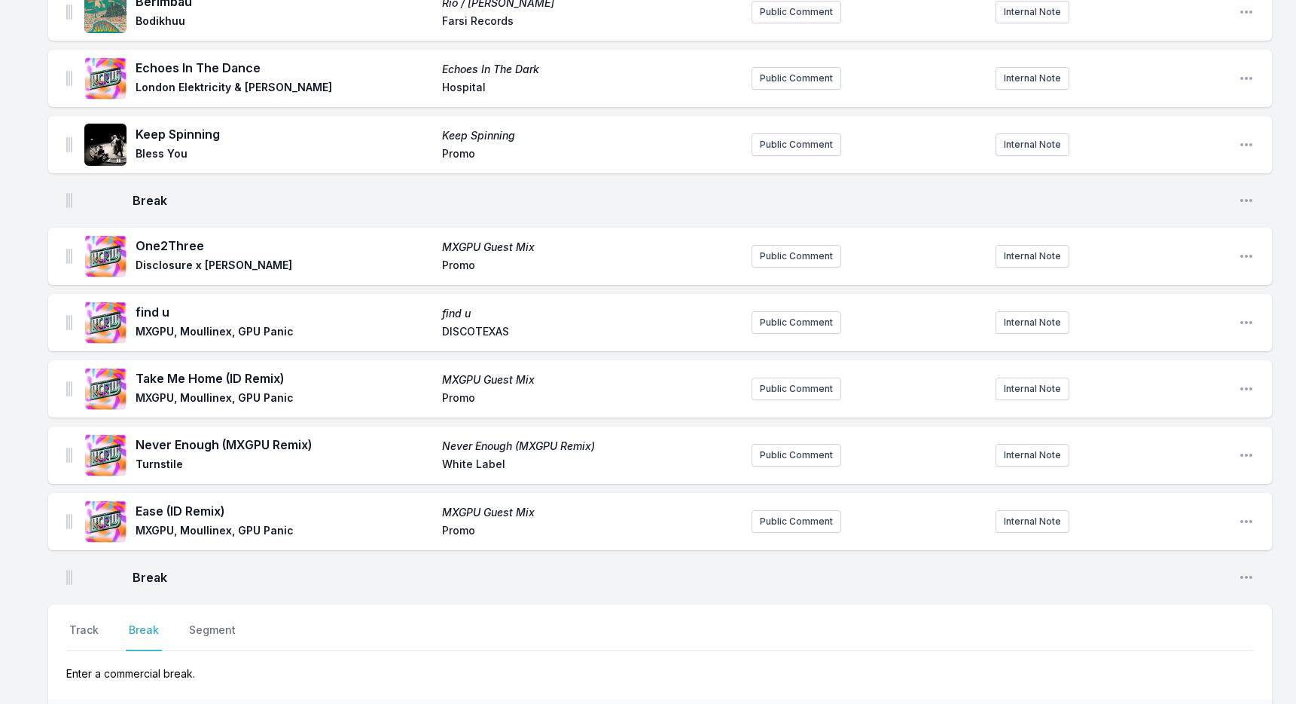
scroll to position [2066, 0]
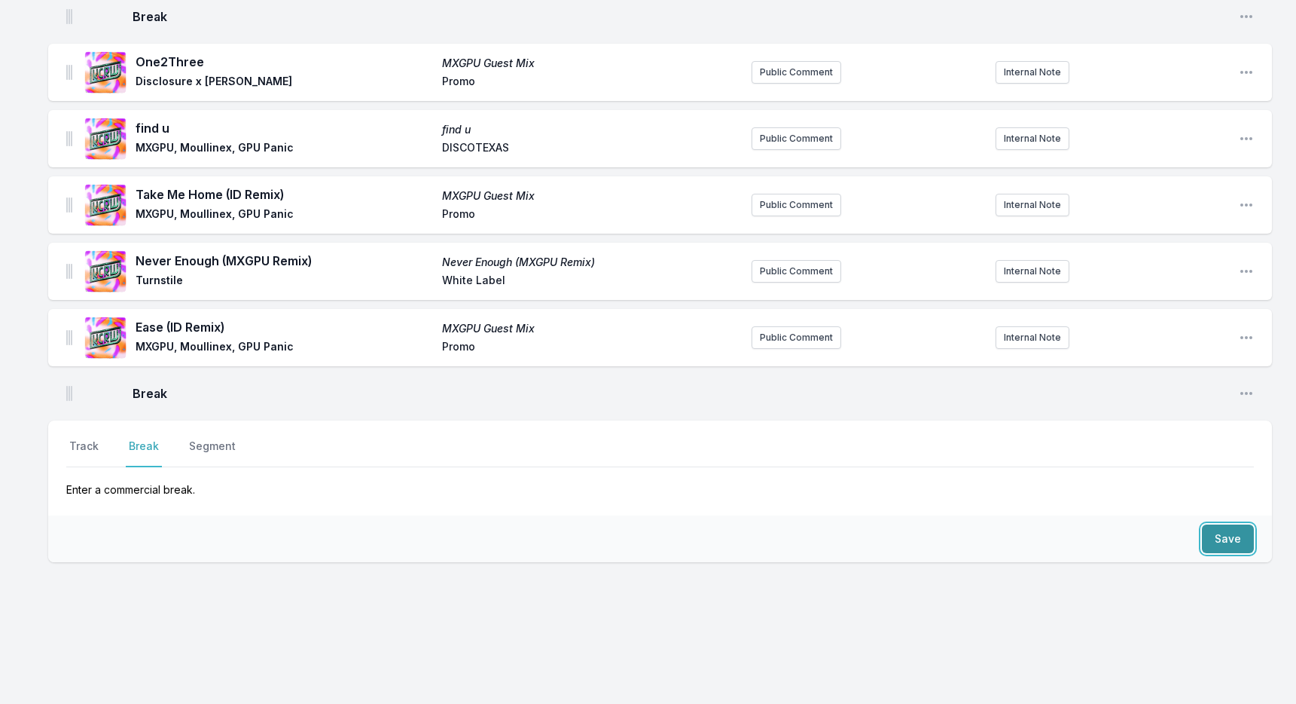
click at [1235, 534] on button "Save" at bounding box center [1228, 538] width 52 height 29
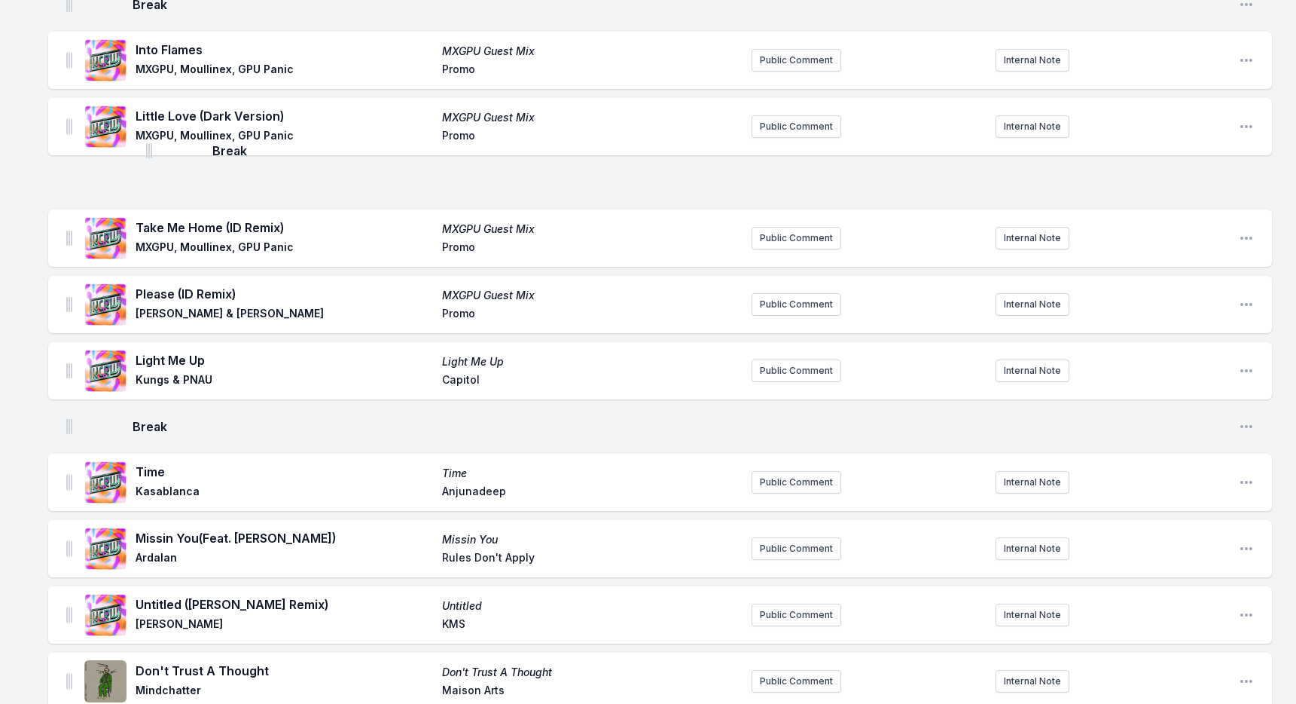
scroll to position [868, 0]
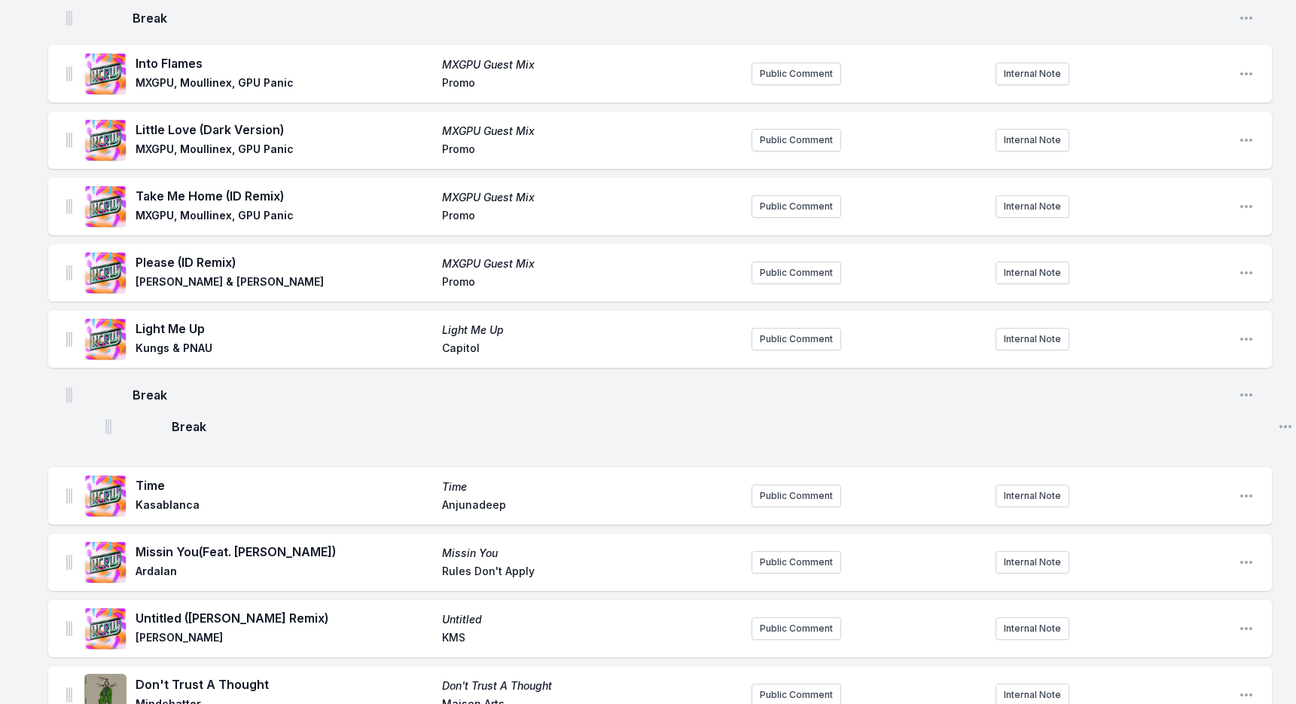
drag, startPoint x: 66, startPoint y: 392, endPoint x: 105, endPoint y: 425, distance: 51.3
click at [105, 425] on ul "Pop Pop Pop Pop Von Boch, Sparrow & Barbossa, KZ Promo Public Comment Internal …" at bounding box center [660, 471] width 1224 height 2365
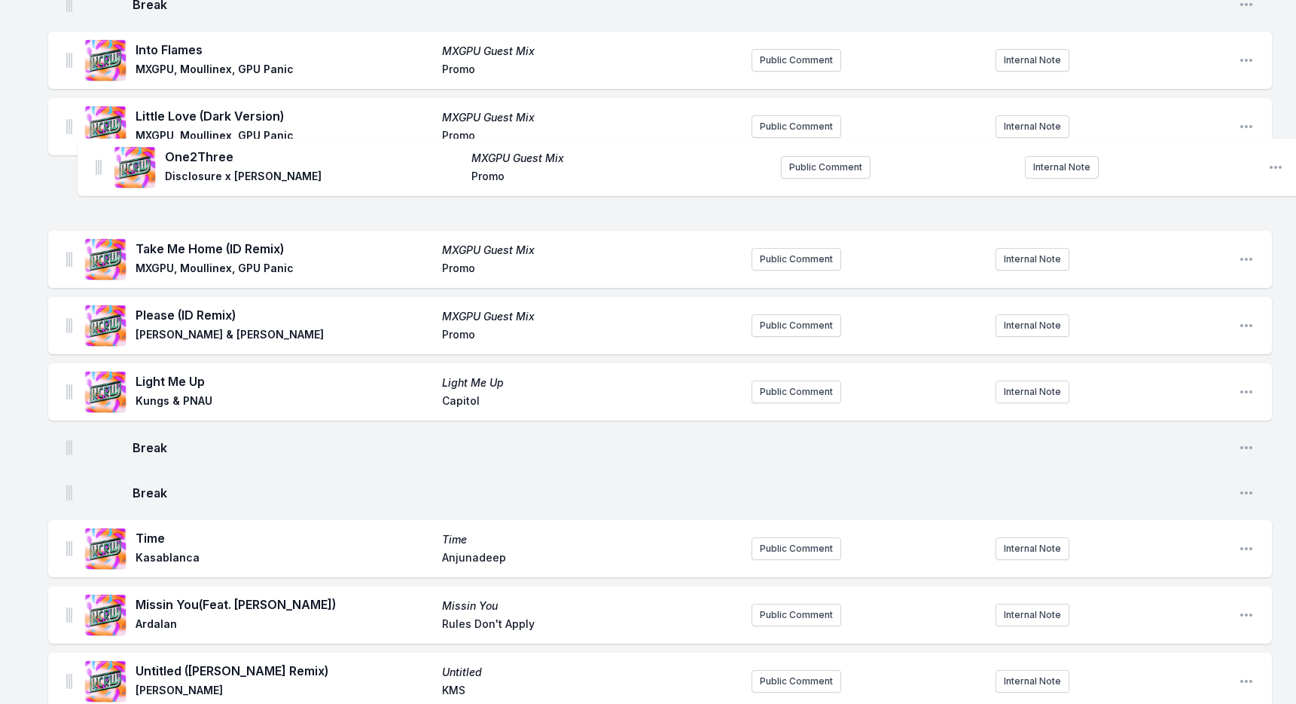
scroll to position [876, 0]
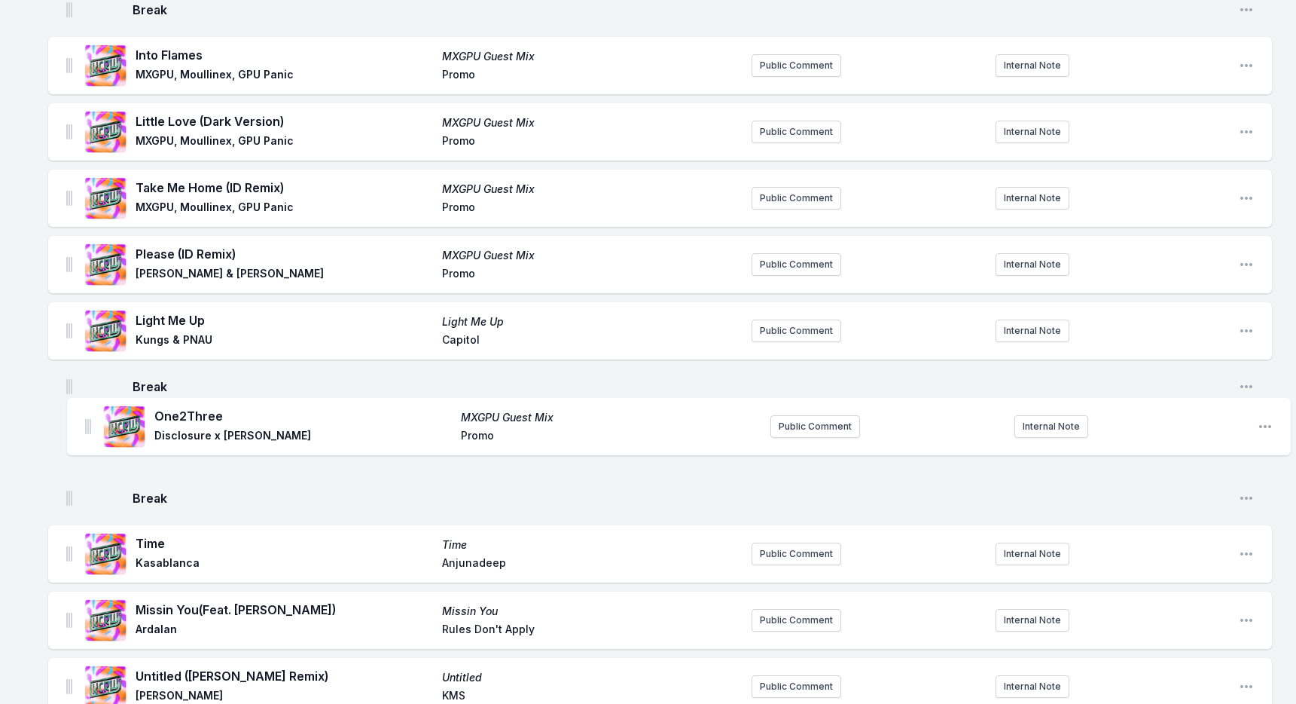
drag, startPoint x: 69, startPoint y: 270, endPoint x: 87, endPoint y: 417, distance: 147.3
click at [87, 417] on ul "Pop Pop Pop Pop Von Boch, Sparrow & Barbossa, KZ Promo Public Comment Internal …" at bounding box center [660, 463] width 1224 height 2365
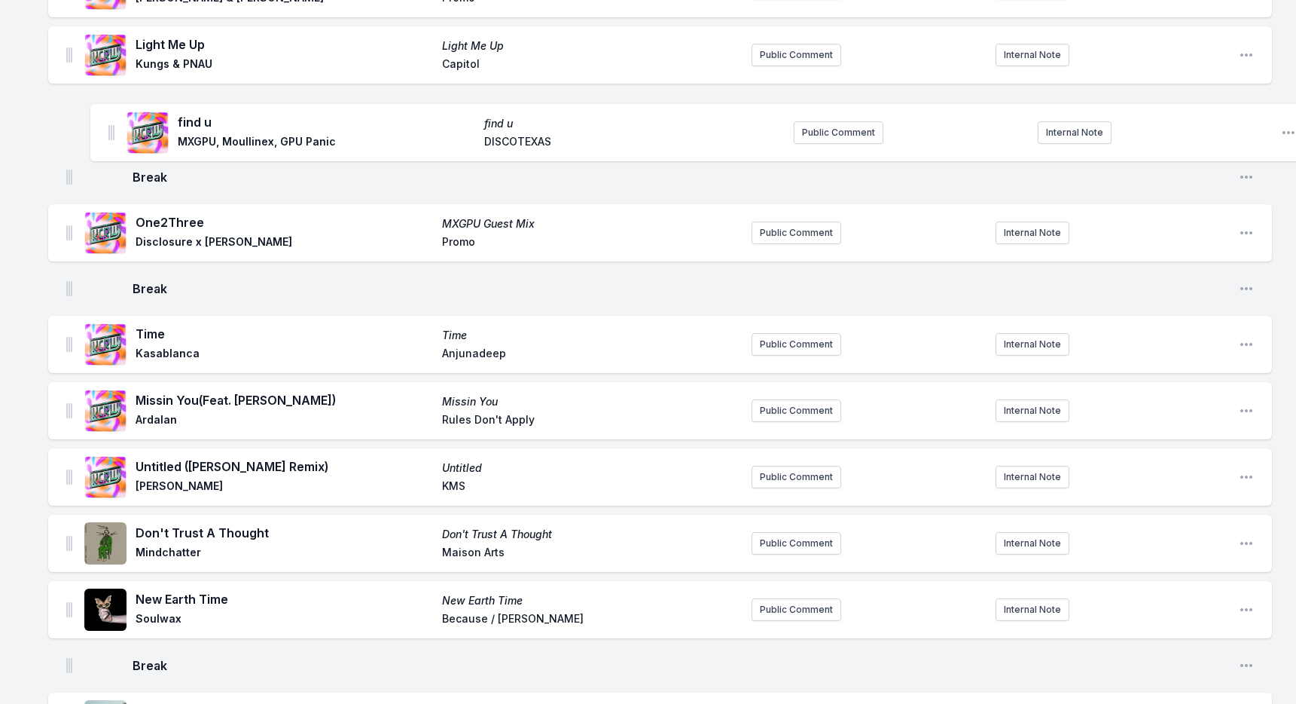
scroll to position [1145, 0]
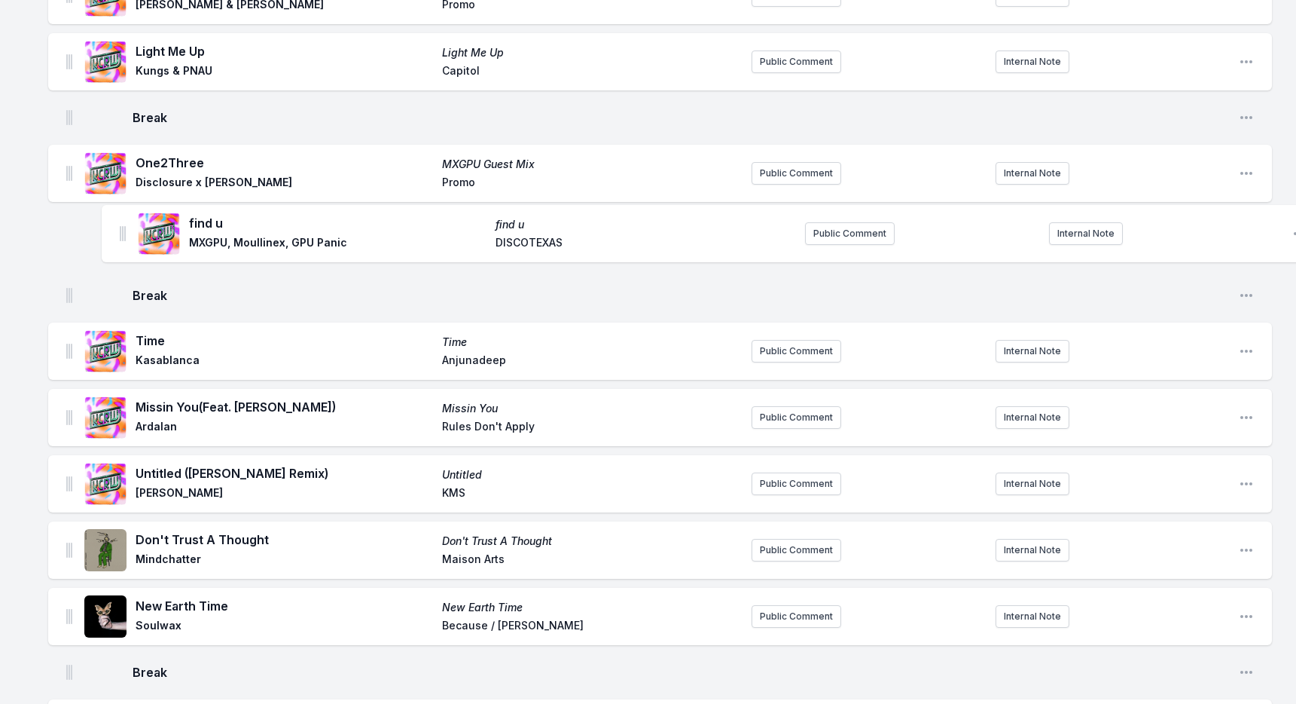
drag, startPoint x: 66, startPoint y: 139, endPoint x: 119, endPoint y: 233, distance: 108.3
click at [119, 233] on ul "Pop Pop Pop Pop Von Boch, Sparrow & Barbossa, KZ Promo Public Comment Internal …" at bounding box center [660, 194] width 1224 height 2365
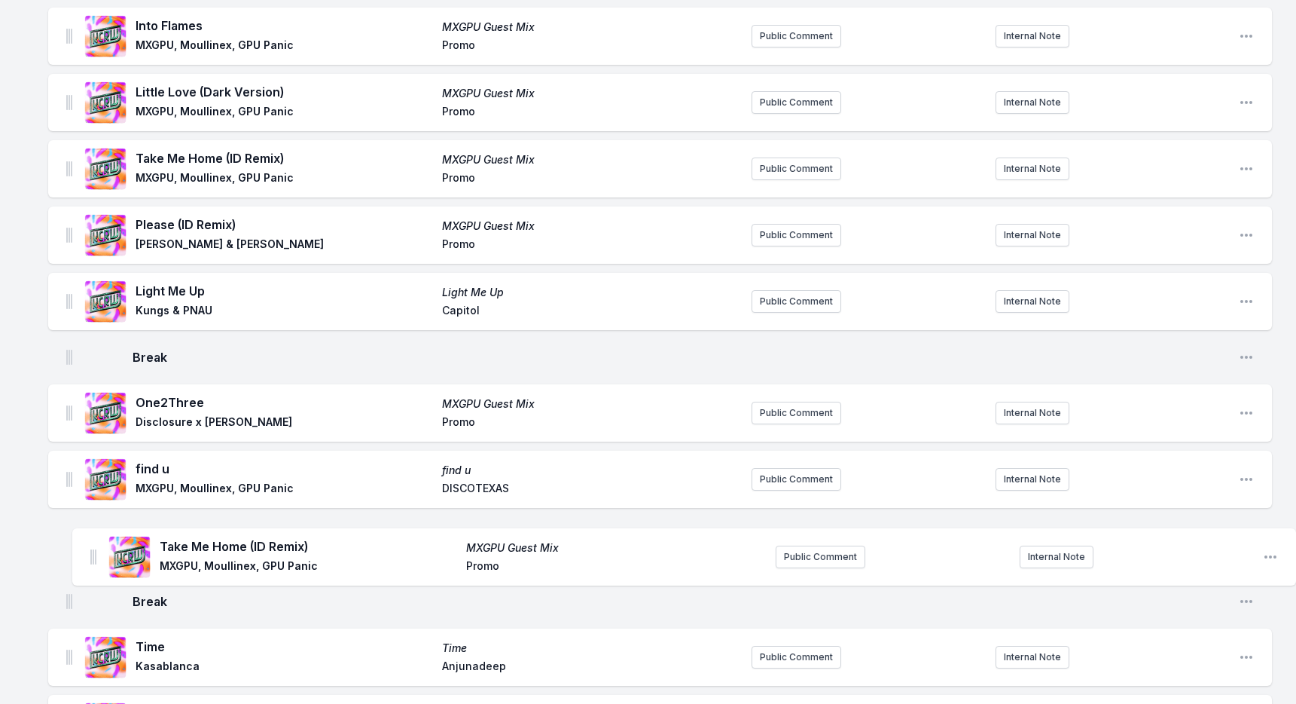
scroll to position [933, 0]
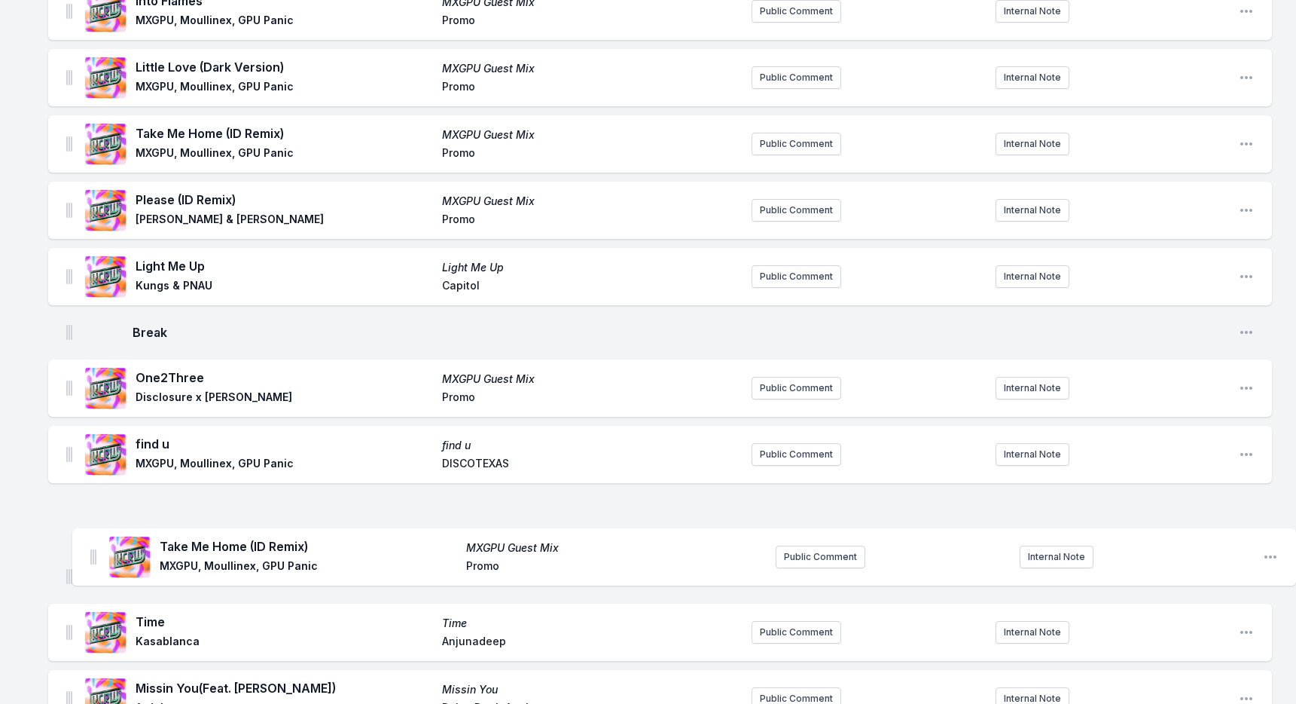
drag, startPoint x: 66, startPoint y: 206, endPoint x: 91, endPoint y: 557, distance: 351.9
click at [91, 557] on ul "Pop Pop Pop Pop Von Boch, Sparrow & Barbossa, KZ Promo Public Comment Internal …" at bounding box center [660, 408] width 1224 height 2365
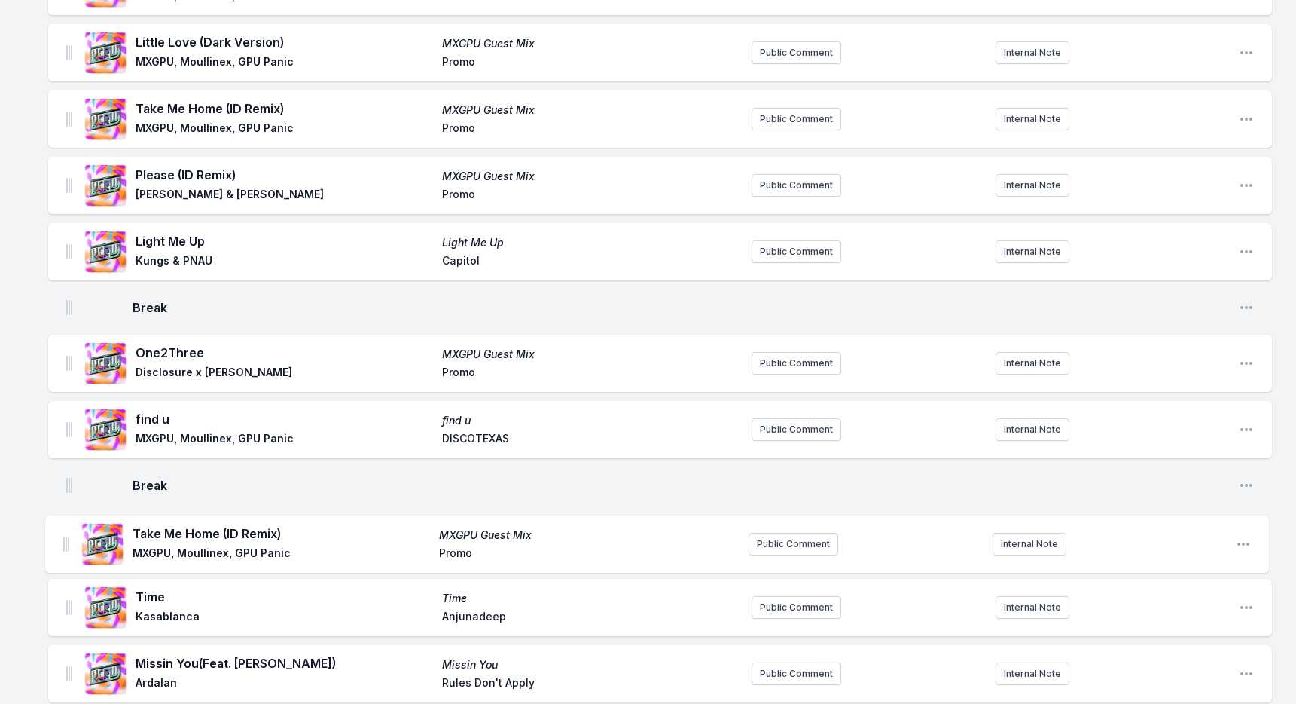
scroll to position [963, 0]
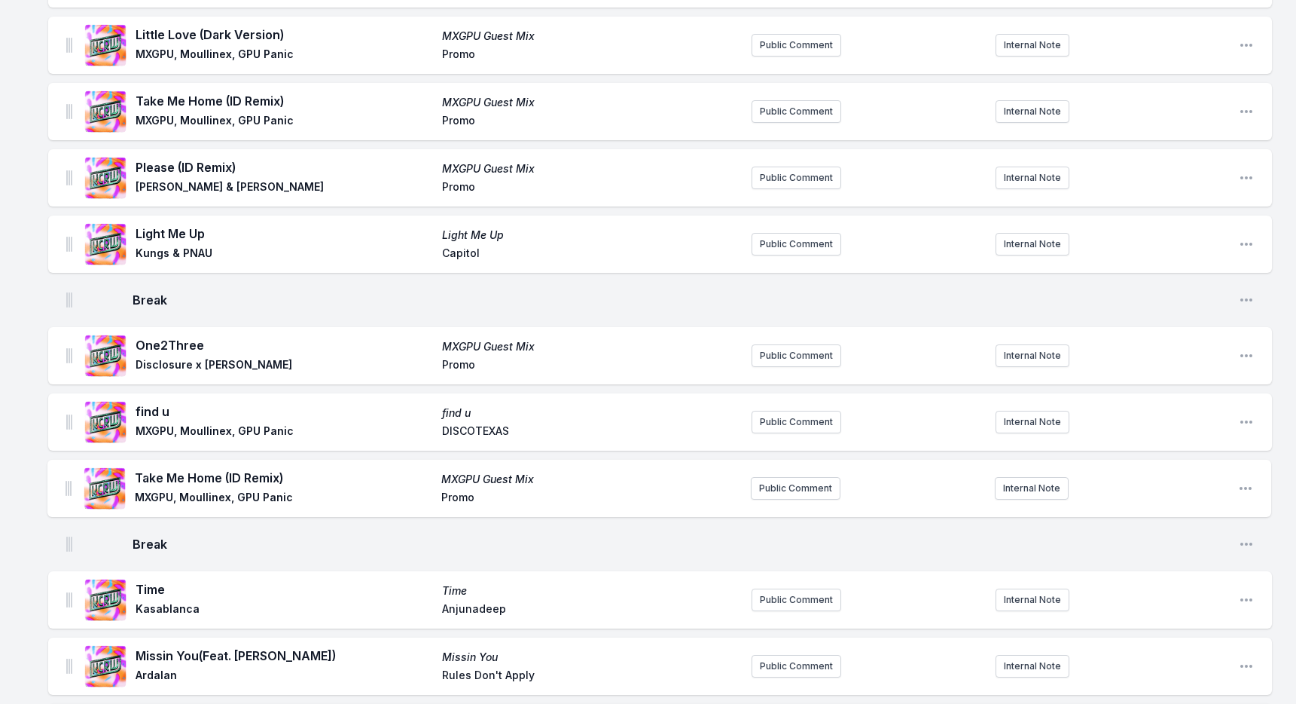
drag, startPoint x: 71, startPoint y: 555, endPoint x: 70, endPoint y: 481, distance: 74.6
click at [70, 481] on ul "Pop Pop Pop Pop Von Boch, Sparrow & Barbossa, KZ Promo Public Comment Internal …" at bounding box center [660, 376] width 1224 height 2365
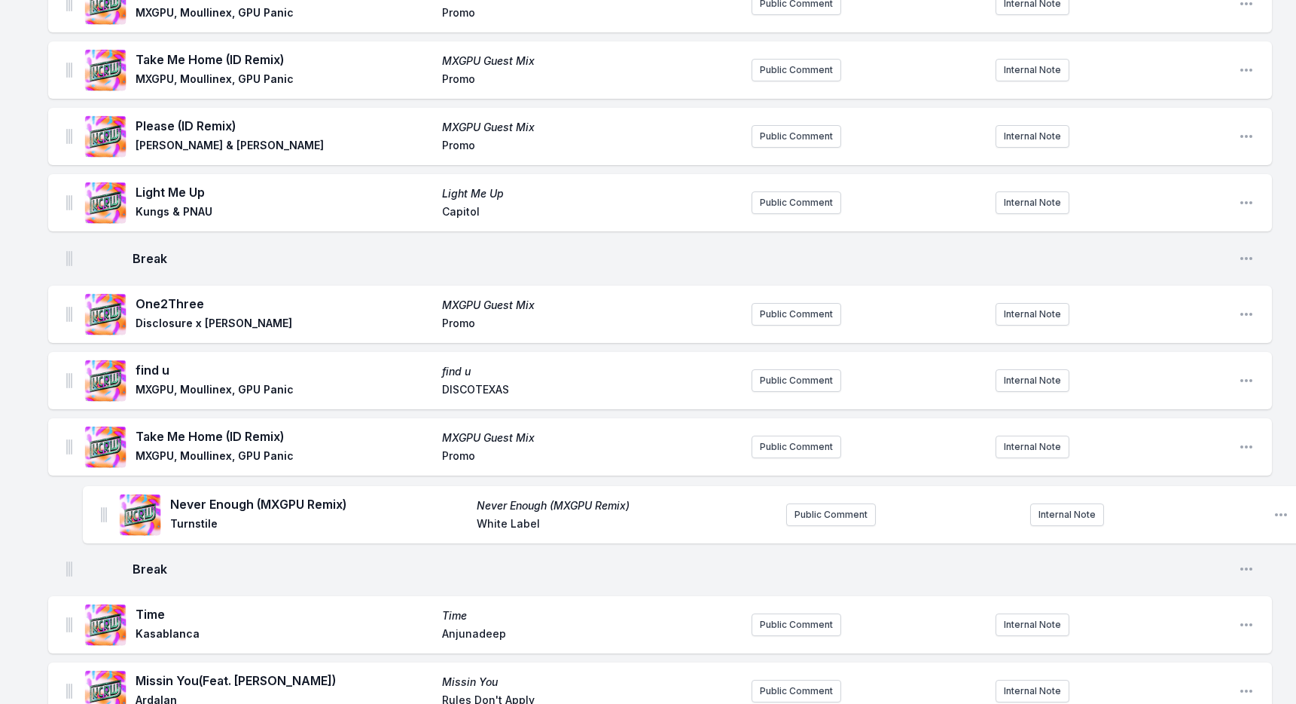
scroll to position [1008, 0]
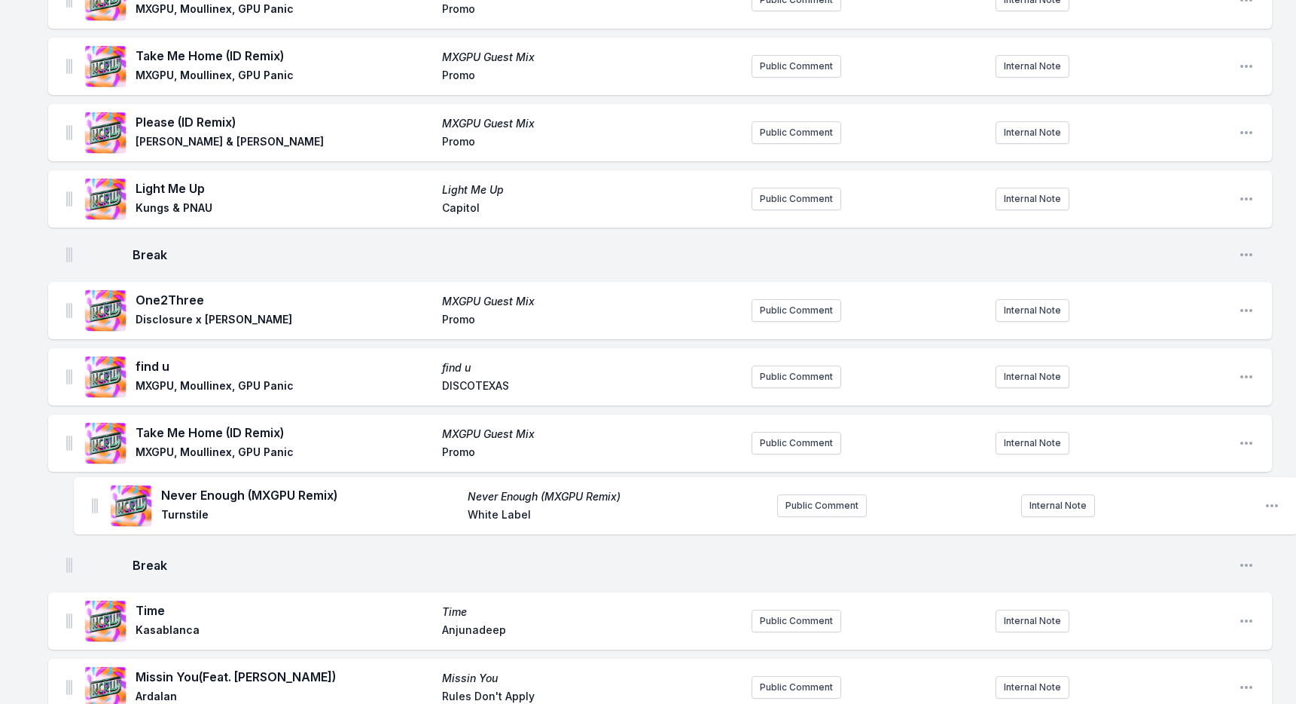
drag, startPoint x: 69, startPoint y: 272, endPoint x: 95, endPoint y: 505, distance: 234.9
click at [95, 505] on ul "Pop Pop Pop Pop Von Boch, Sparrow & Barbossa, KZ Promo Public Comment Internal …" at bounding box center [660, 331] width 1224 height 2365
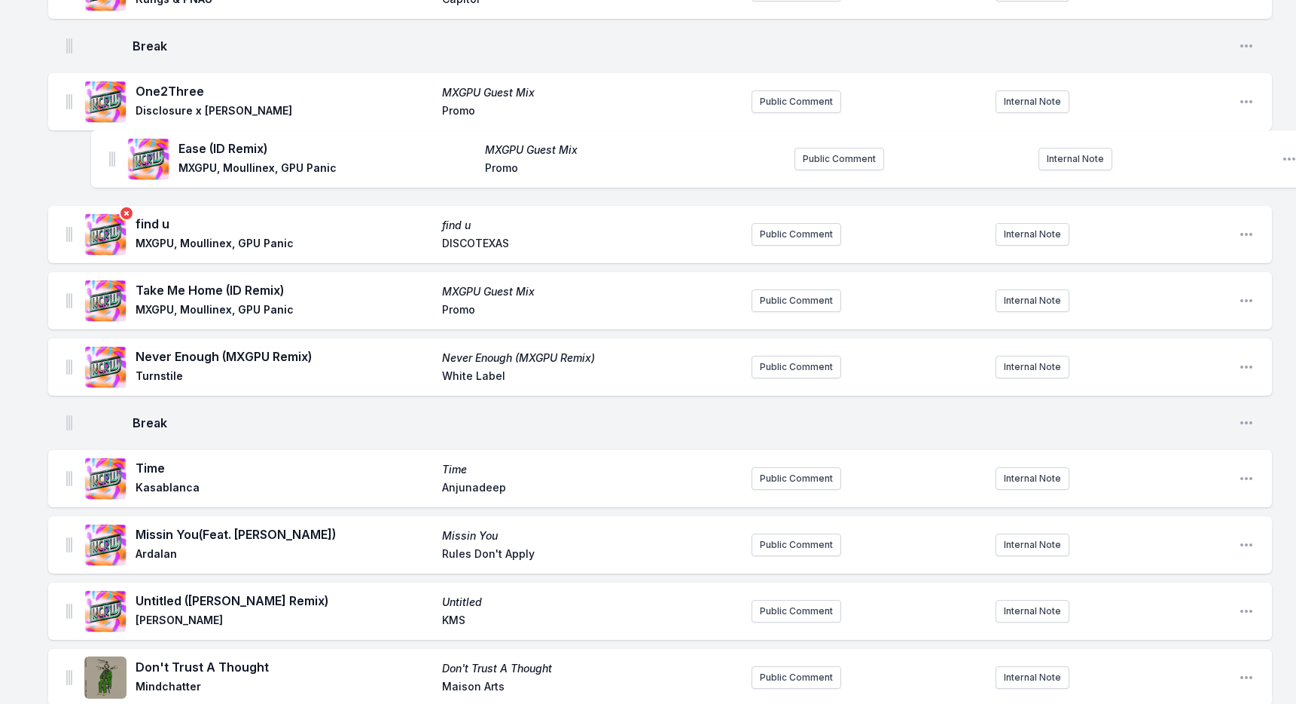
scroll to position [1209, 0]
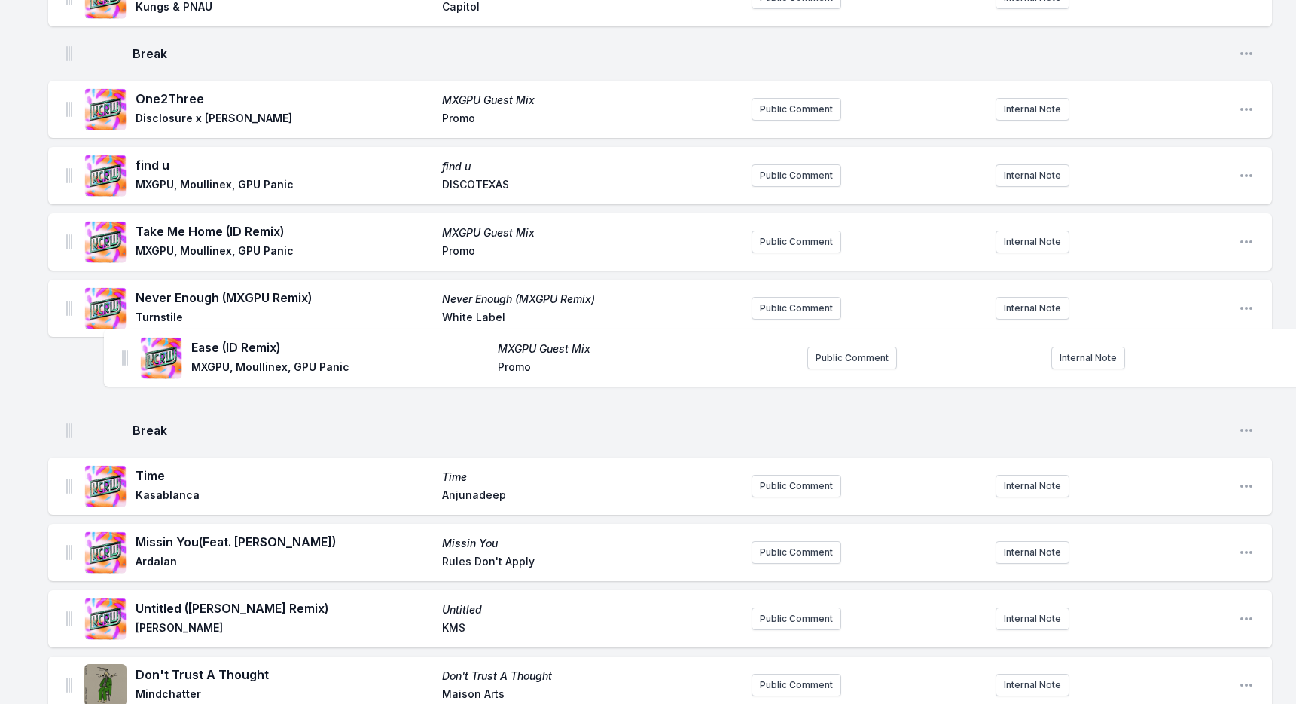
drag, startPoint x: 69, startPoint y: 335, endPoint x: 126, endPoint y: 350, distance: 58.3
click at [126, 350] on ul "Pop Pop Pop Pop Von Boch, Sparrow & Barbossa, KZ Promo Public Comment Internal …" at bounding box center [660, 130] width 1224 height 2365
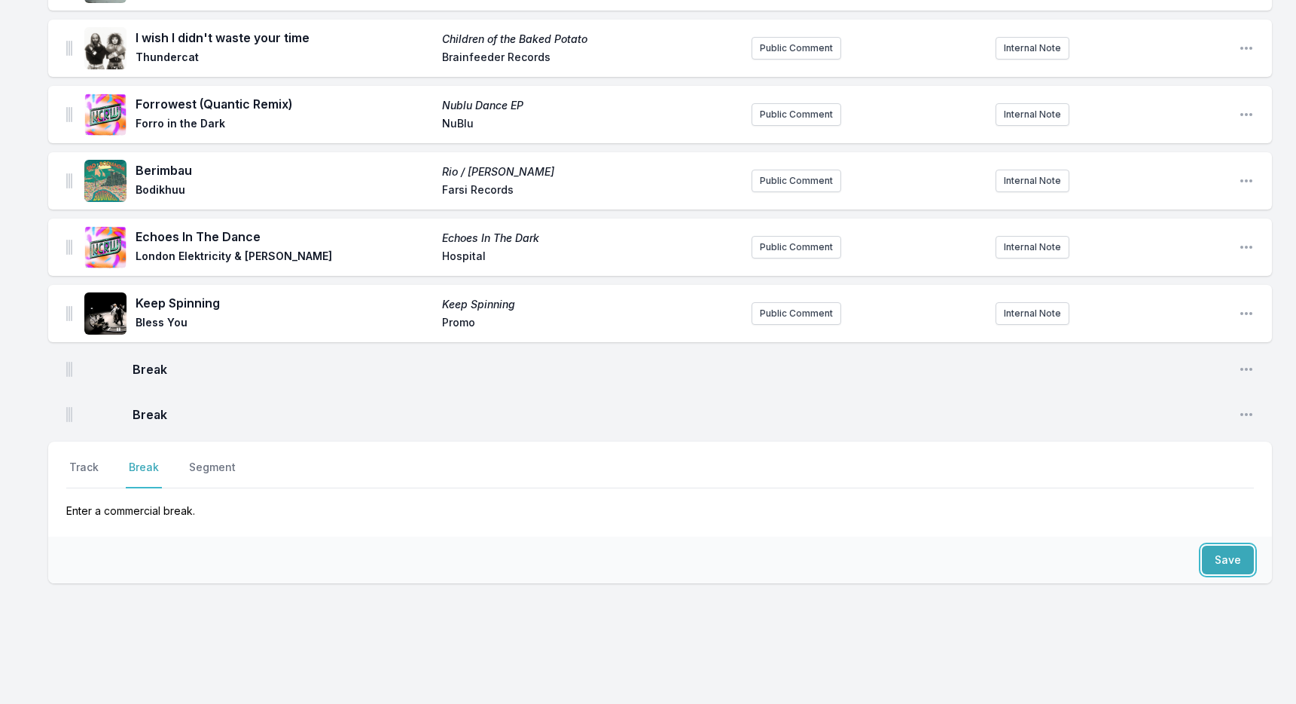
scroll to position [2111, 0]
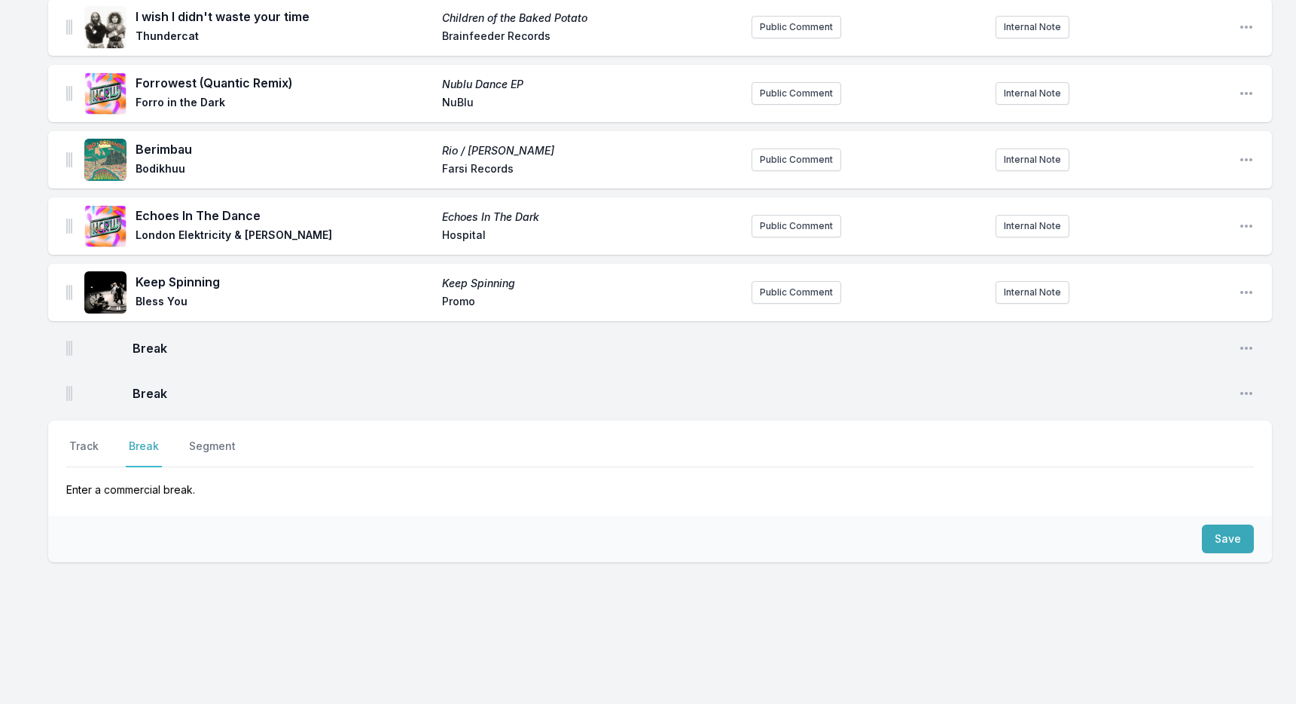
click at [64, 389] on div "Break Open playlist item options" at bounding box center [660, 393] width 1224 height 36
click at [67, 389] on img at bounding box center [69, 393] width 6 height 15
click at [1247, 388] on icon "Open playlist item options" at bounding box center [1246, 393] width 15 height 15
click at [1172, 415] on button "Delete Entry" at bounding box center [1170, 423] width 169 height 27
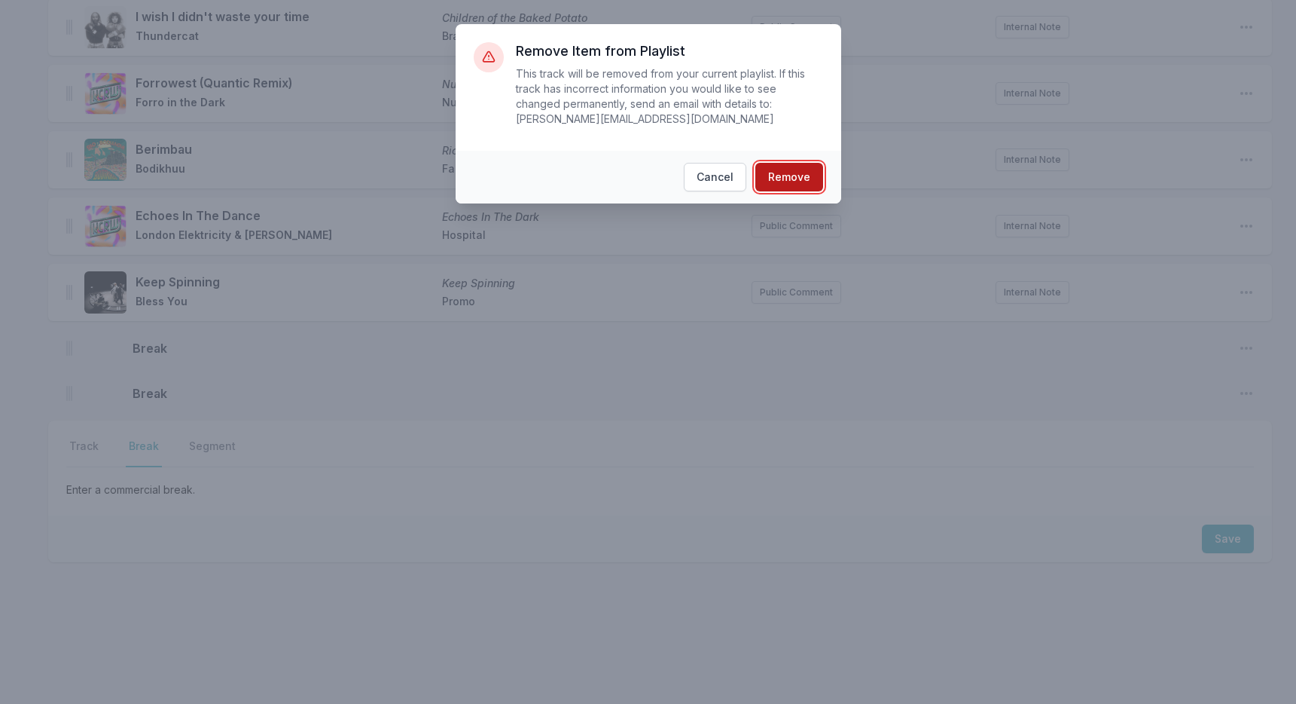
click at [784, 181] on button "Remove" at bounding box center [790, 177] width 68 height 29
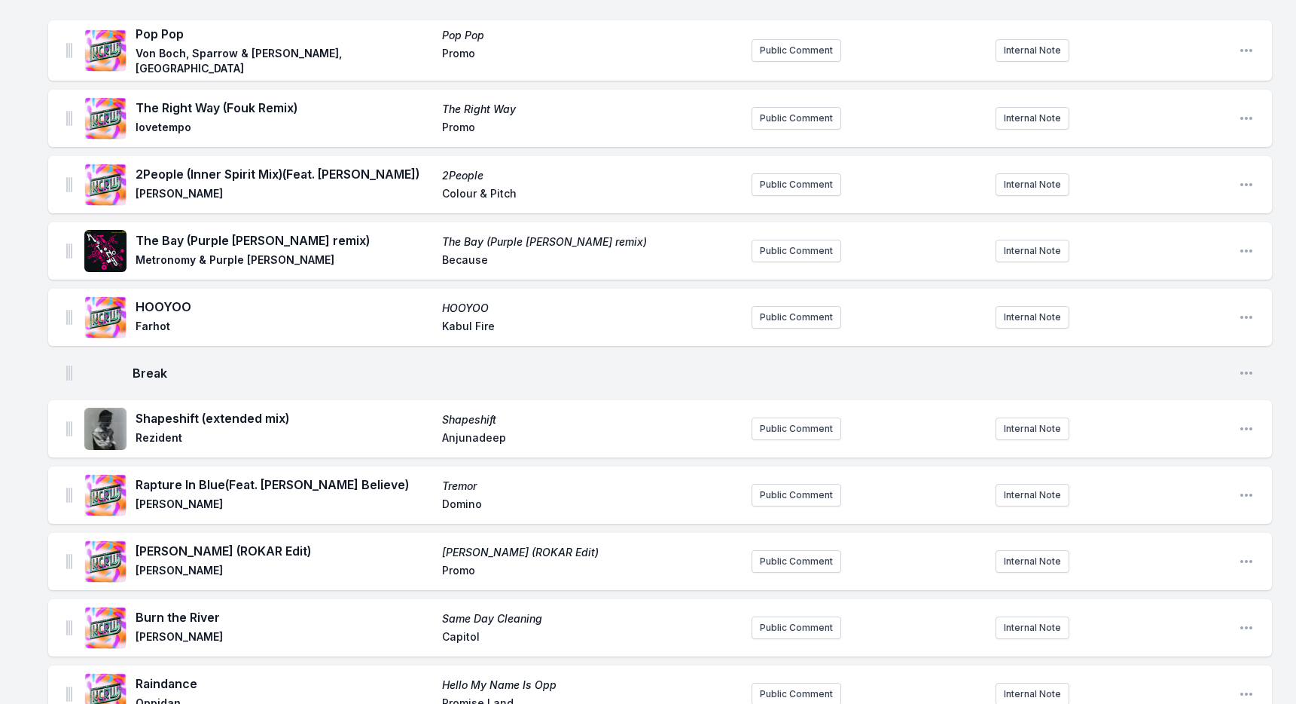
scroll to position [0, 0]
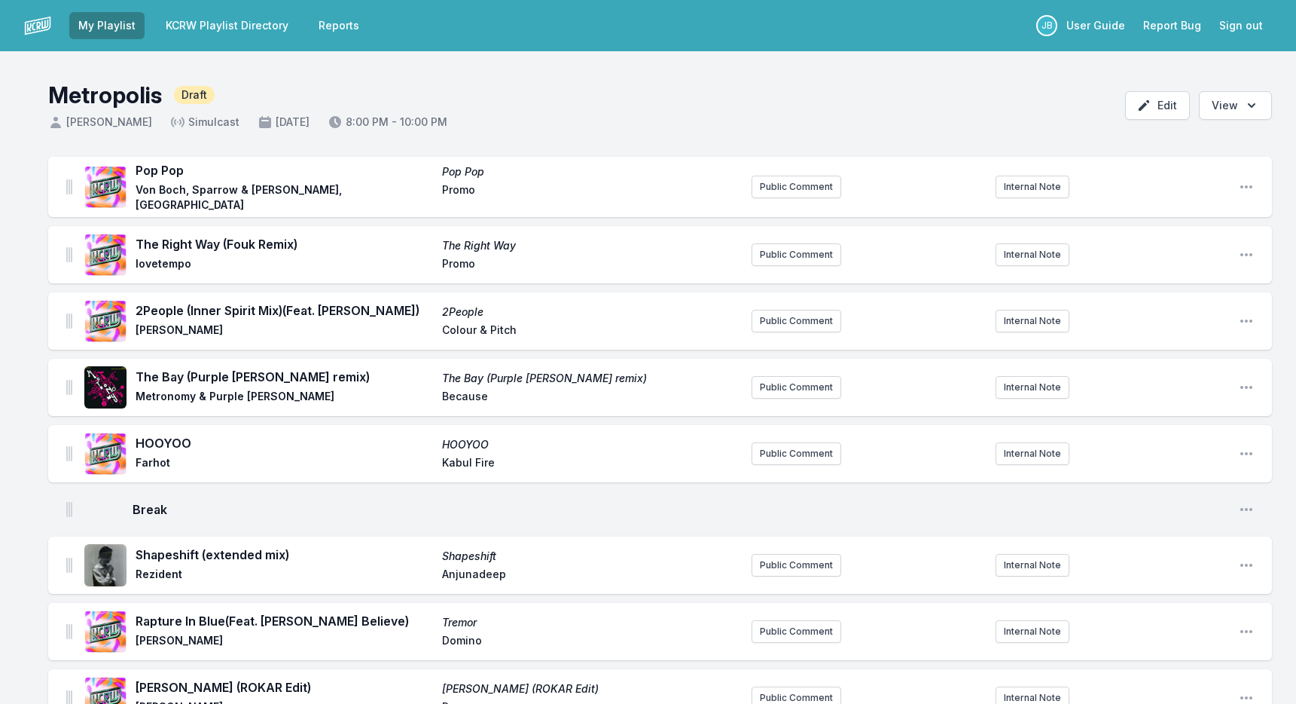
click at [1253, 18] on button "Sign out" at bounding box center [1242, 25] width 62 height 27
